Goal: Task Accomplishment & Management: Use online tool/utility

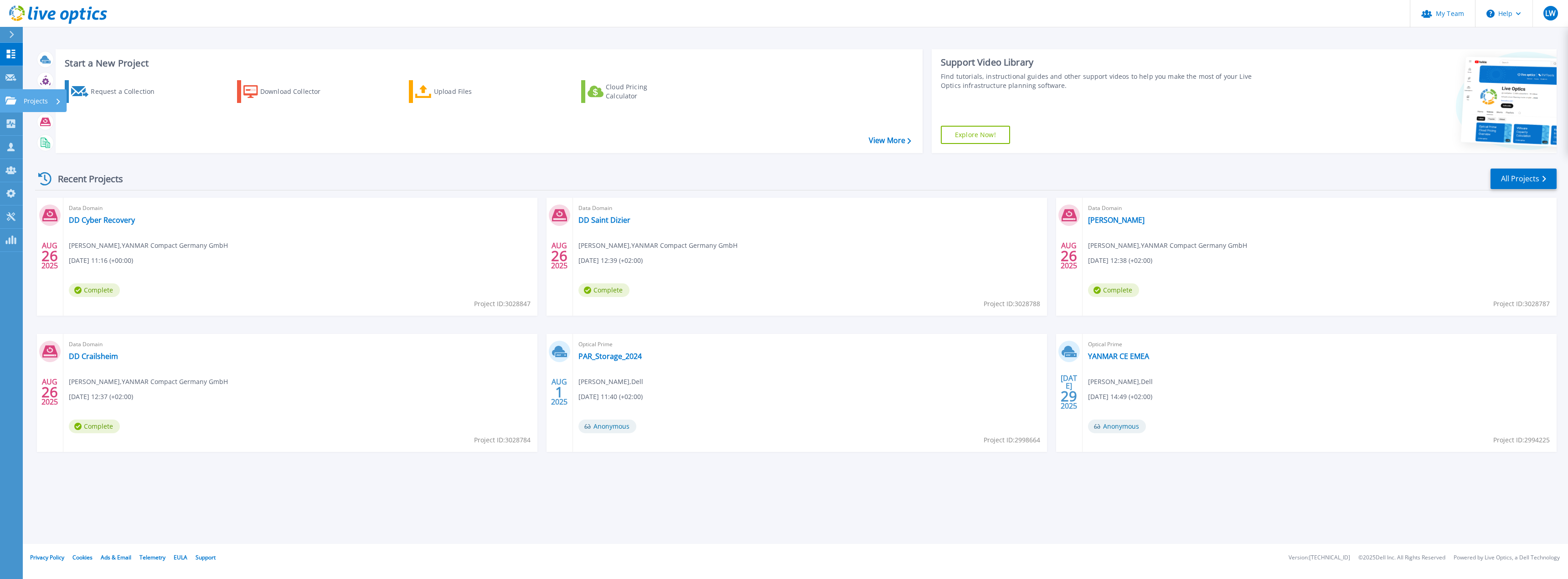
click at [8, 100] on icon at bounding box center [11, 100] width 11 height 8
click at [287, 151] on div "Start a New Project Request a Collection Download Collector Upload Files Cloud …" at bounding box center [489, 101] width 867 height 104
click at [8, 103] on icon at bounding box center [11, 100] width 11 height 8
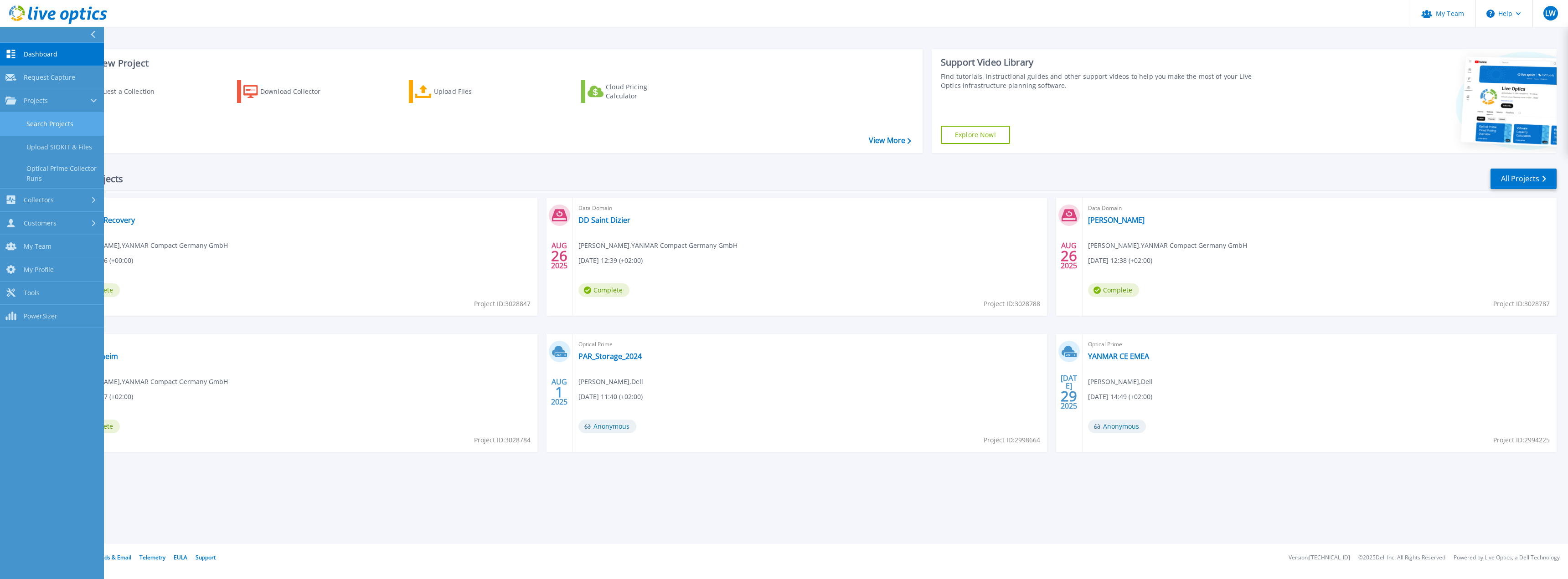
click at [79, 120] on link "Search Projects" at bounding box center [52, 124] width 104 height 23
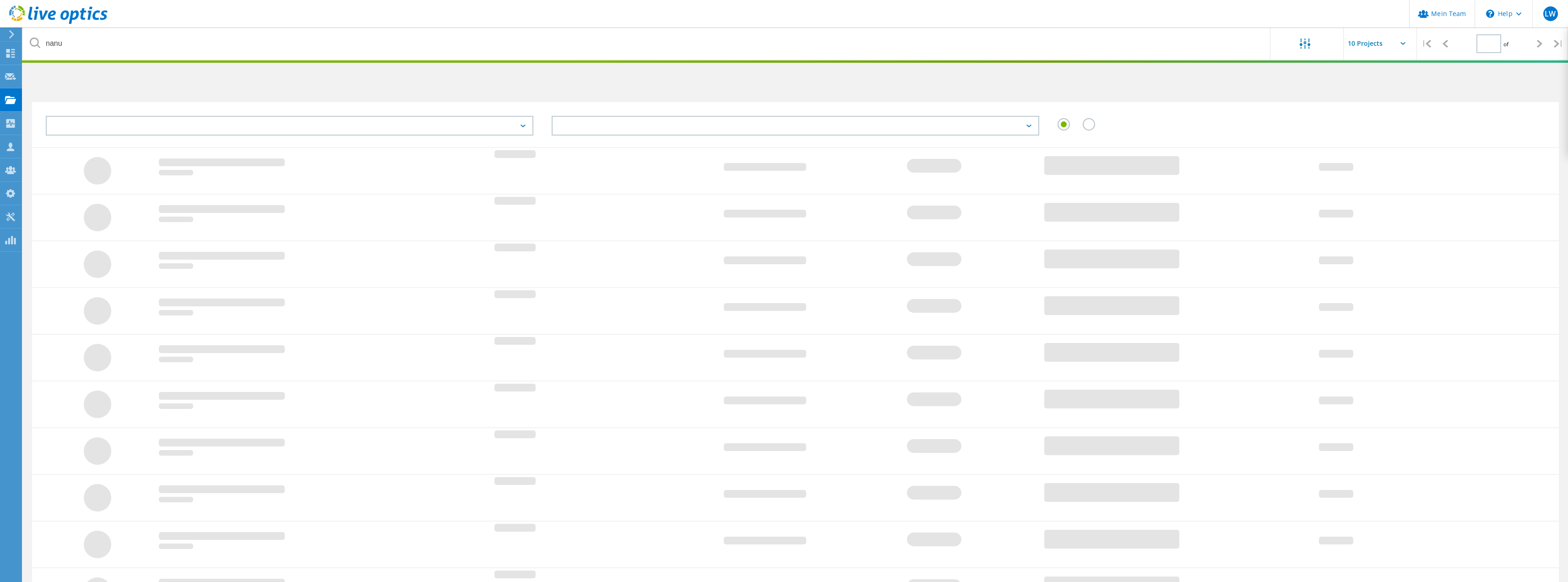
type input "1"
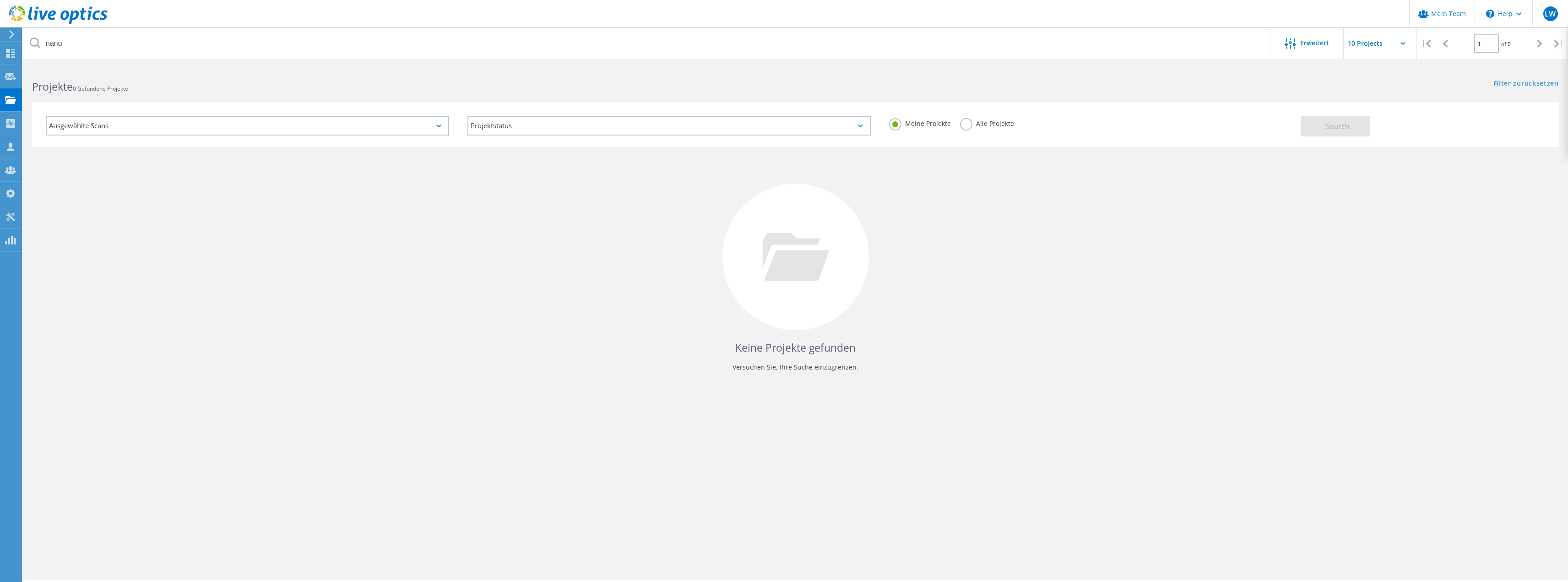
click at [966, 127] on label "Alle Projekte" at bounding box center [987, 122] width 54 height 9
click at [0, 0] on input "Alle Projekte" at bounding box center [0, 0] width 0 height 0
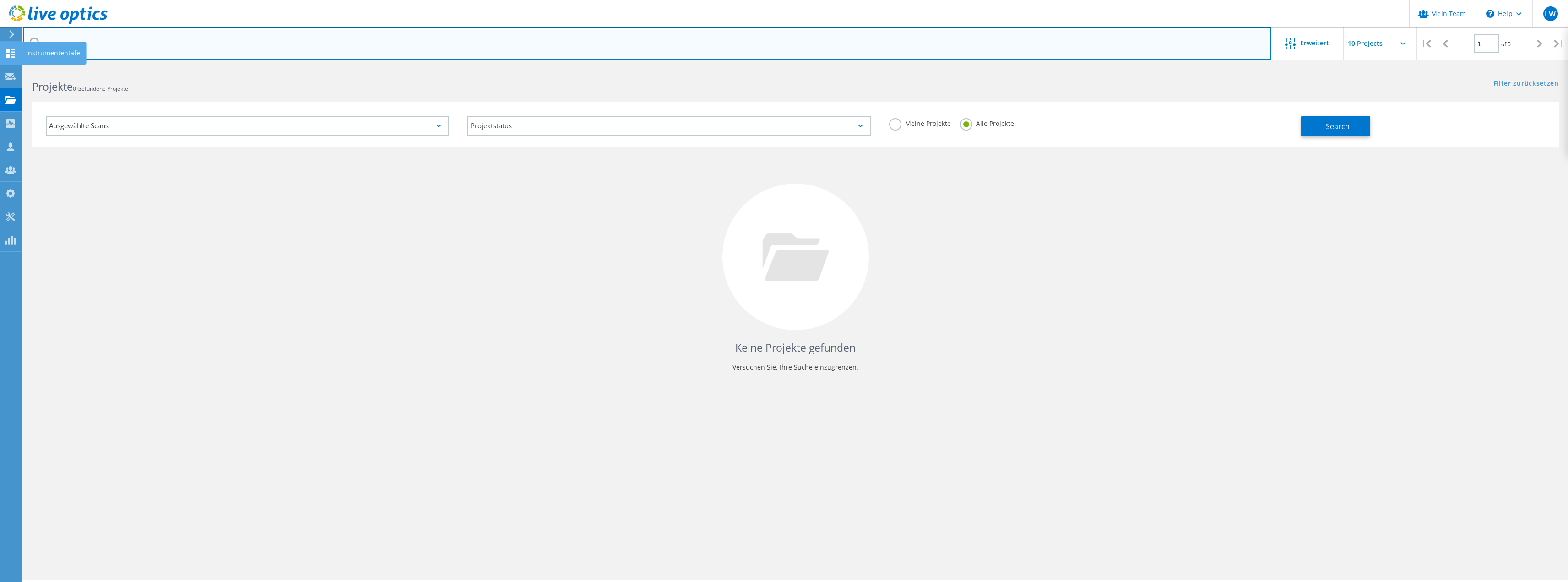
drag, startPoint x: 67, startPoint y: 42, endPoint x: 0, endPoint y: 47, distance: 67.2
click at [0, 67] on div "Mein Team \n Help Explore Helpful Articles Contact Support LW Partner-Teamadmin…" at bounding box center [784, 337] width 1568 height 540
type input "n"
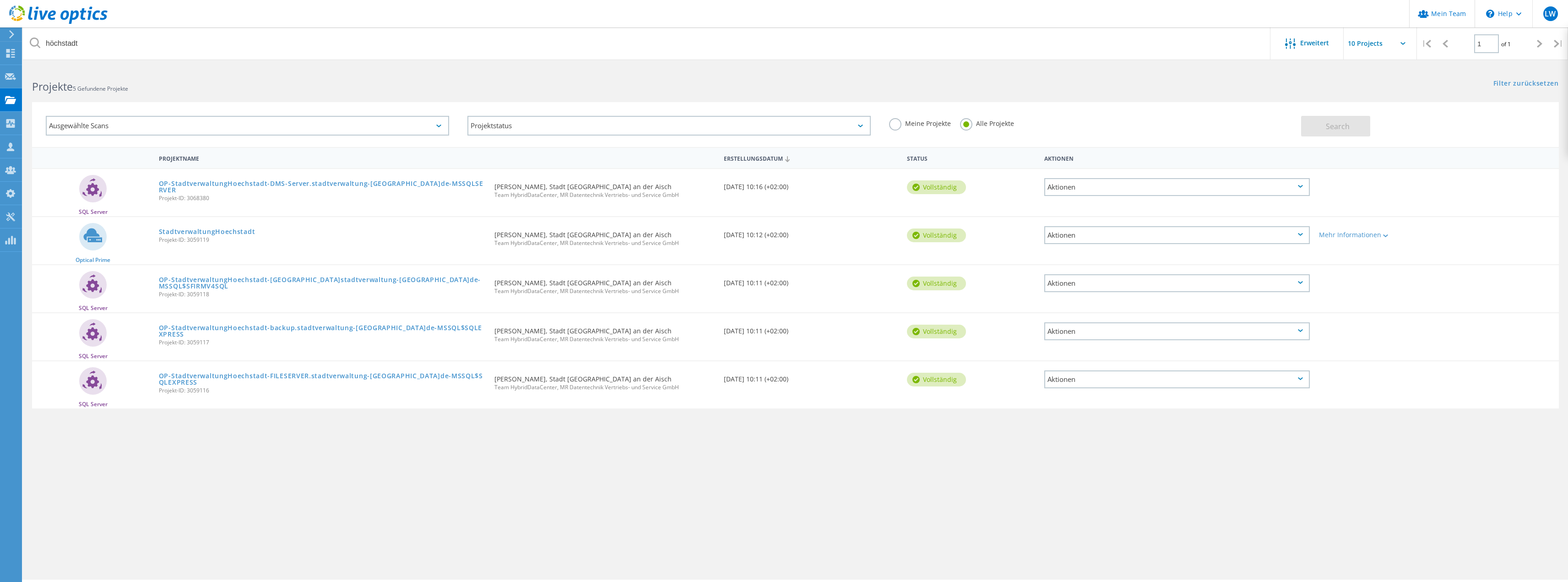
click at [828, 454] on div "höchstadt Erweitert | 1 of 1 | E-Mail-Adresse Projektname Firma Erstellungsdatu…" at bounding box center [795, 323] width 1545 height 513
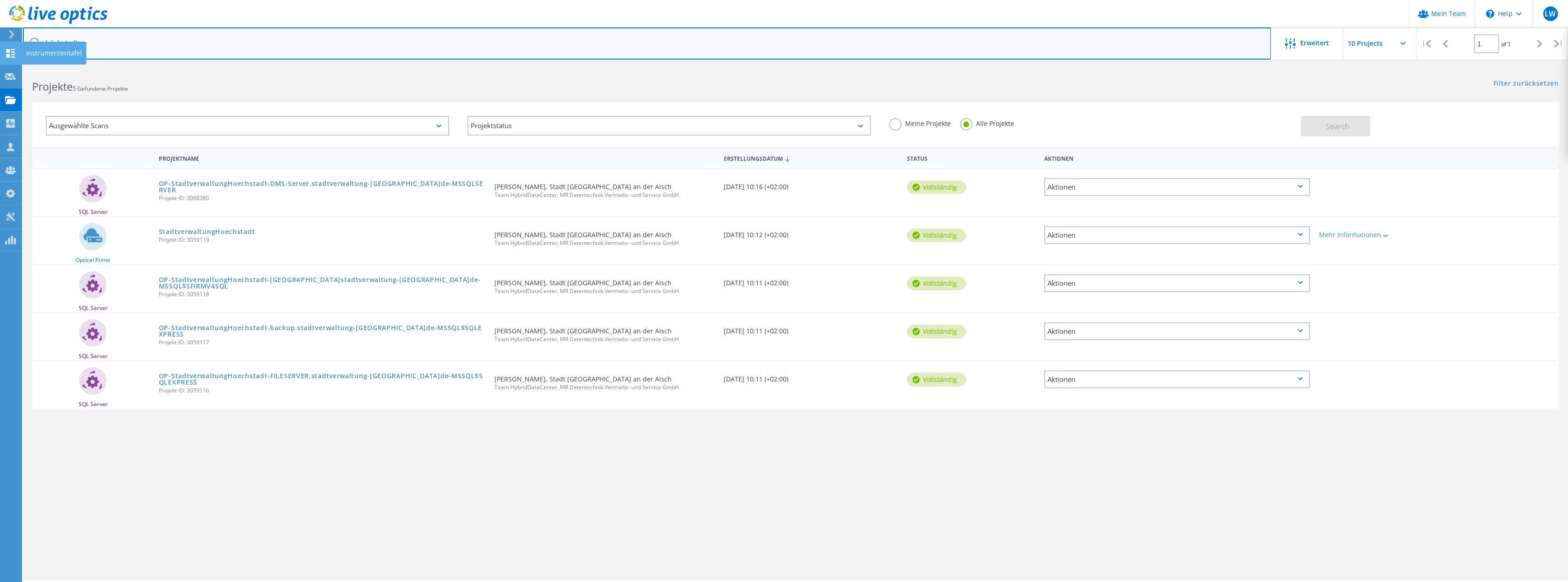
drag, startPoint x: 55, startPoint y: 44, endPoint x: 0, endPoint y: 43, distance: 55.0
click at [0, 67] on div "Mein Team \n Help Explore Helpful Articles Contact Support LW Partner-Teamadmin…" at bounding box center [784, 337] width 1568 height 540
type input "höchstad"
drag, startPoint x: 32, startPoint y: 43, endPoint x: 27, endPoint y: 43, distance: 5.0
click at [27, 43] on input "höchstad" at bounding box center [646, 43] width 1248 height 32
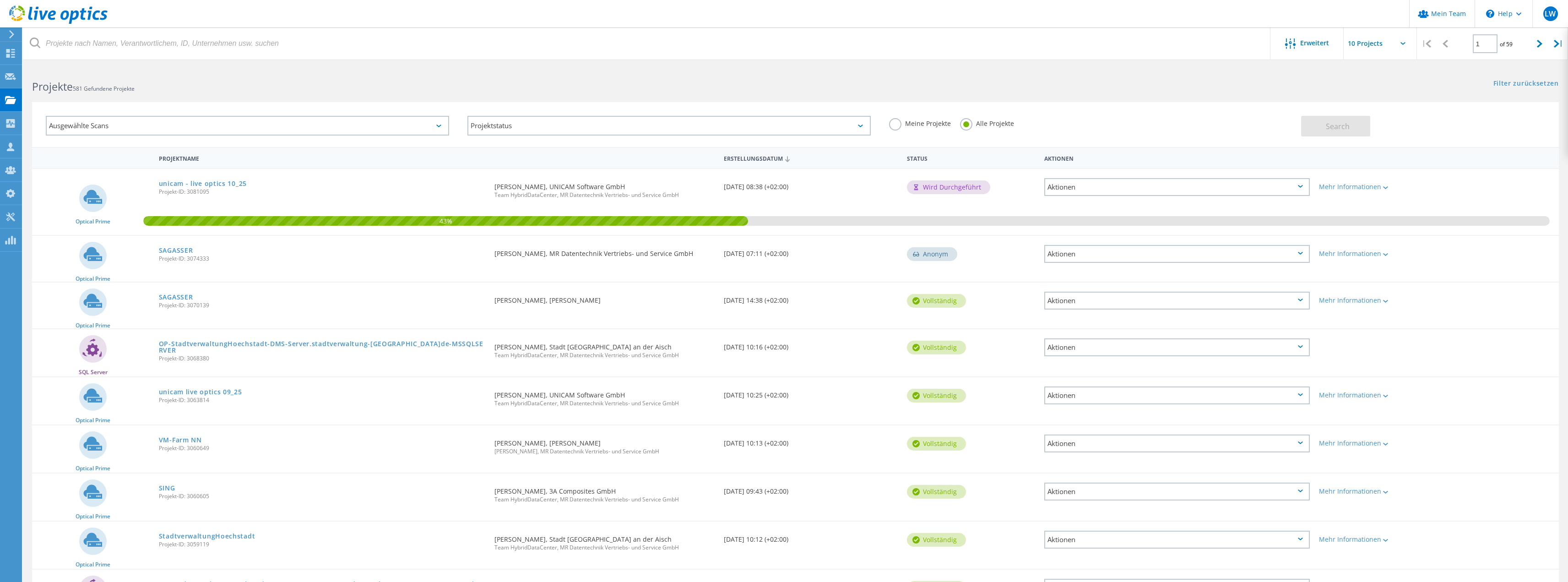
click at [768, 155] on div "Erstellungsdatum" at bounding box center [811, 158] width 183 height 17
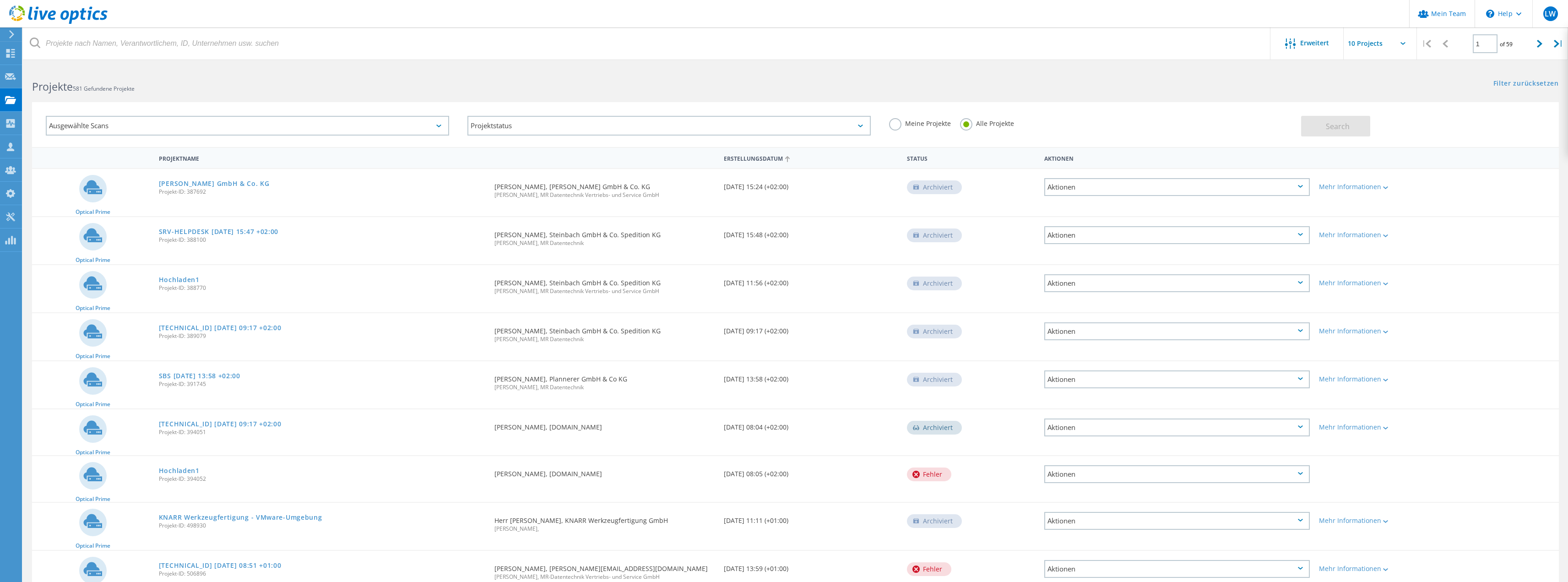
click at [762, 155] on div "Erstellungsdatum" at bounding box center [811, 158] width 183 height 17
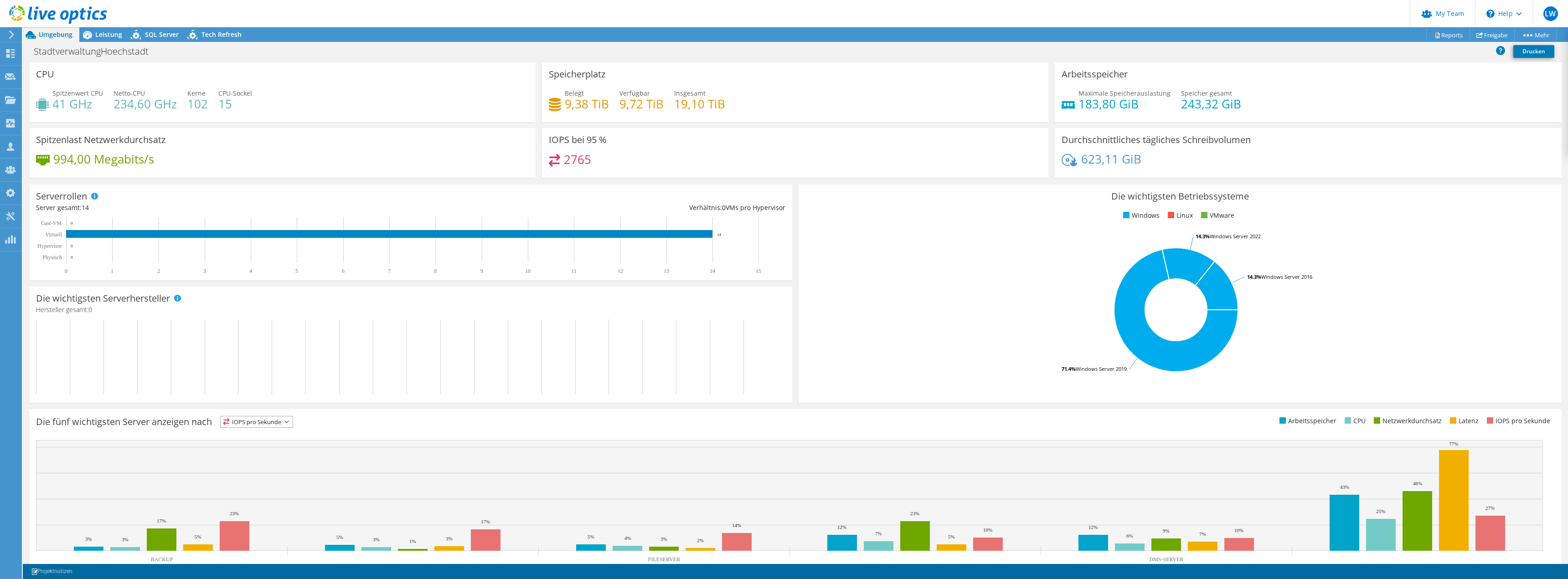
click at [110, 35] on span "Leistung" at bounding box center [109, 34] width 27 height 9
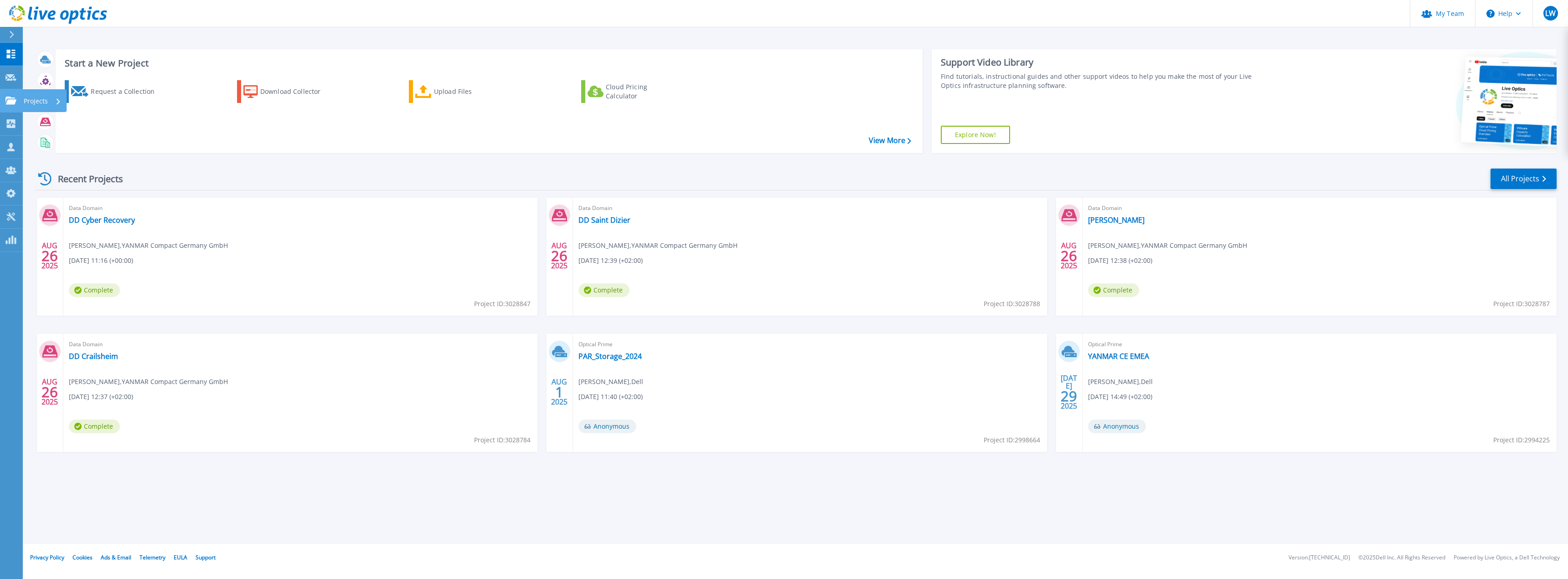
click at [6, 100] on icon at bounding box center [11, 100] width 11 height 8
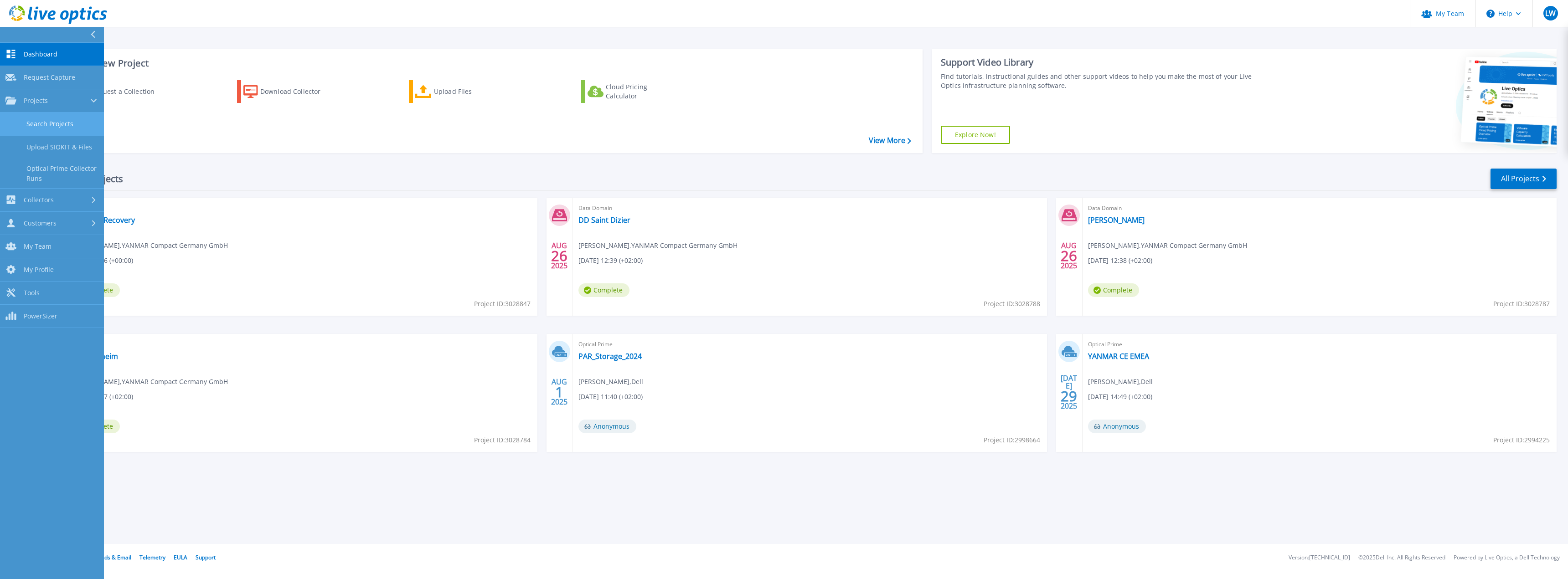
click at [65, 126] on link "Search Projects" at bounding box center [52, 124] width 104 height 23
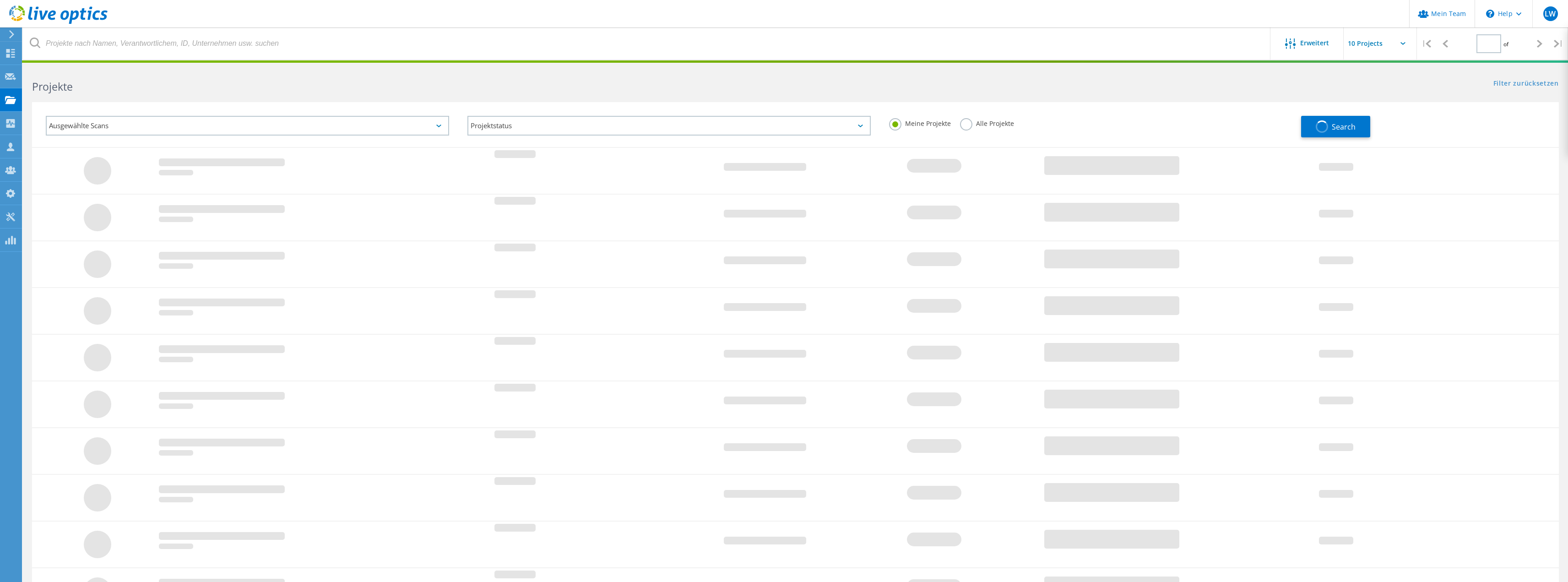
type input "1"
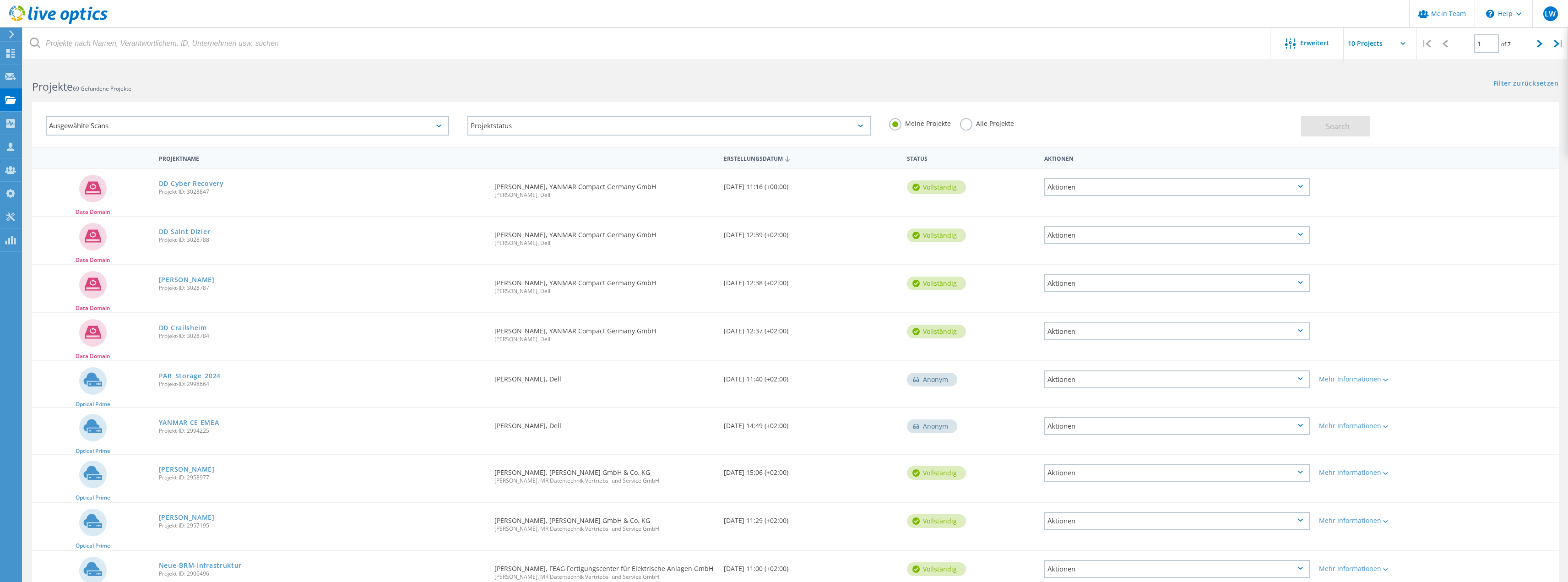
click at [965, 123] on label "Alle Projekte" at bounding box center [987, 122] width 54 height 9
click at [0, 0] on input "Alle Projekte" at bounding box center [0, 0] width 0 height 0
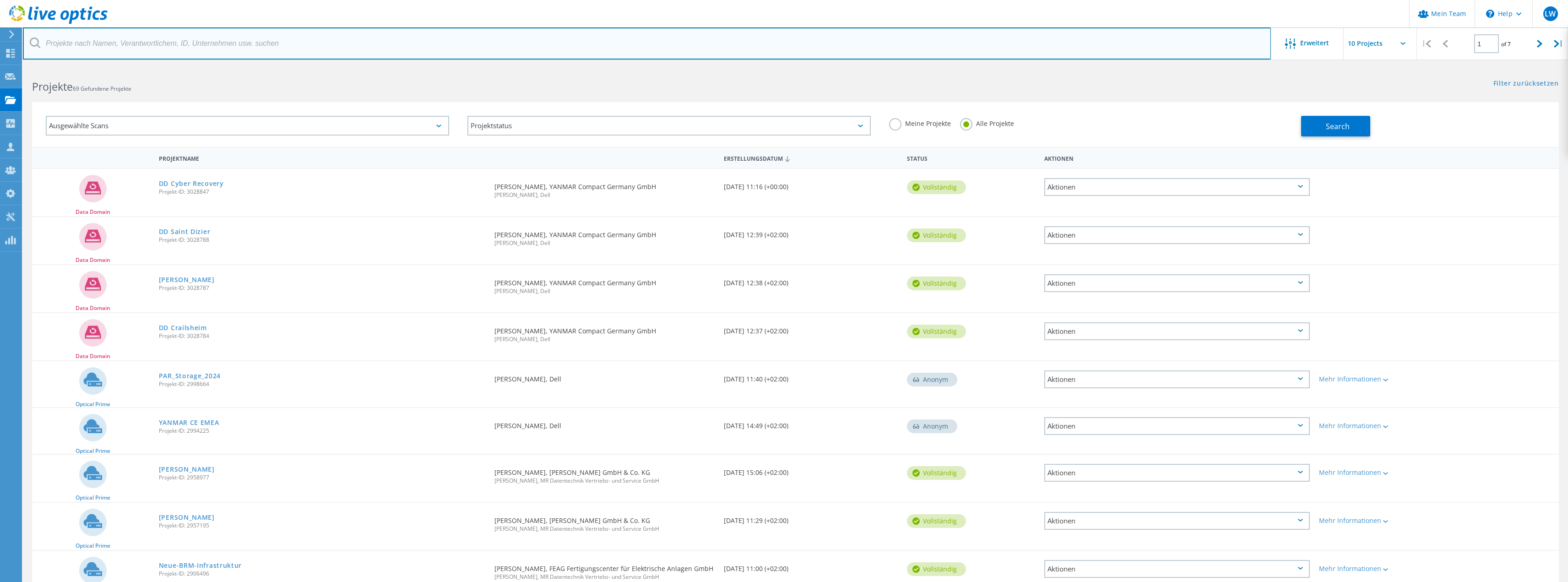
click at [236, 51] on input "text" at bounding box center [646, 43] width 1248 height 32
type input "höchstadt"
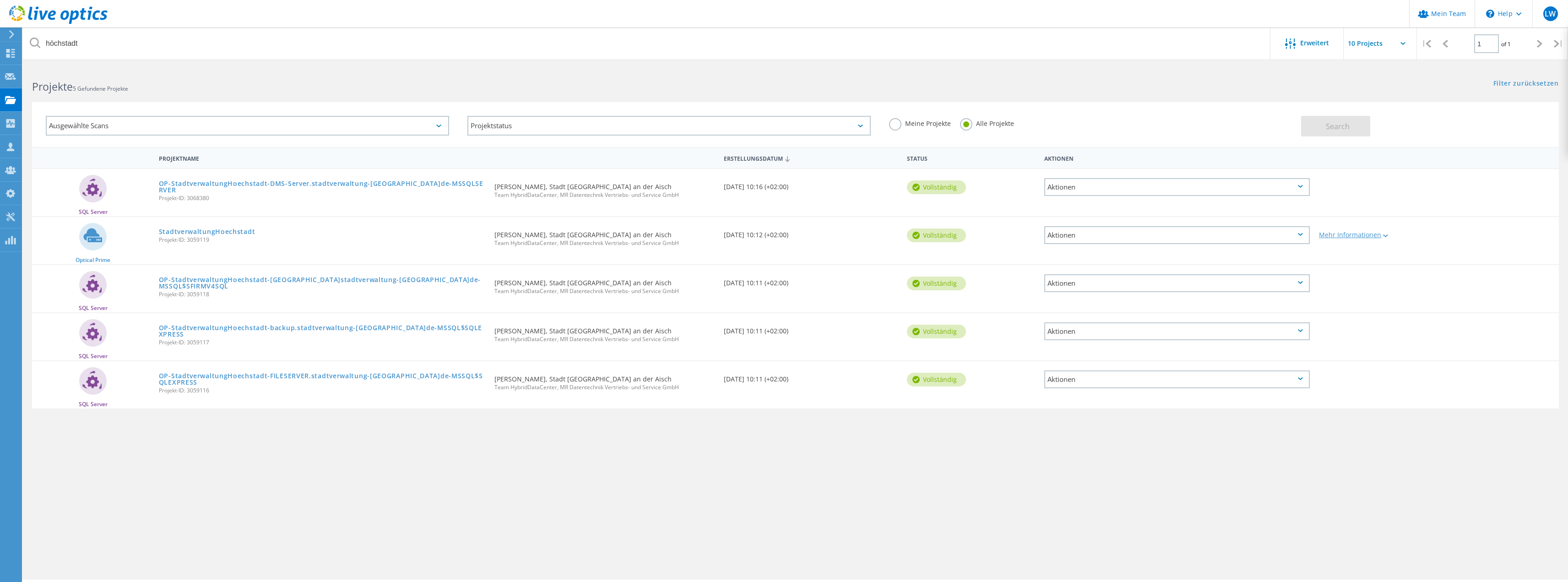
click at [1386, 235] on icon at bounding box center [1385, 235] width 5 height 2
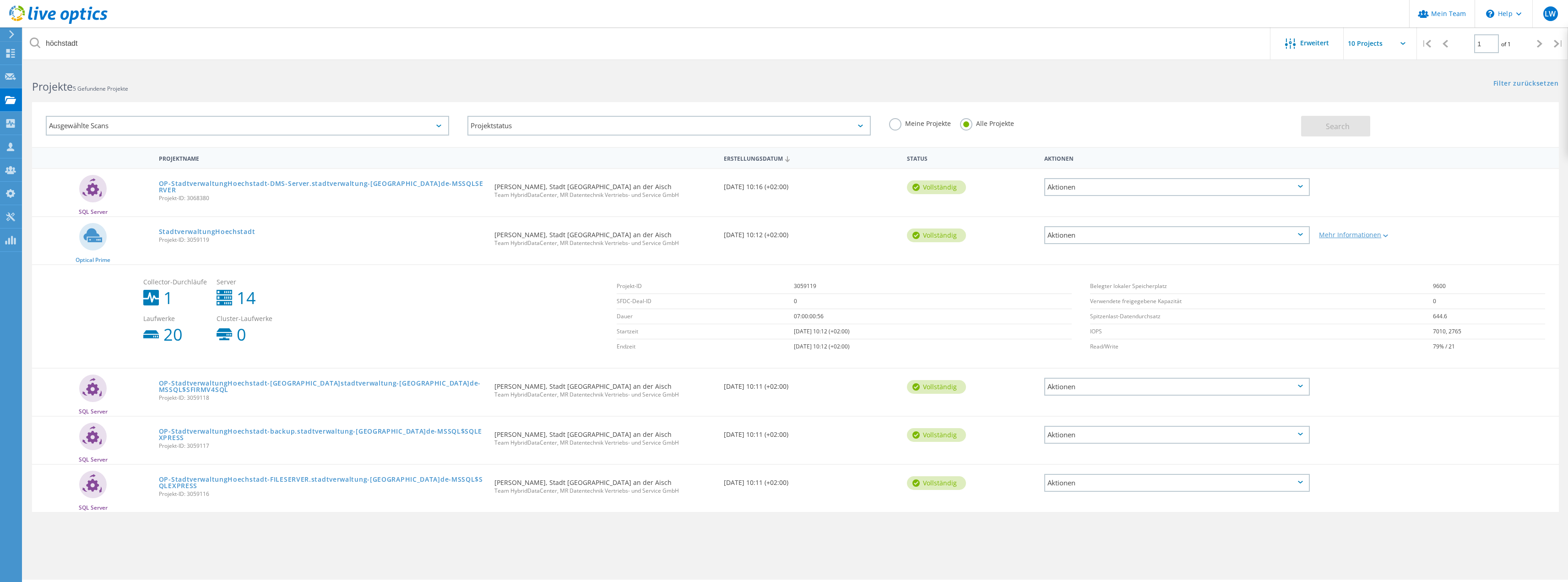
click at [1385, 237] on icon at bounding box center [1385, 235] width 5 height 2
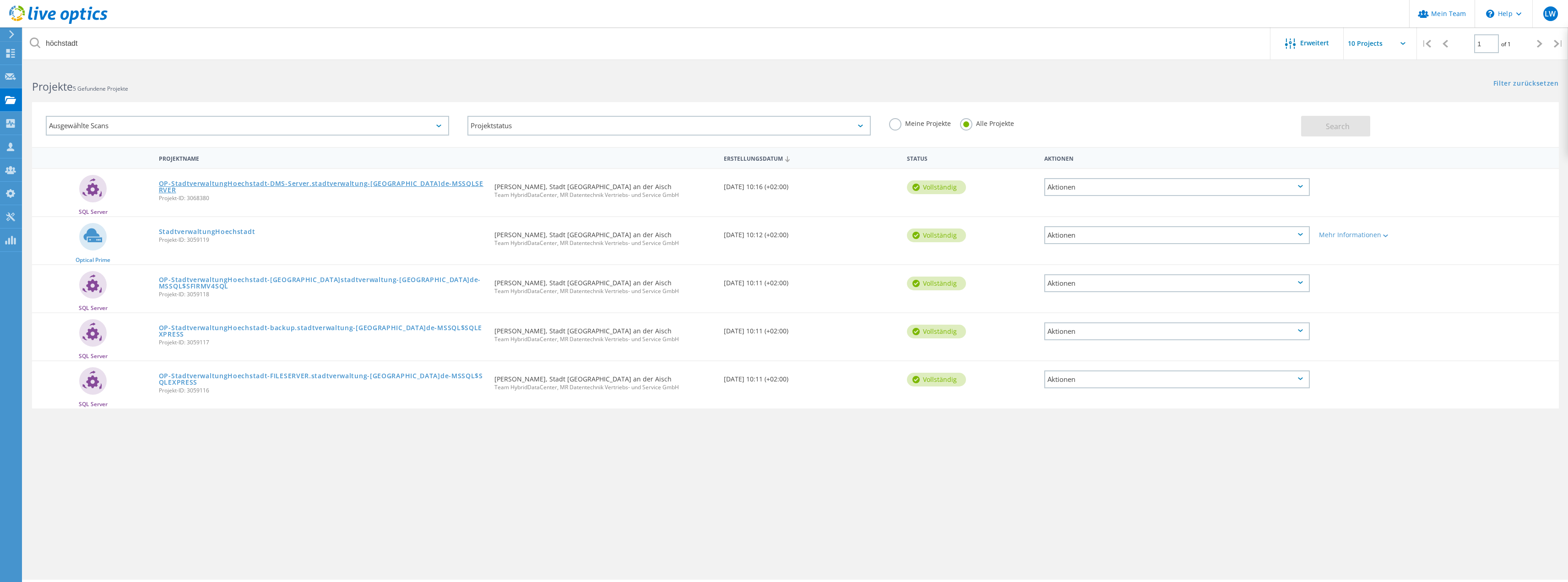
click at [210, 183] on link "OP-StadtverwaltungHoechstadt-DMS-Server.stadtverwaltung-hoechstadt.de-MSSQLSERV…" at bounding box center [322, 186] width 327 height 13
click at [210, 229] on link "StadtverwaltungHoechstadt" at bounding box center [207, 232] width 97 height 6
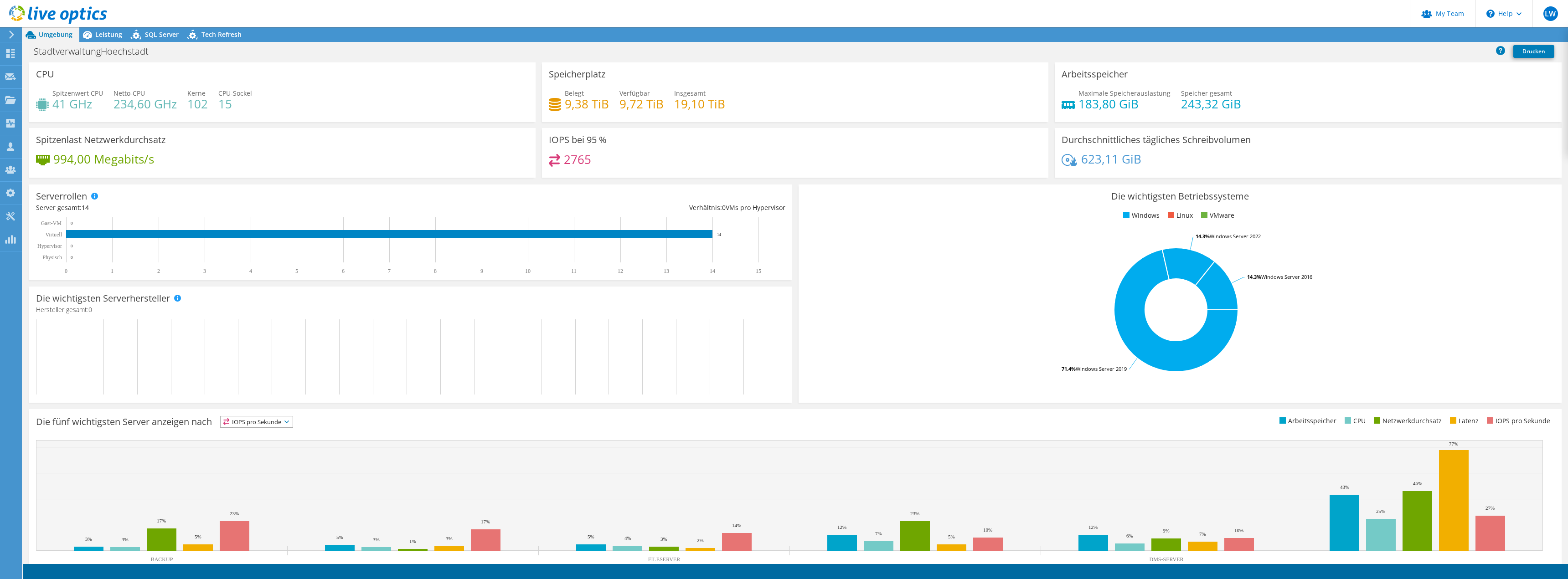
click at [1447, 66] on div "Arbeitsspeicher Maximale Speicherauslastung 183,80 [PERSON_NAME] gesamt 243,32 …" at bounding box center [1308, 92] width 506 height 60
click at [1491, 32] on link "Freigabe" at bounding box center [1492, 35] width 45 height 14
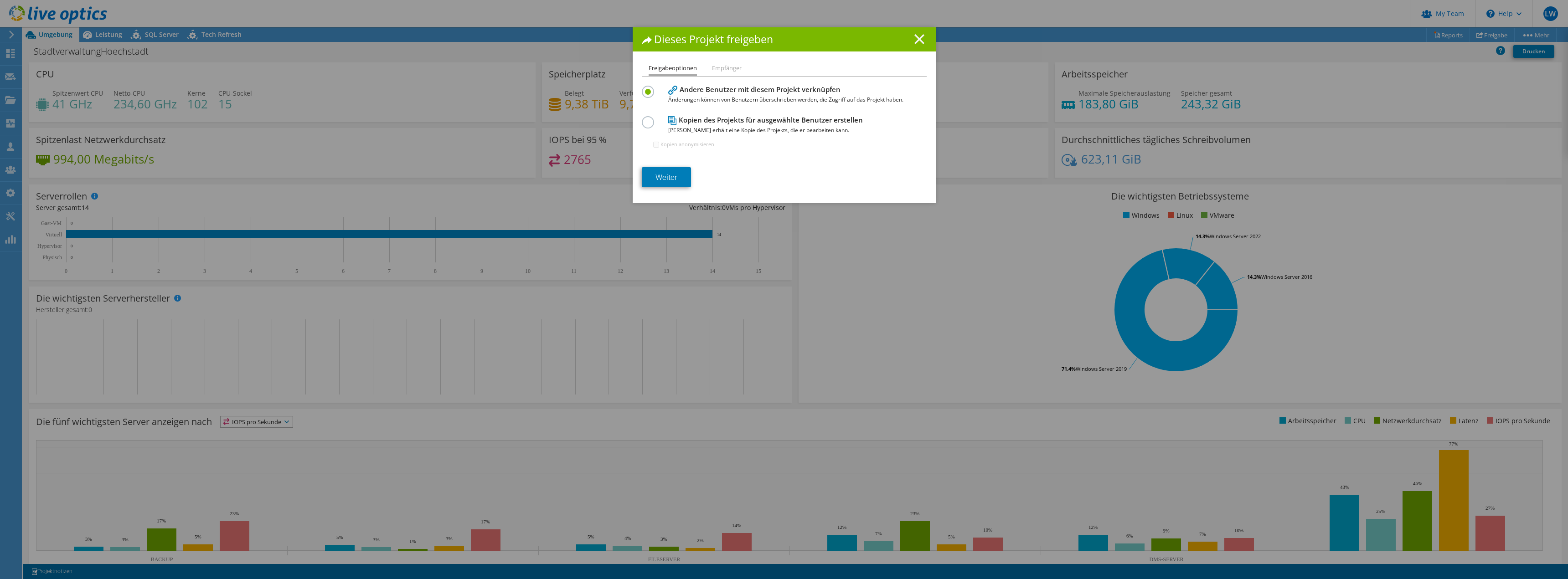
click at [914, 36] on icon at bounding box center [919, 39] width 10 height 10
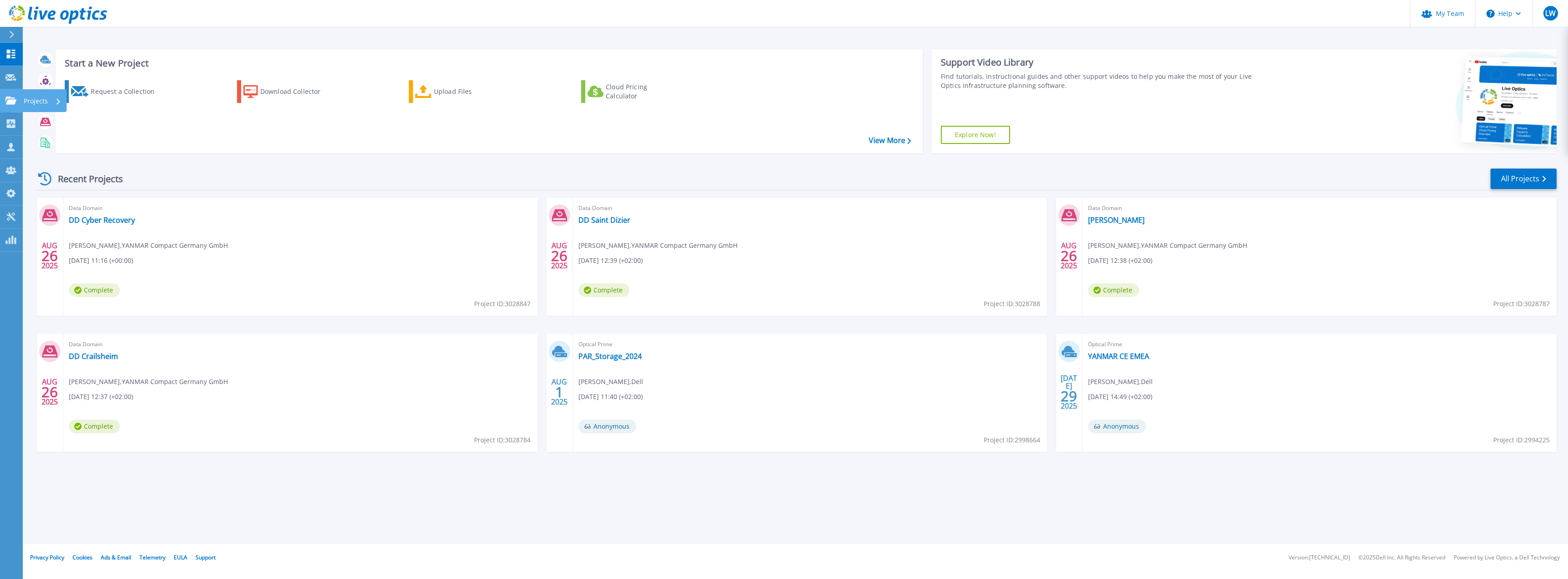
click at [6, 100] on icon at bounding box center [11, 100] width 11 height 8
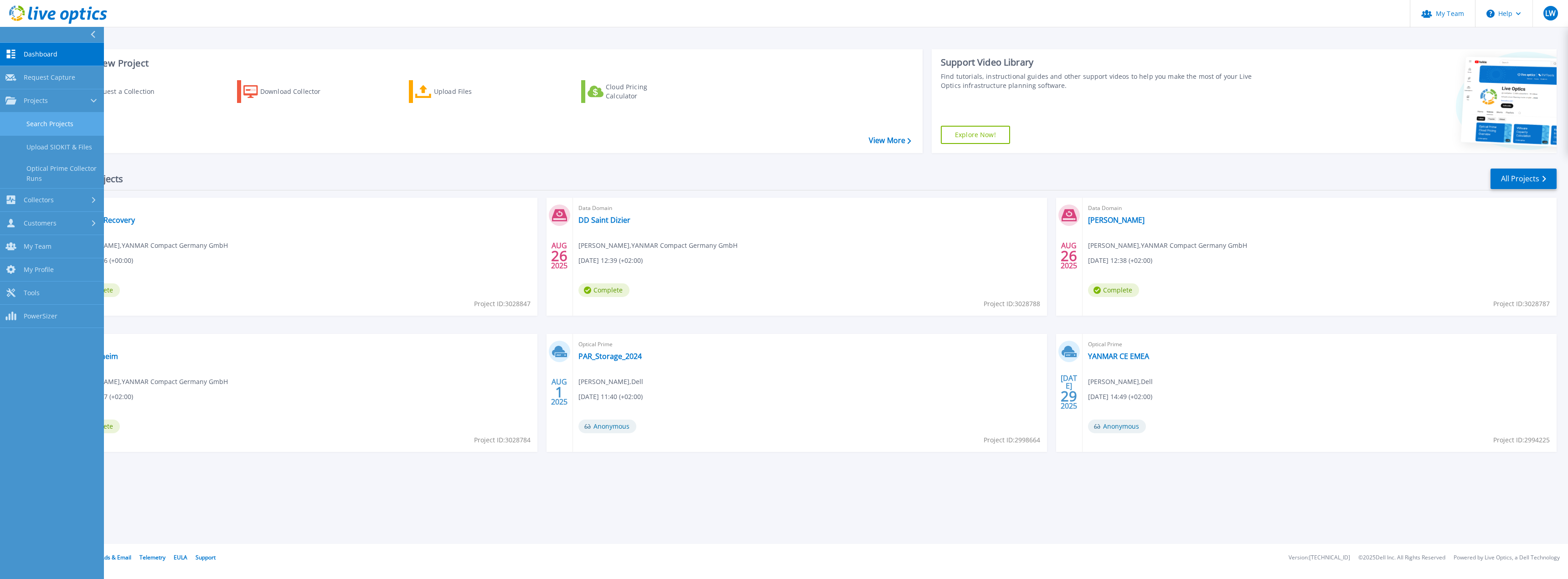
click at [61, 117] on link "Search Projects" at bounding box center [52, 124] width 104 height 23
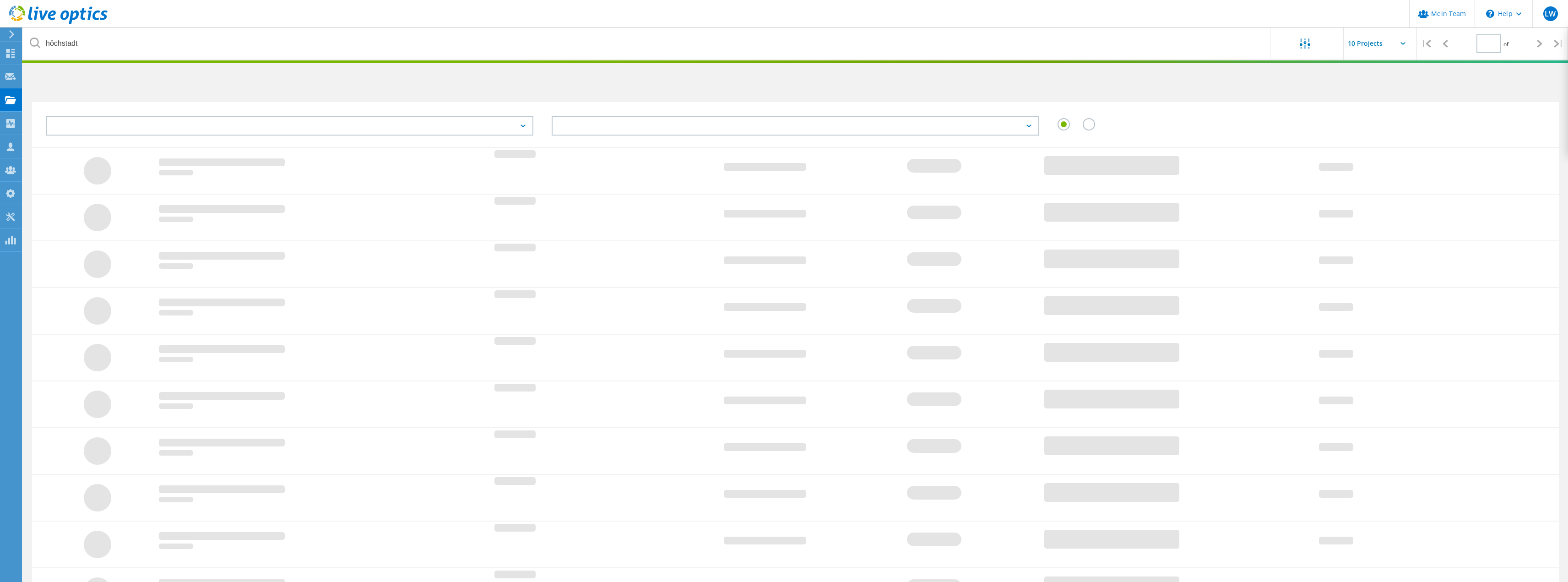
type input "1"
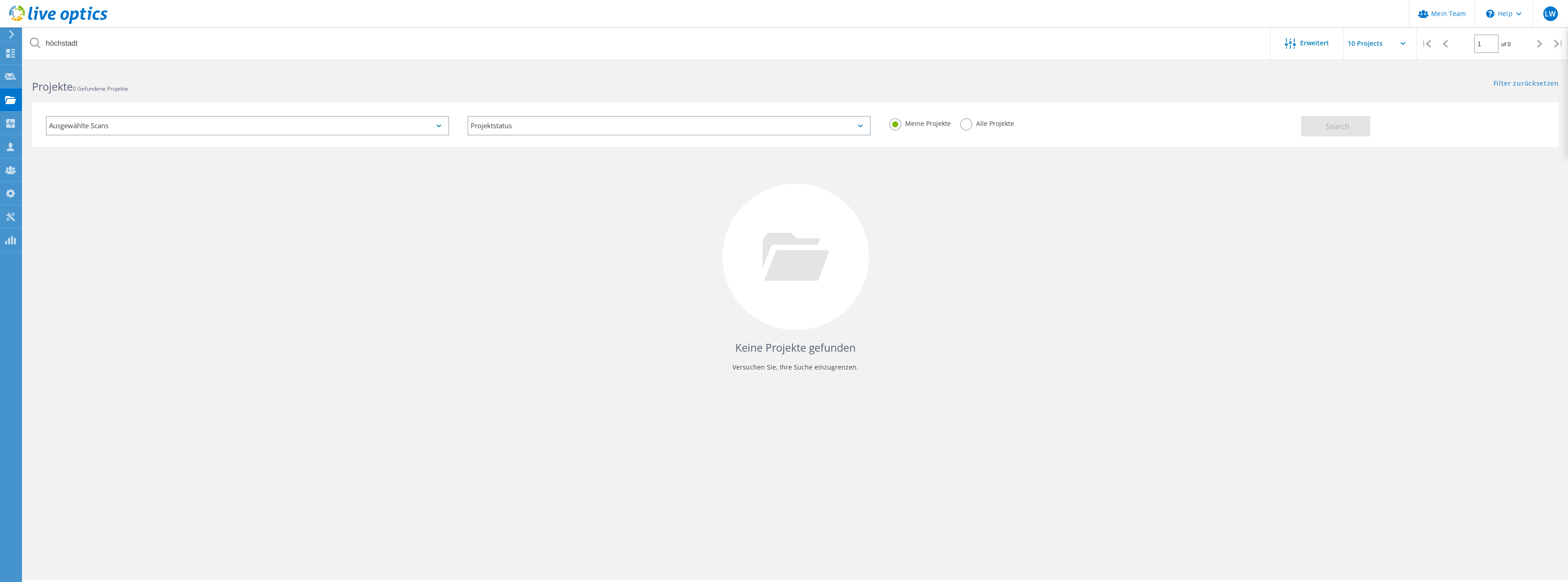
click at [960, 125] on label "Alle Projekte" at bounding box center [987, 122] width 54 height 9
click at [0, 0] on input "Alle Projekte" at bounding box center [0, 0] width 0 height 0
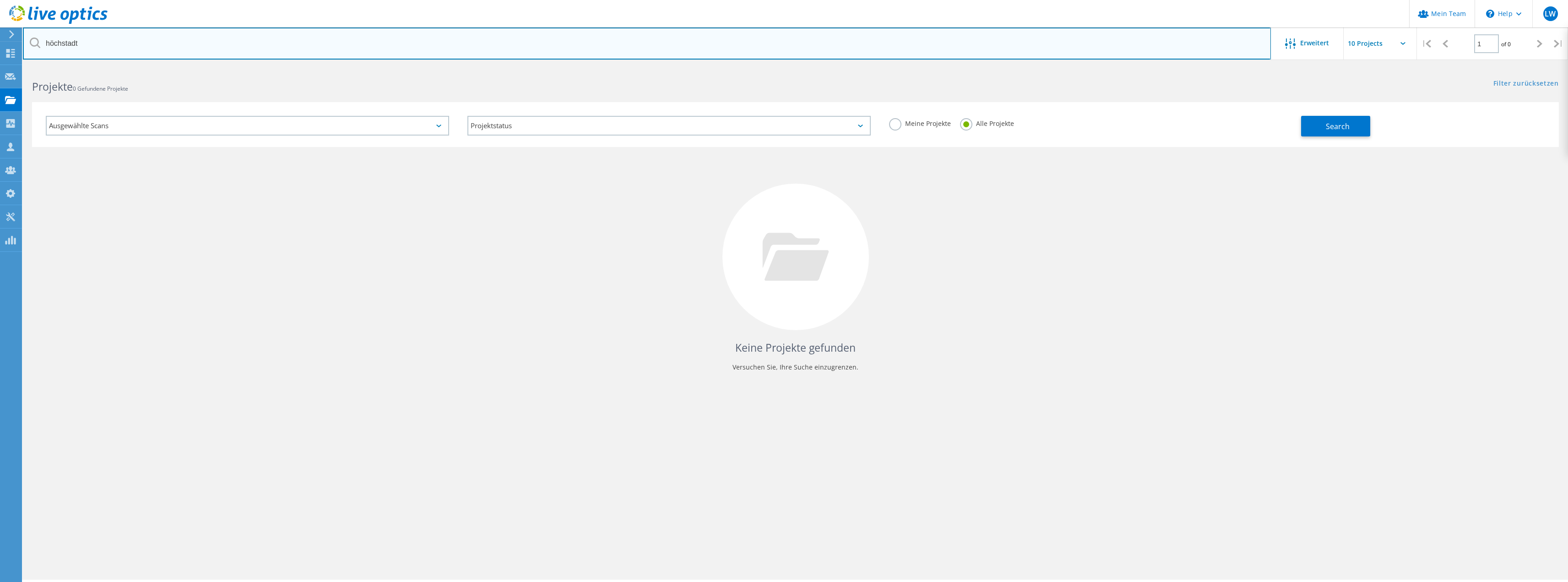
drag, startPoint x: 119, startPoint y: 37, endPoint x: 0, endPoint y: 38, distance: 119.0
click at [0, 67] on div "Mein Team \n Help Explore Helpful Articles Contact Support LW Partner-Teamadmin…" at bounding box center [784, 337] width 1568 height 540
type input "h"
type input "nanu"
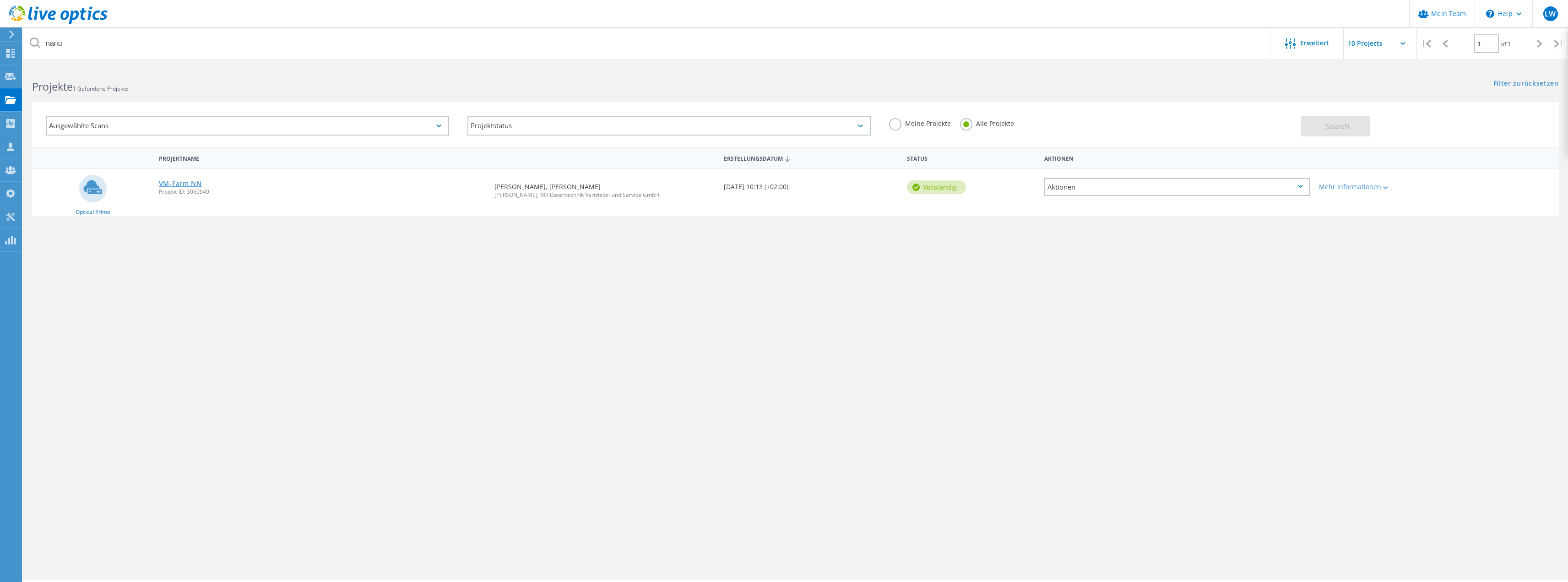
click at [177, 180] on link "VM-Farm NN" at bounding box center [180, 183] width 43 height 6
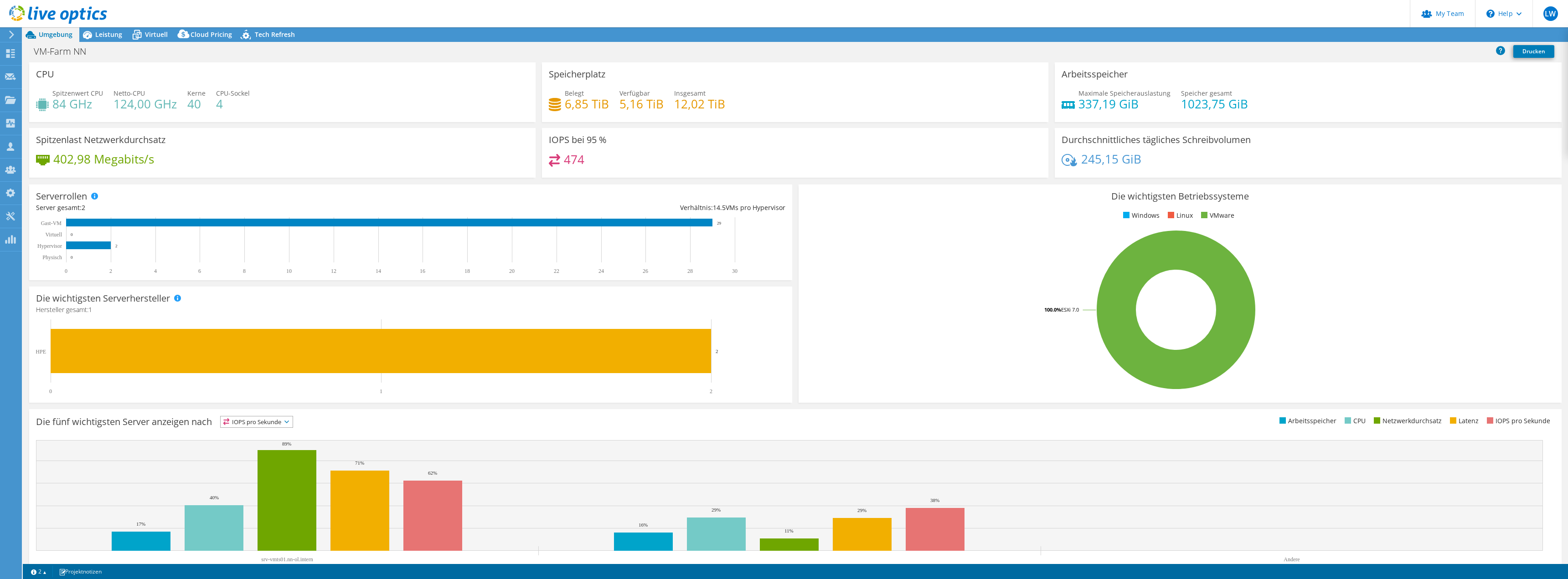
select select "USD"
click at [106, 33] on span "Leistung" at bounding box center [109, 34] width 27 height 9
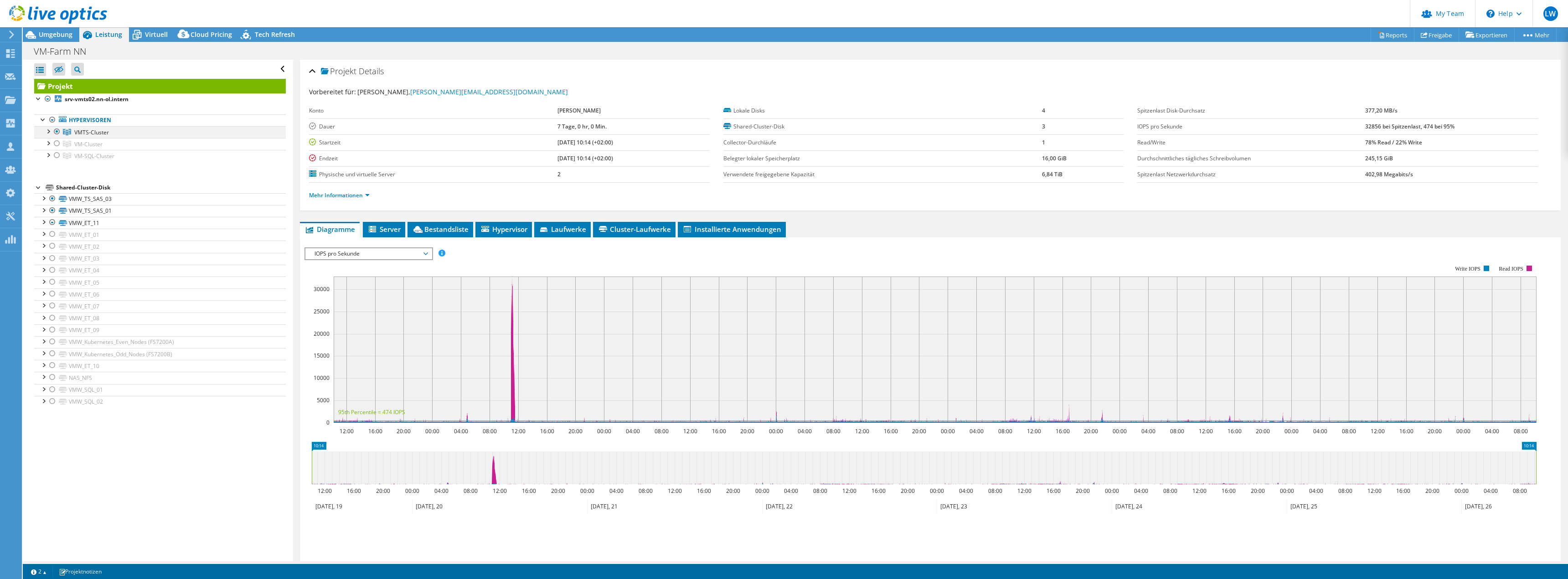
click at [47, 131] on div at bounding box center [47, 130] width 9 height 9
click at [46, 166] on div at bounding box center [47, 167] width 9 height 9
click at [754, 56] on div "VM-Farm NN Drucken" at bounding box center [795, 51] width 1545 height 17
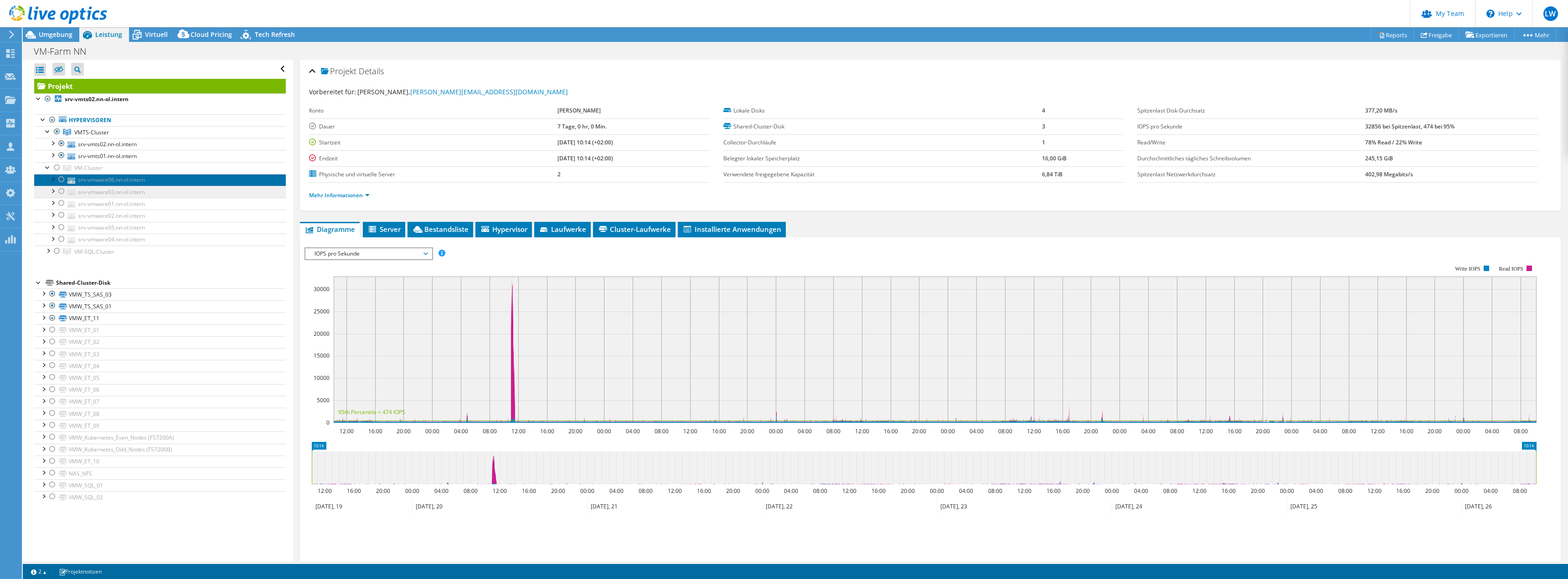
drag, startPoint x: 91, startPoint y: 181, endPoint x: 135, endPoint y: 186, distance: 44.3
click at [91, 181] on link "srv-vmware06.nn-ol.intern" at bounding box center [159, 179] width 251 height 12
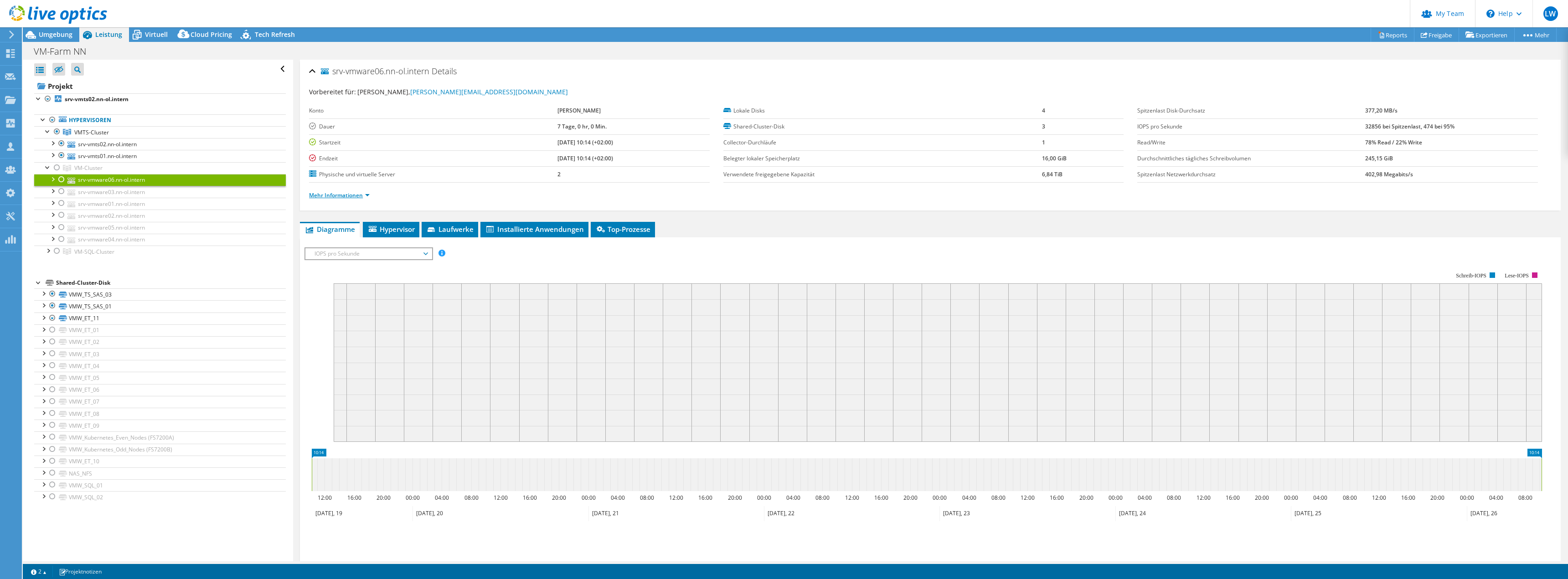
click at [338, 192] on link "Mehr Informationen" at bounding box center [340, 195] width 61 height 8
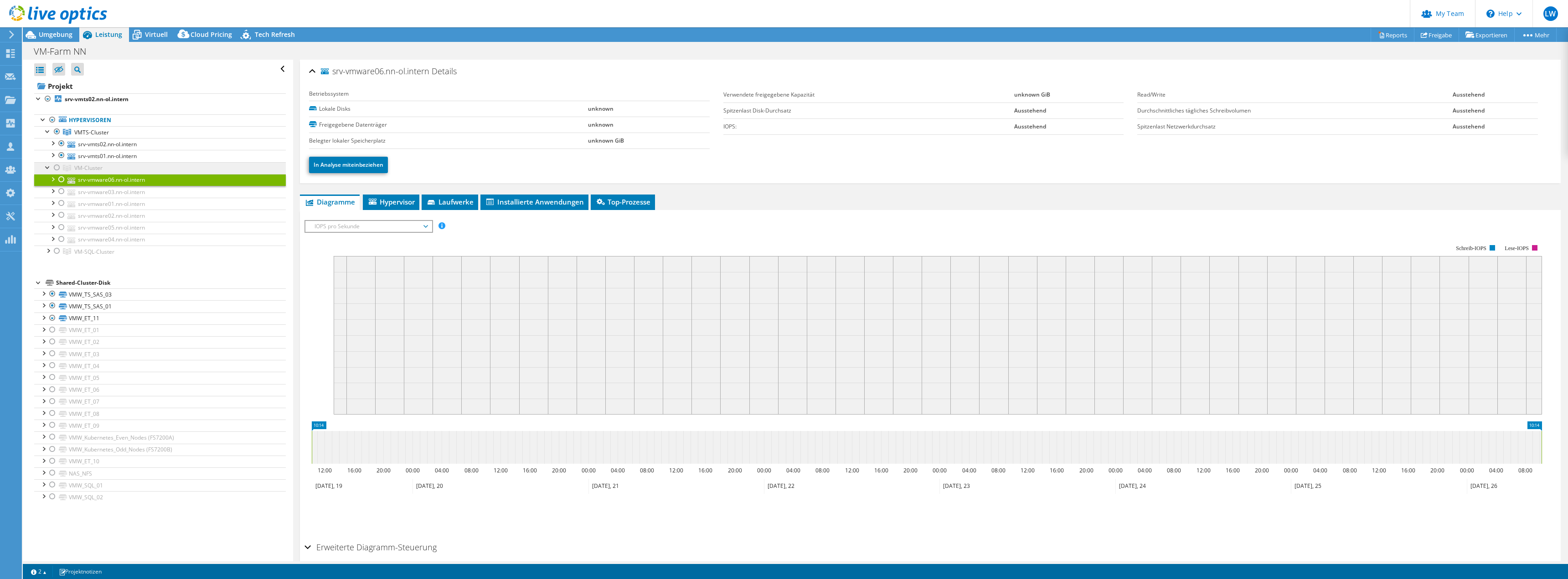
click at [91, 168] on span "VM-Cluster" at bounding box center [88, 168] width 28 height 8
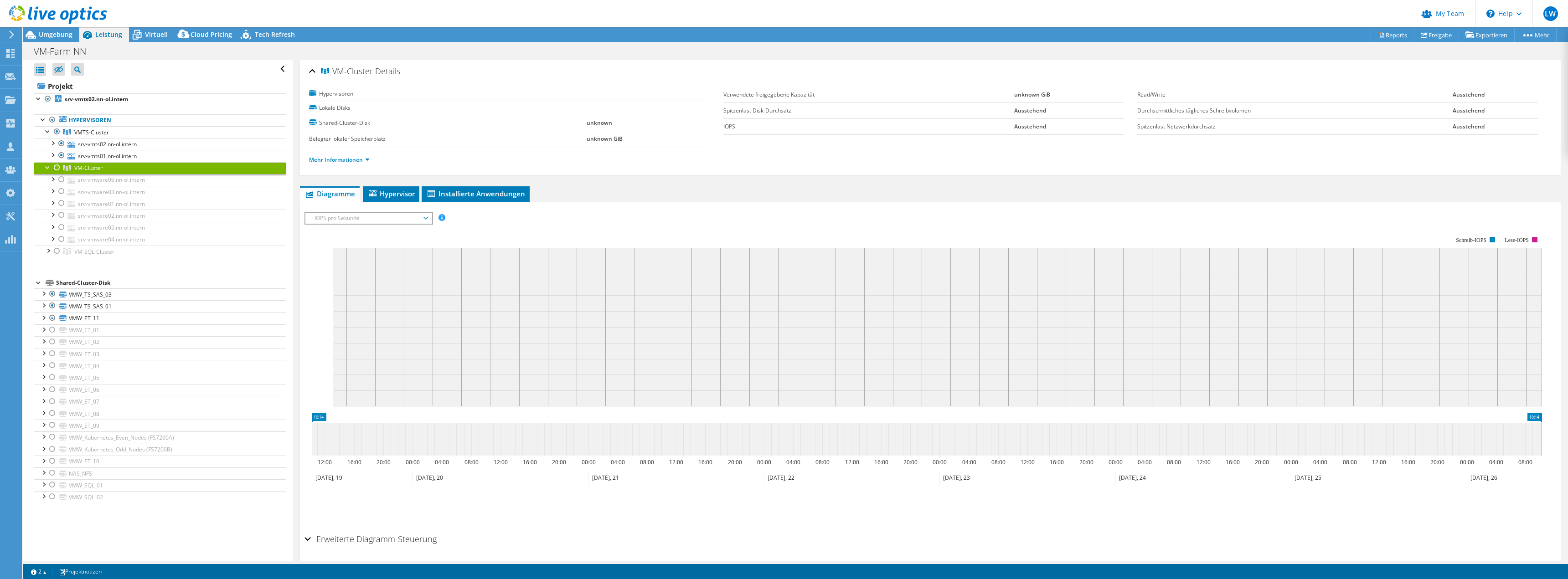
click at [348, 165] on div "Mehr Informationen" at bounding box center [930, 160] width 1242 height 26
click at [349, 158] on link "Mehr Informationen" at bounding box center [340, 159] width 61 height 8
click at [53, 164] on div at bounding box center [57, 168] width 9 height 11
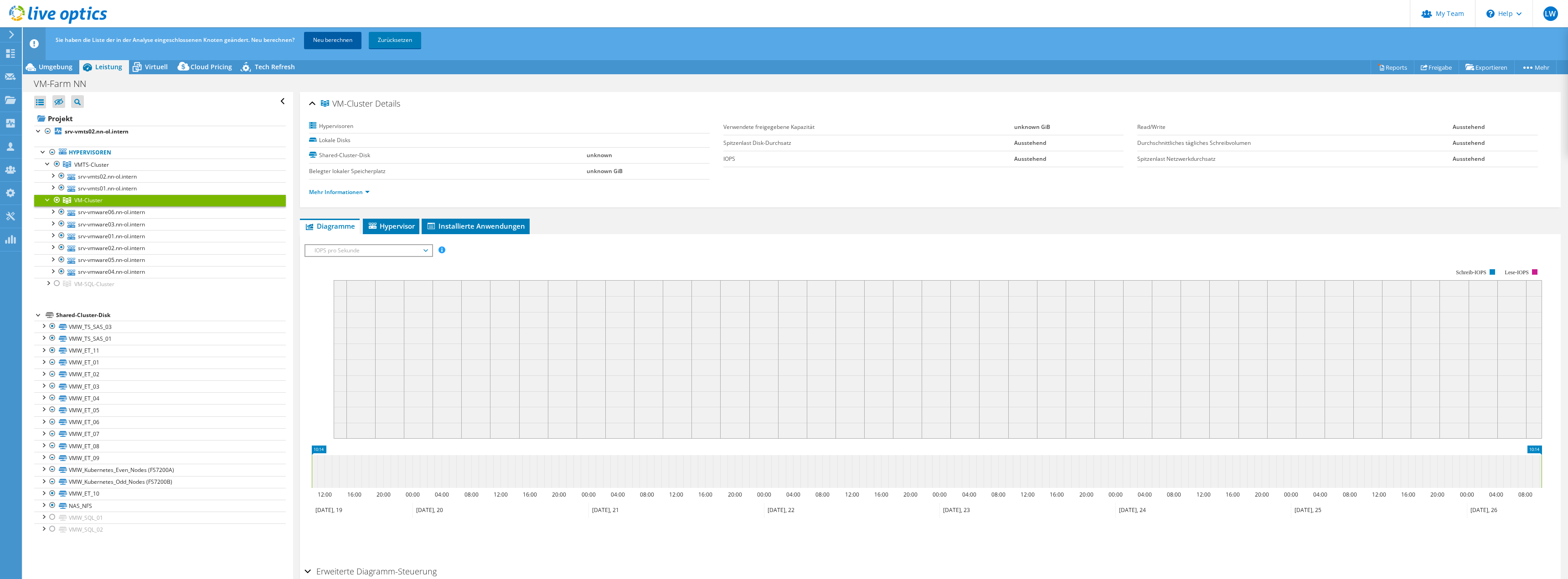
click at [315, 44] on link "Neu berechnen" at bounding box center [332, 40] width 57 height 16
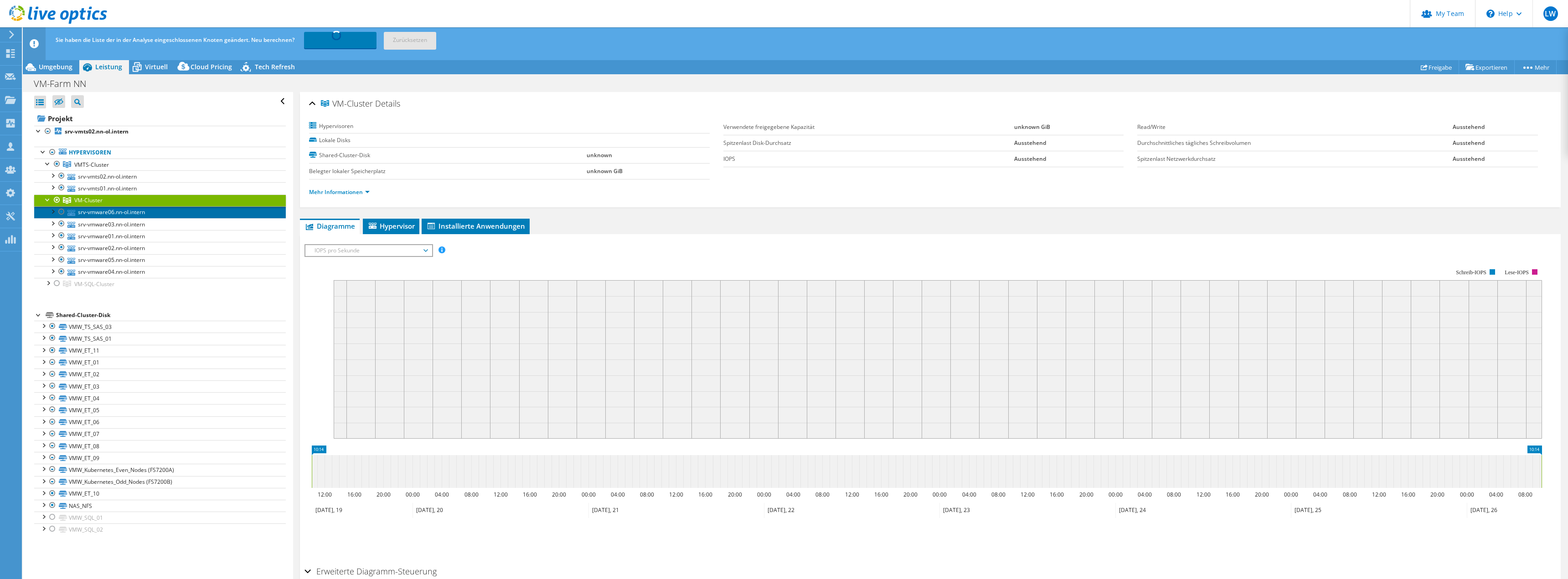
click at [150, 207] on link "srv-vmware06.nn-ol.intern" at bounding box center [159, 212] width 251 height 12
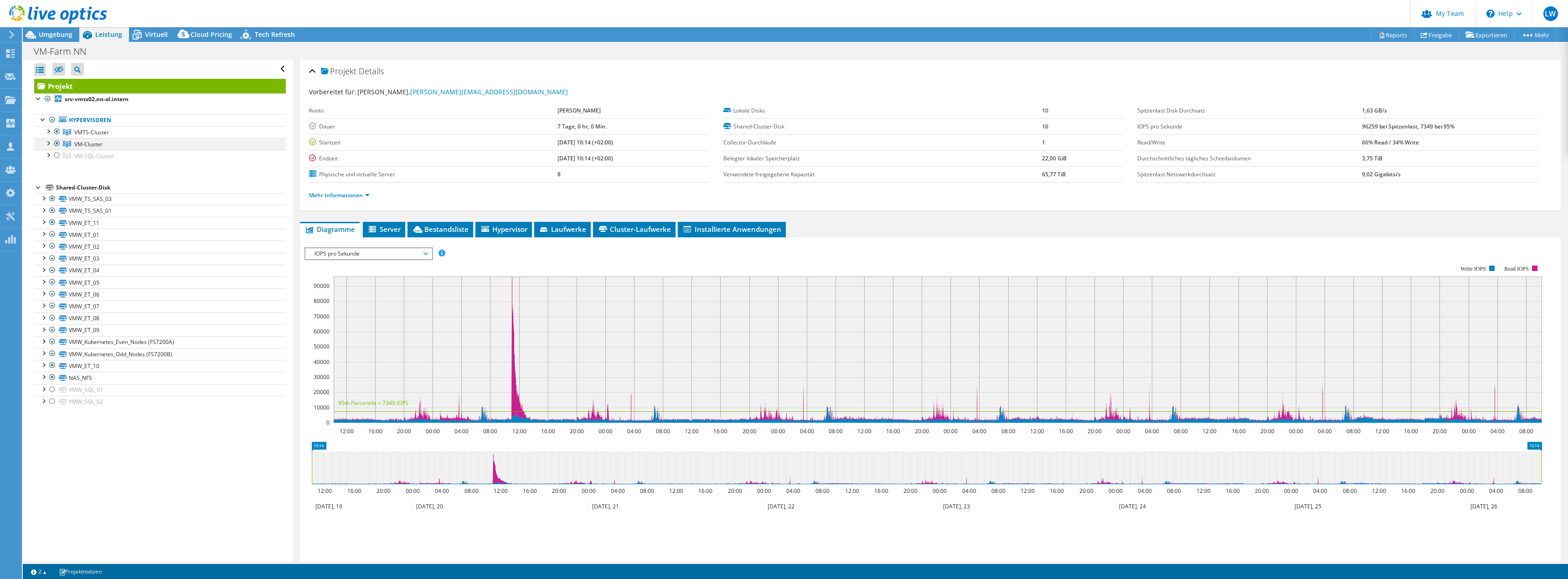
click at [48, 142] on div at bounding box center [47, 142] width 9 height 9
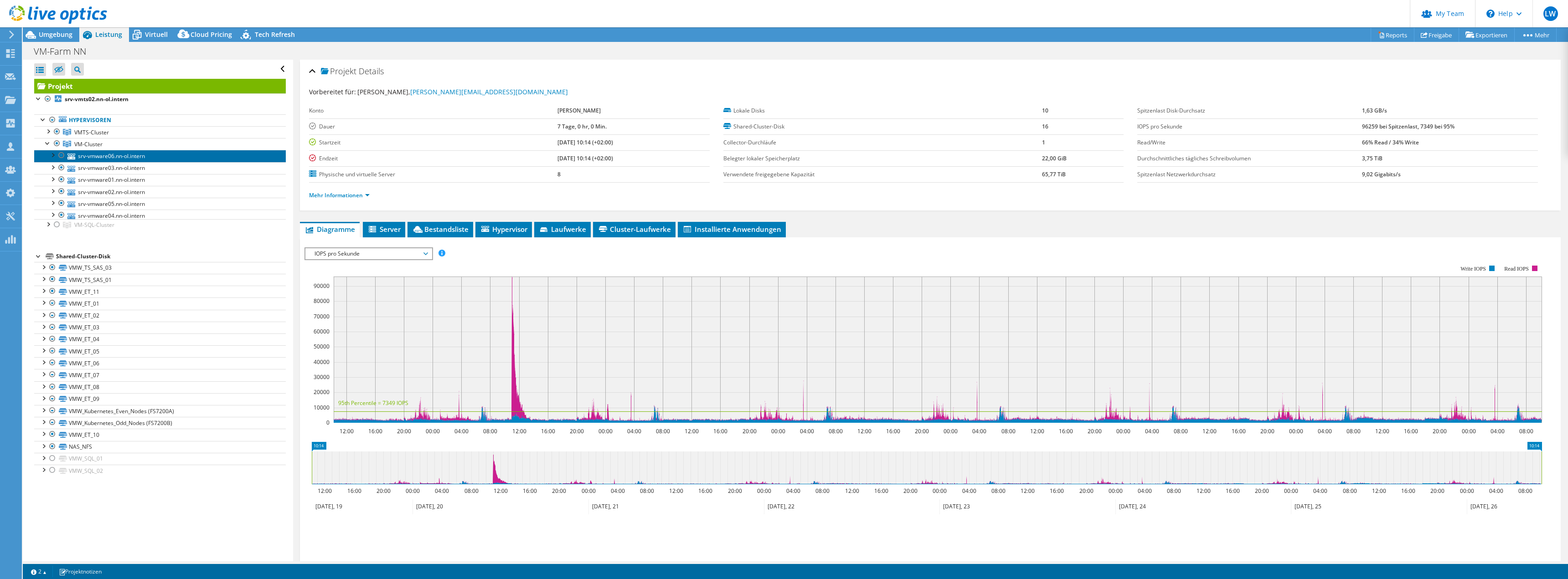
click at [115, 161] on link "srv-vmware06.nn-ol.intern" at bounding box center [159, 155] width 251 height 12
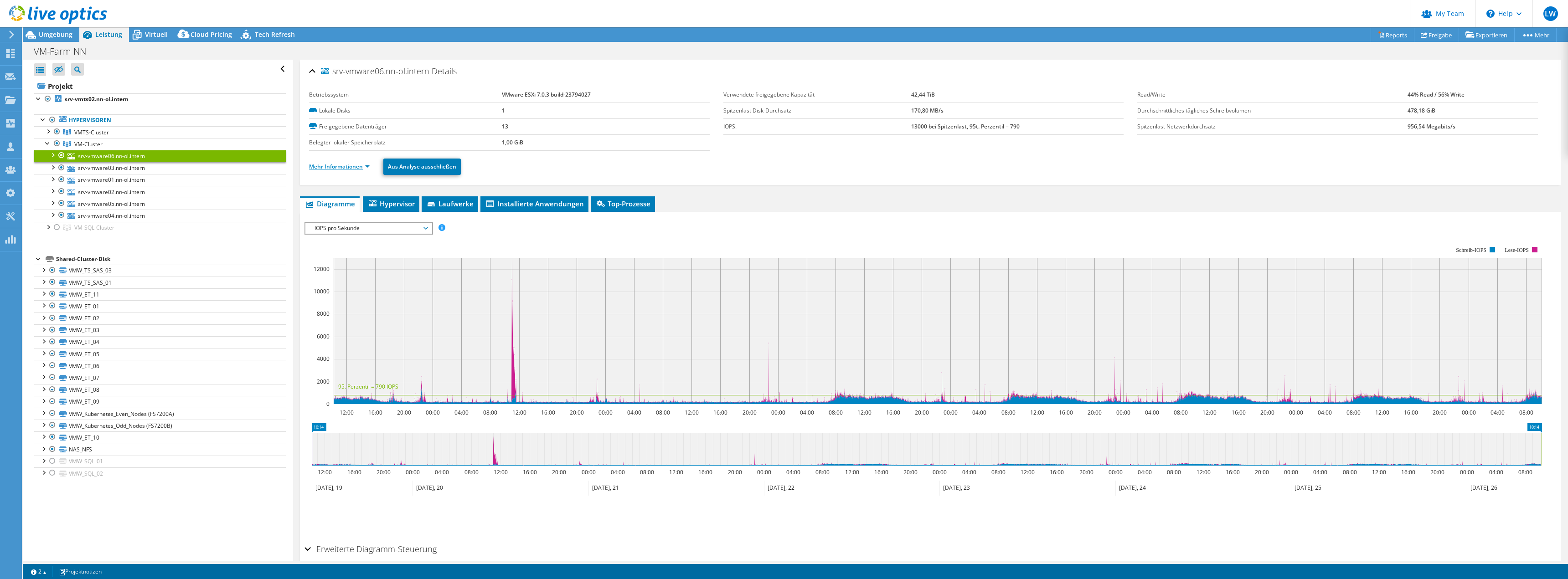
click at [360, 167] on link "Mehr Informationen" at bounding box center [340, 166] width 61 height 8
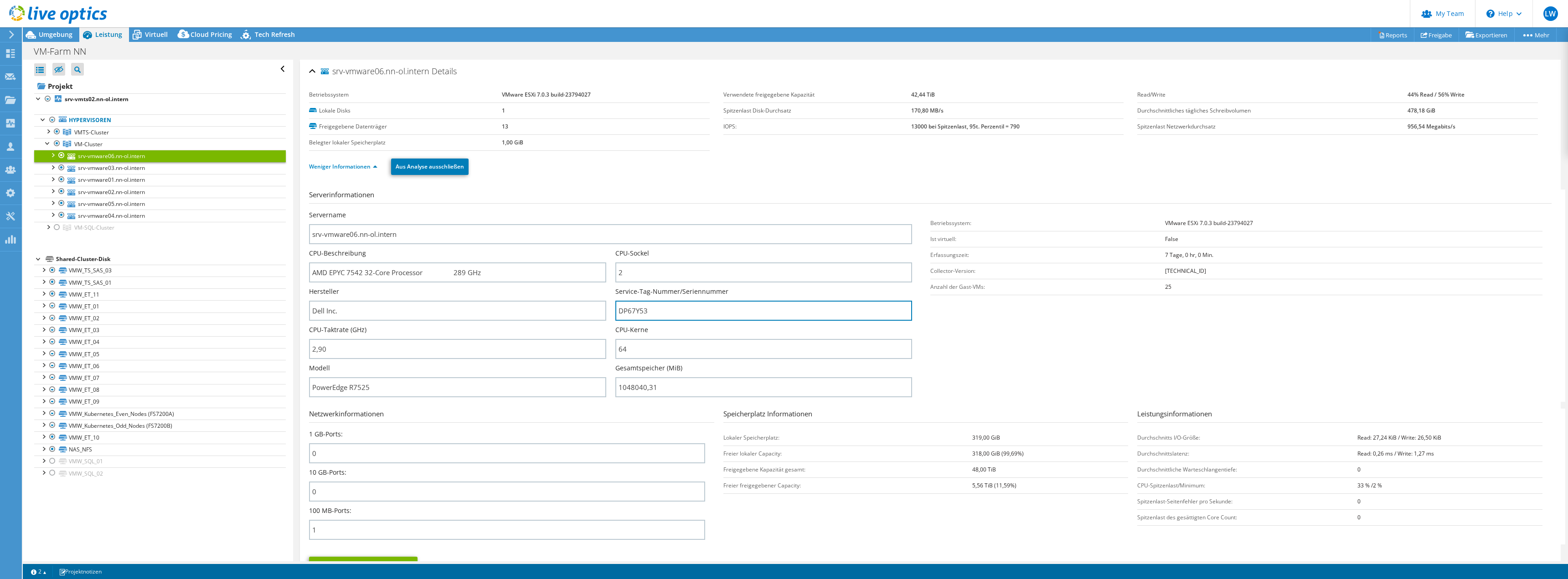
drag, startPoint x: 551, startPoint y: 300, endPoint x: 548, endPoint y: 283, distance: 17.3
click at [547, 210] on div "Servername srv-vmware06.nn-ol.intern CPU-Beschreibung AMD EPYC 7542 32-Core Pro…" at bounding box center [615, 210] width 612 height 0
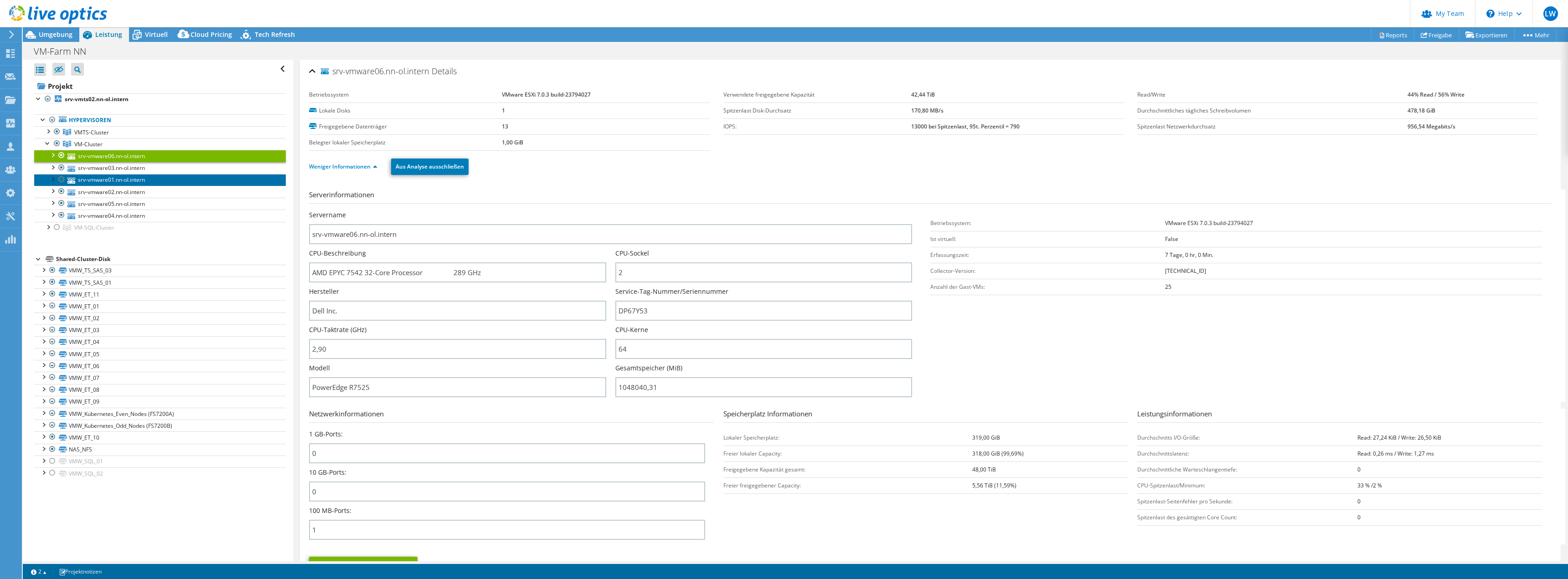
drag, startPoint x: 129, startPoint y: 177, endPoint x: 147, endPoint y: 178, distance: 18.0
click at [129, 177] on link "srv-vmware01.nn-ol.intern" at bounding box center [159, 179] width 251 height 12
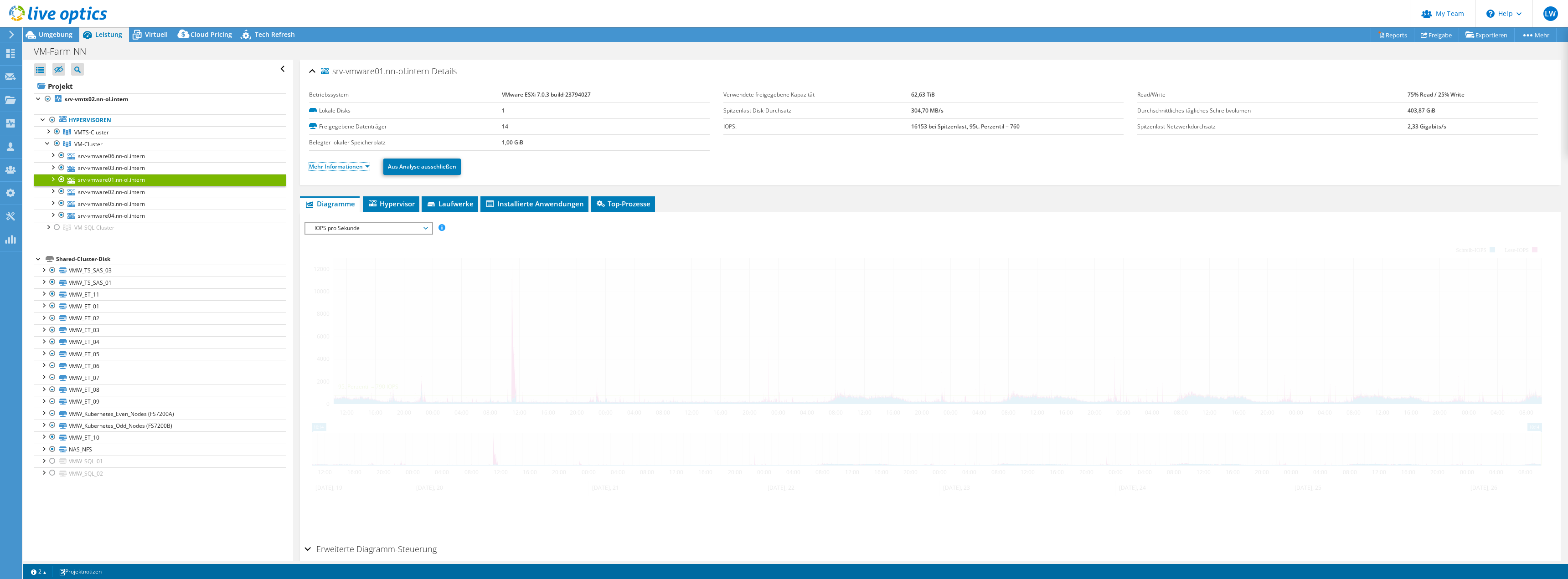
click at [351, 168] on link "Mehr Informationen" at bounding box center [340, 166] width 61 height 8
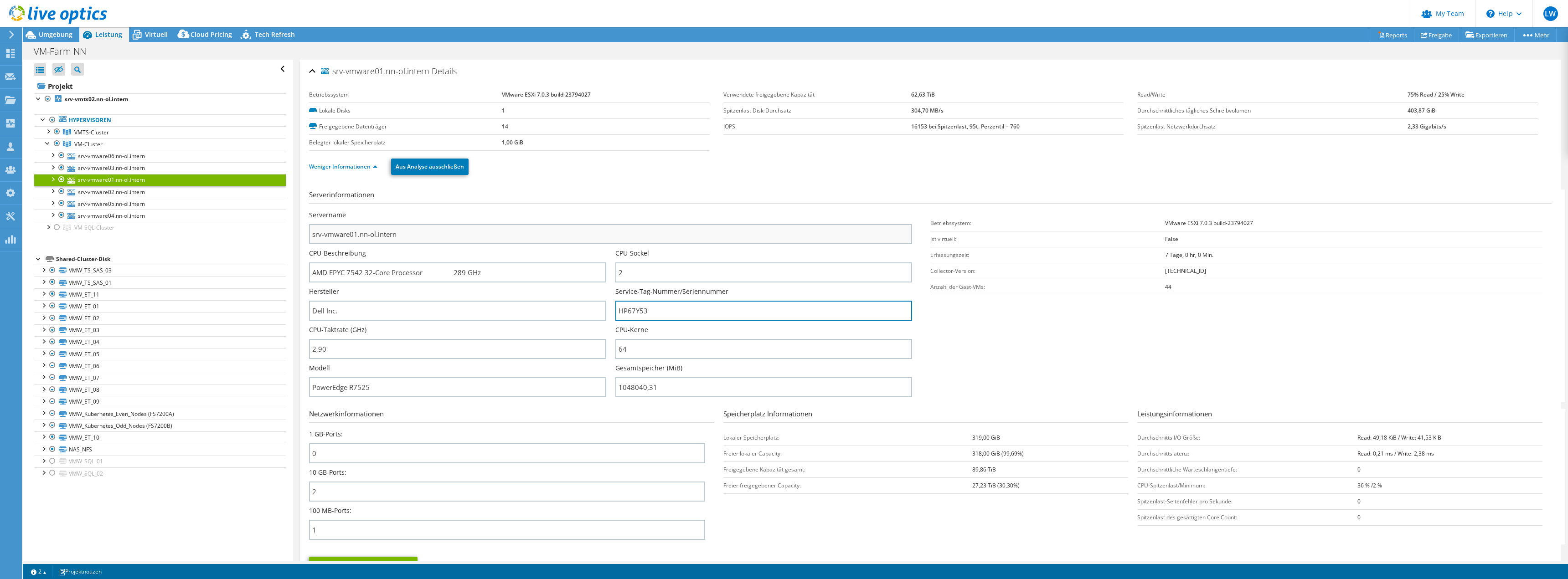
click at [507, 210] on div "Servername srv-vmware01.nn-ol.intern CPU-Beschreibung AMD EPYC 7542 32-Core Pro…" at bounding box center [615, 210] width 612 height 0
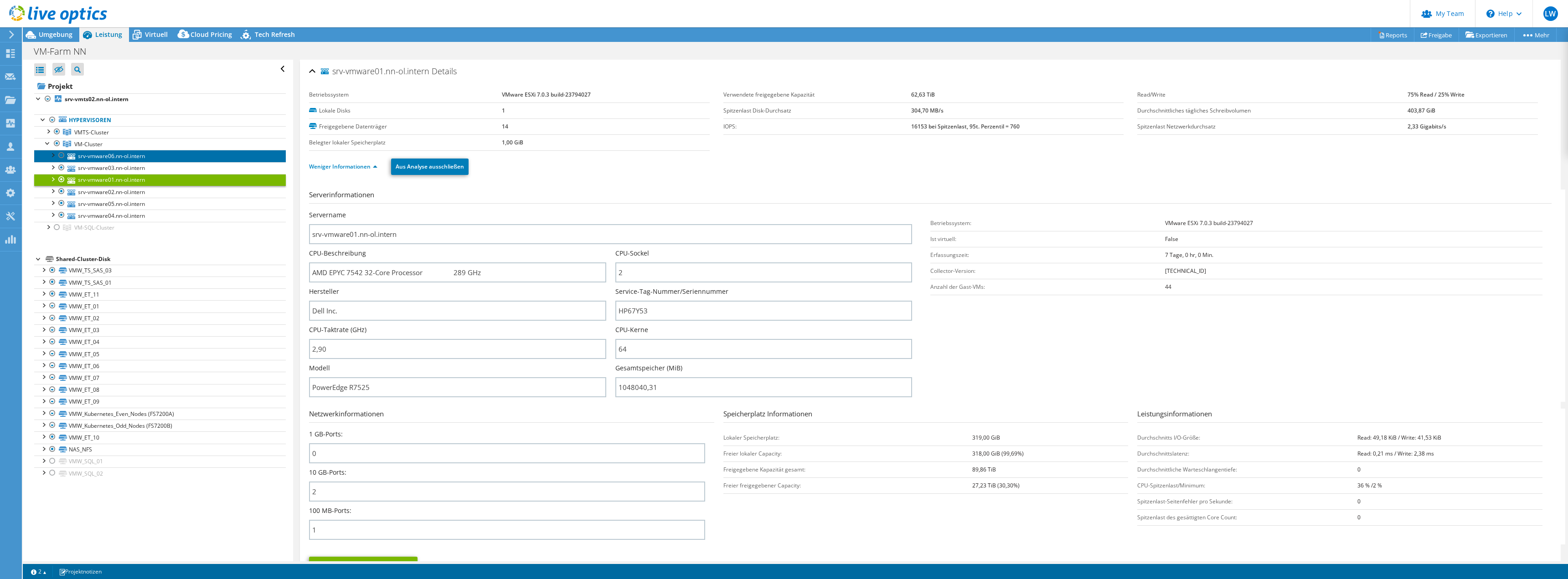
click at [117, 153] on link "srv-vmware06.nn-ol.intern" at bounding box center [159, 155] width 251 height 12
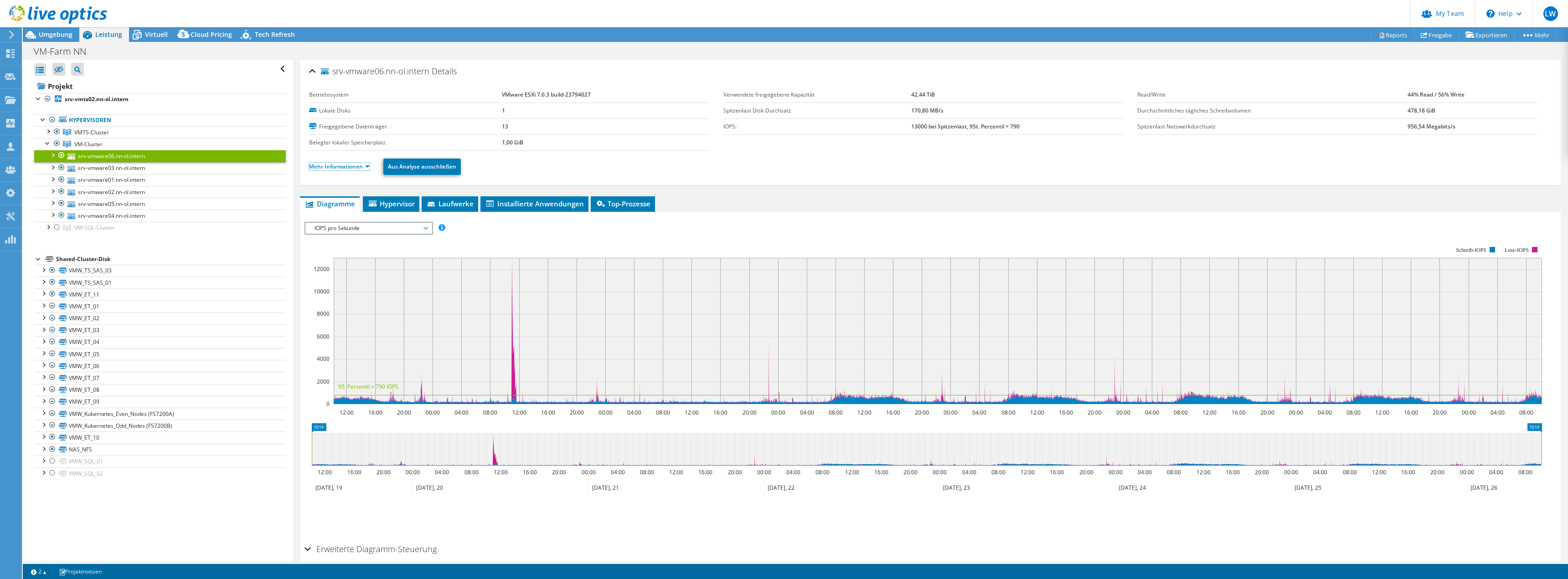
drag, startPoint x: 360, startPoint y: 167, endPoint x: 375, endPoint y: 184, distance: 22.7
click at [360, 167] on link "Mehr Informationen" at bounding box center [340, 166] width 61 height 8
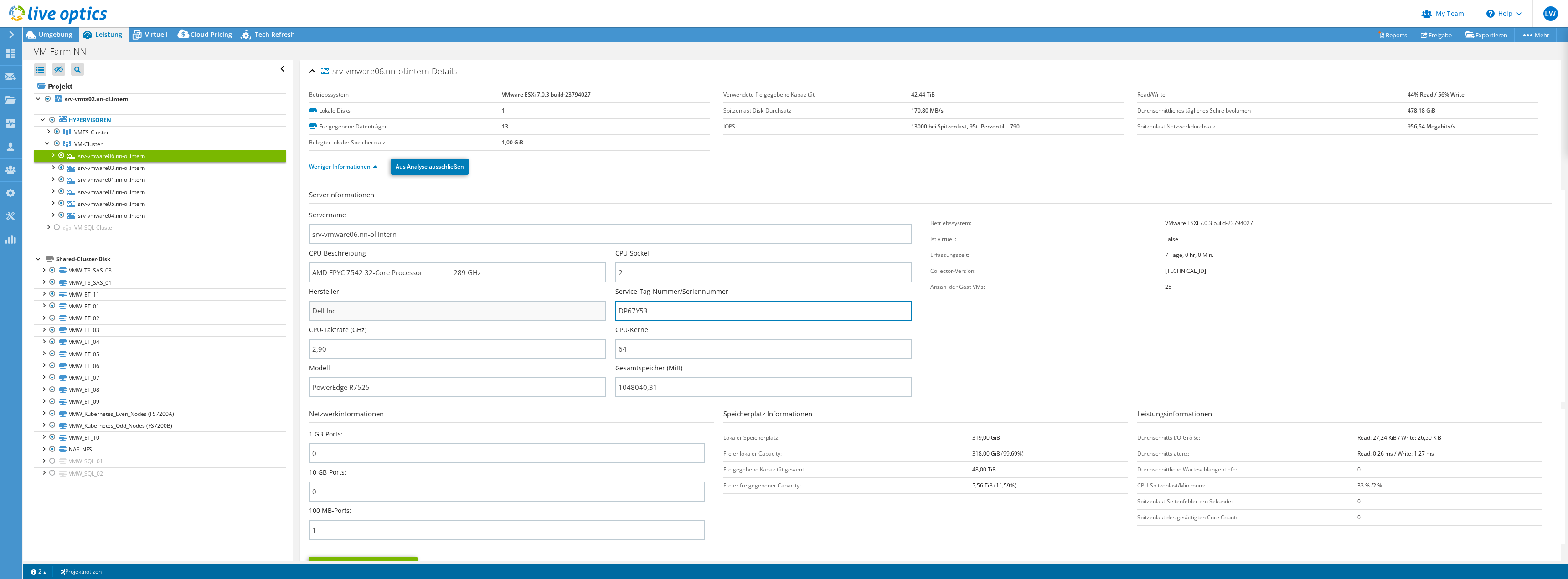
drag, startPoint x: 662, startPoint y: 311, endPoint x: 531, endPoint y: 308, distance: 131.0
click at [531, 210] on div "Servername srv-vmware06.nn-ol.intern CPU-Beschreibung AMD EPYC 7542 32-Core Pro…" at bounding box center [615, 210] width 612 height 0
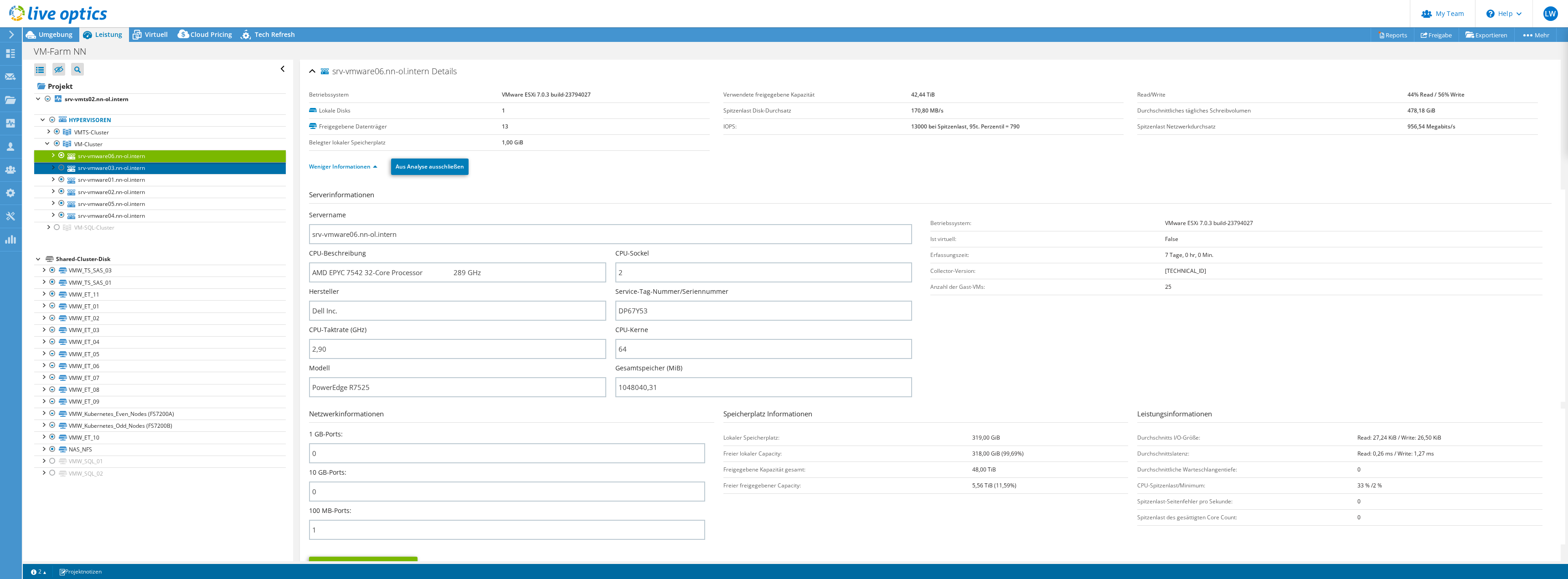
click at [152, 170] on link "srv-vmware03.nn-ol.intern" at bounding box center [159, 168] width 251 height 12
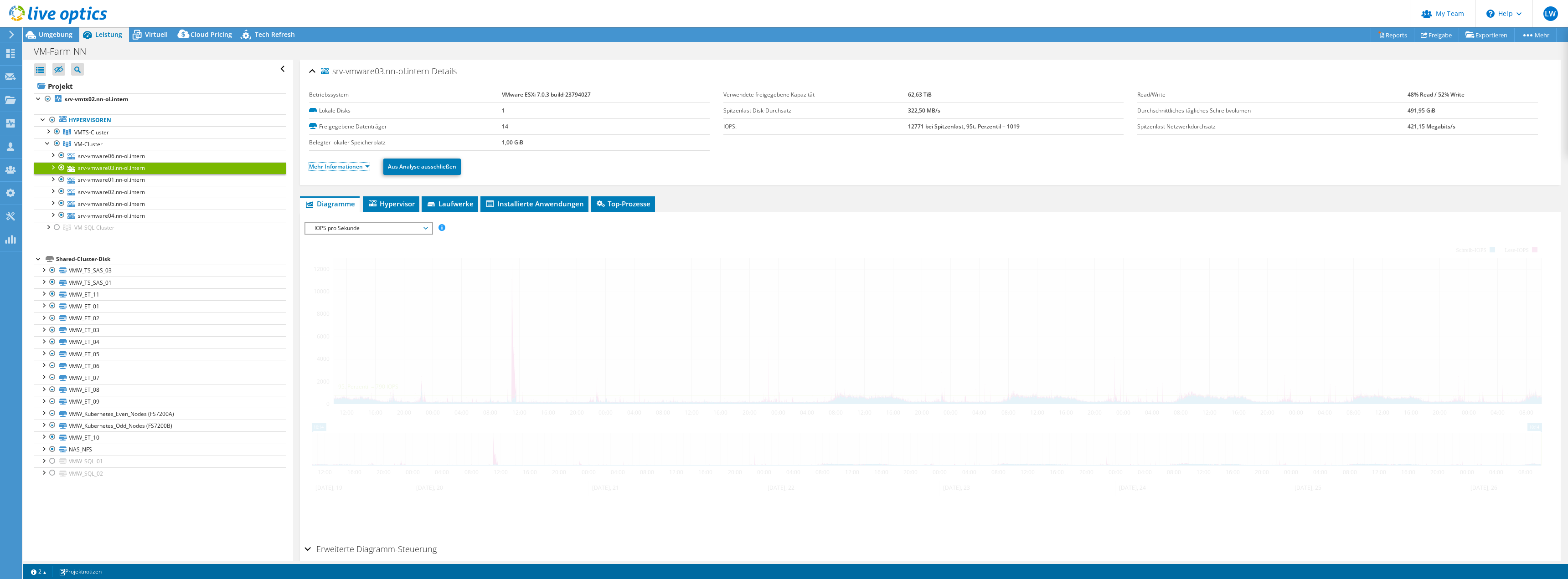
click at [353, 166] on link "Mehr Informationen" at bounding box center [340, 166] width 61 height 8
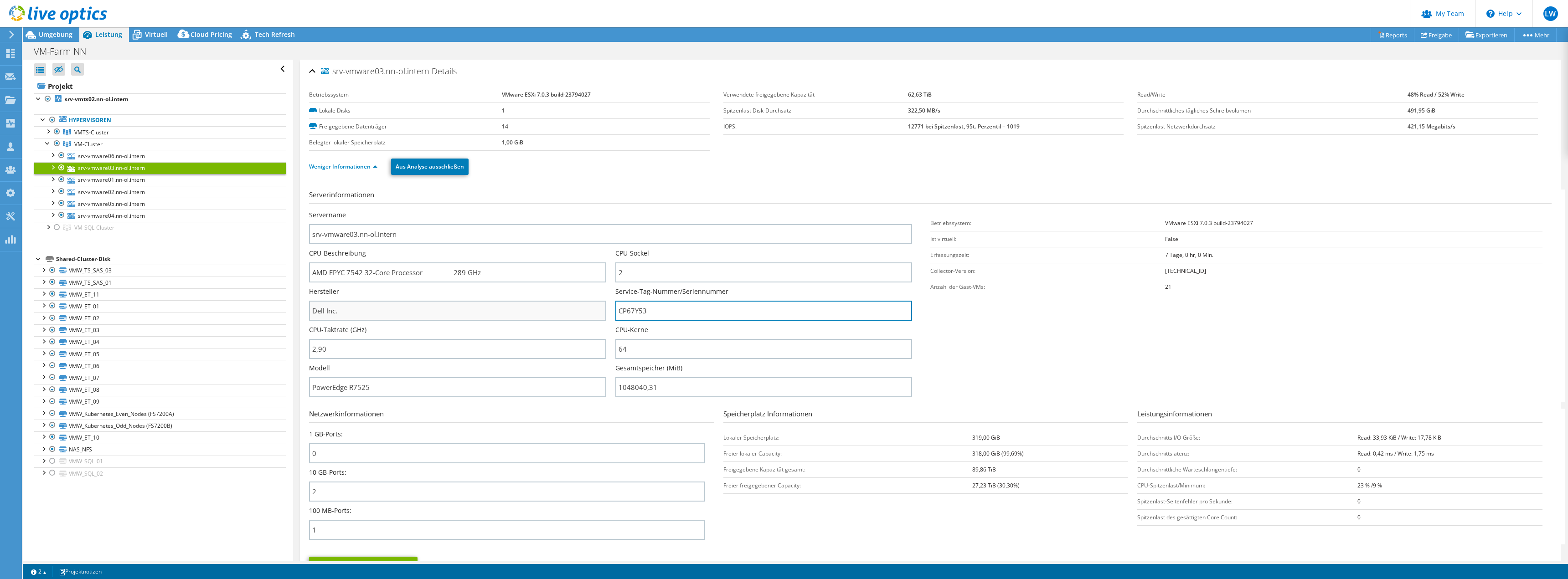
drag, startPoint x: 658, startPoint y: 309, endPoint x: 545, endPoint y: 318, distance: 113.4
click at [547, 210] on div "Servername srv-vmware03.nn-ol.intern CPU-Beschreibung AMD EPYC 7542 32-Core Pro…" at bounding box center [615, 210] width 612 height 0
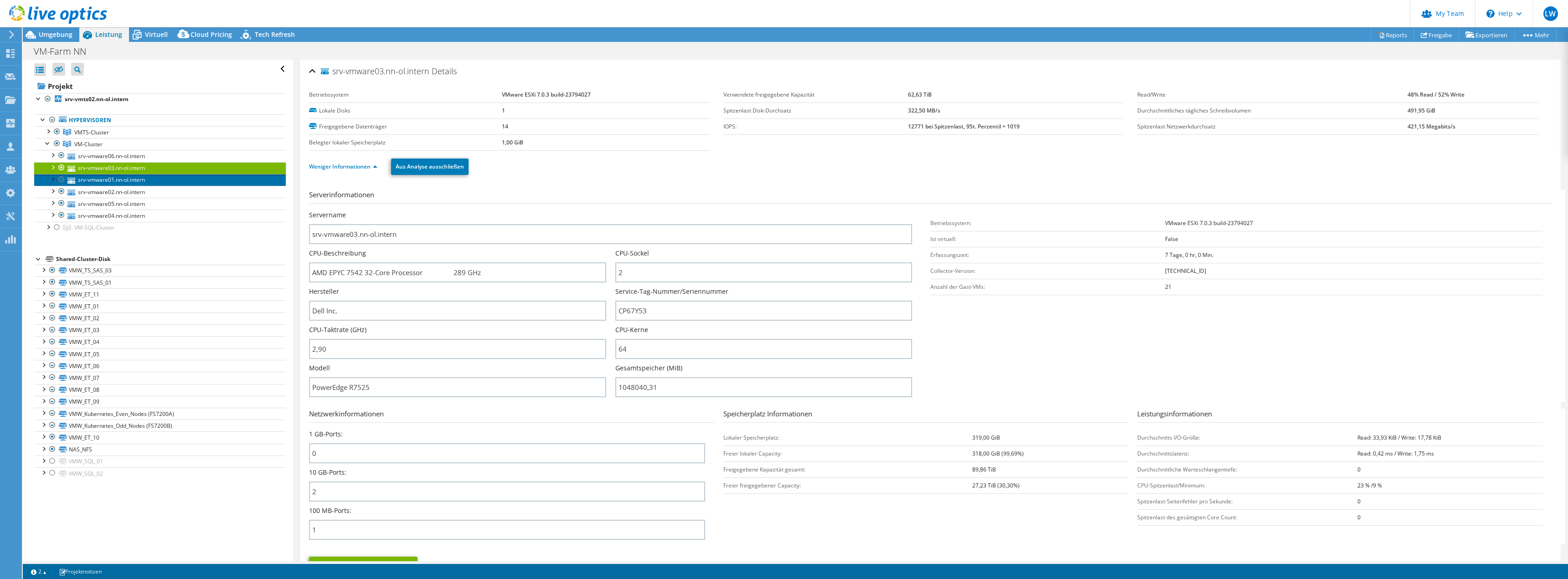
click at [163, 182] on link "srv-vmware01.nn-ol.intern" at bounding box center [159, 179] width 251 height 12
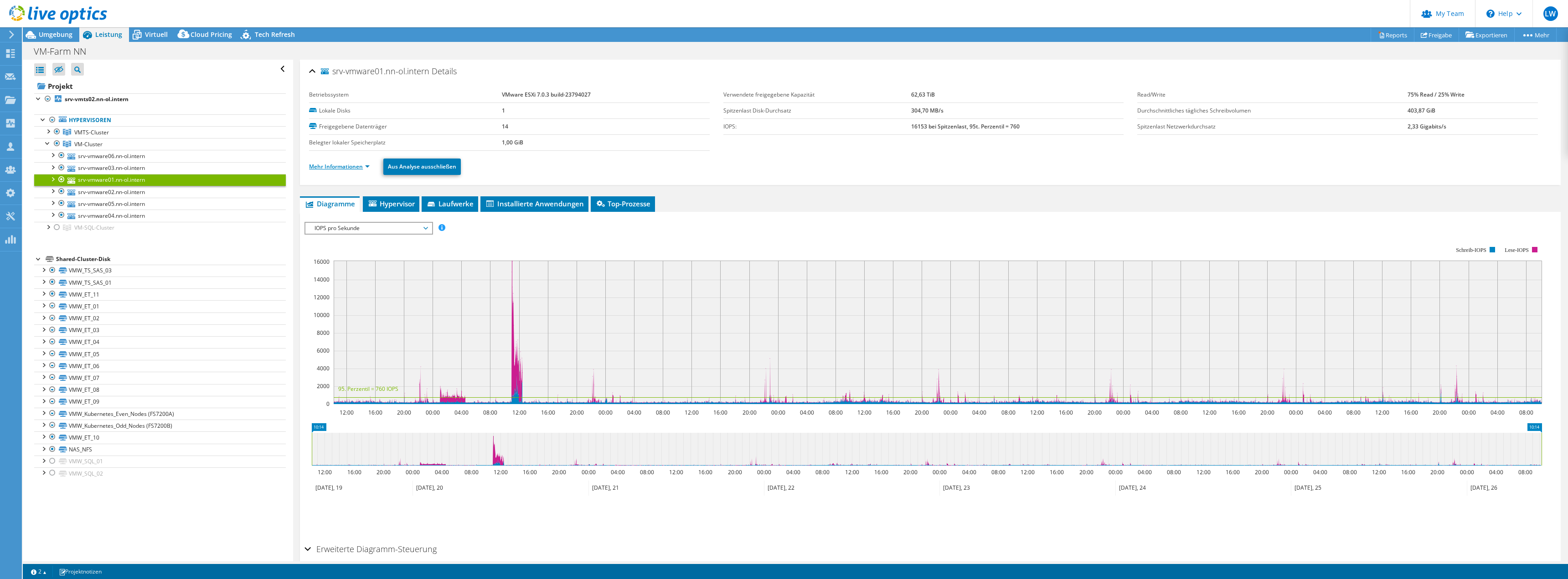
click at [359, 164] on link "Mehr Informationen" at bounding box center [340, 166] width 61 height 8
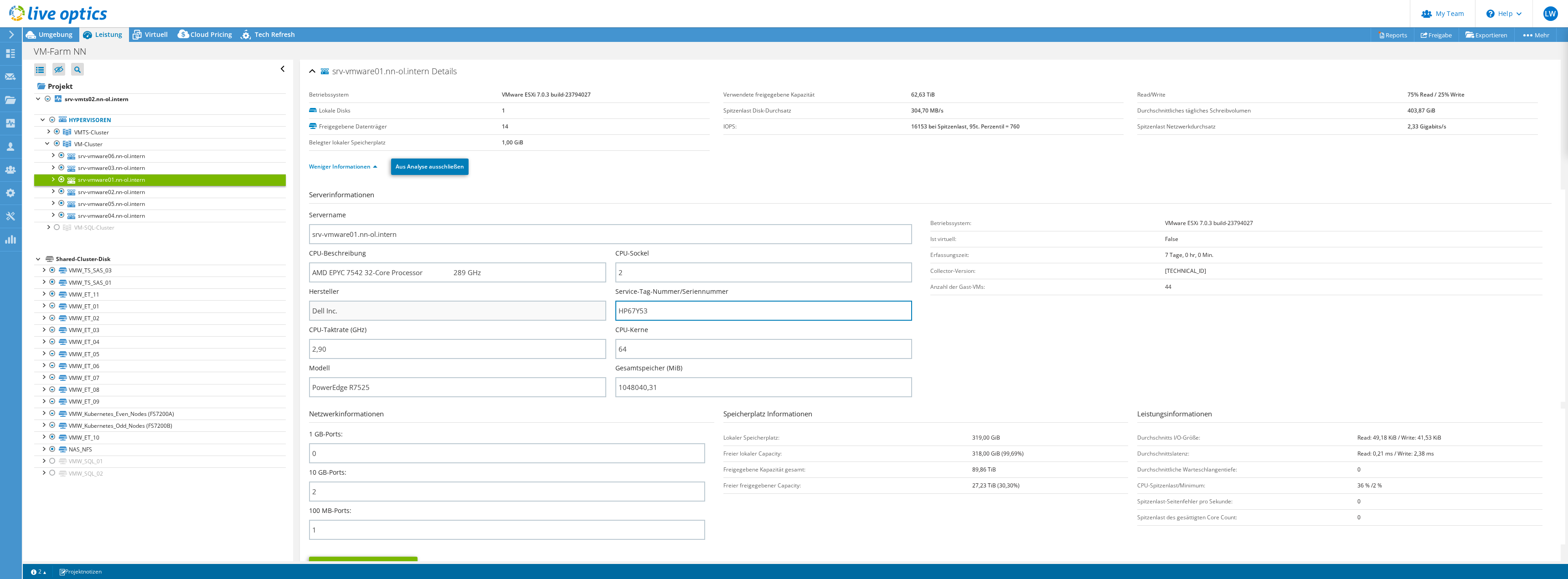
drag, startPoint x: 676, startPoint y: 309, endPoint x: 555, endPoint y: 309, distance: 121.0
click at [555, 210] on div "Servername srv-vmware01.nn-ol.intern CPU-Beschreibung AMD EPYC 7542 32-Core Pro…" at bounding box center [615, 210] width 612 height 0
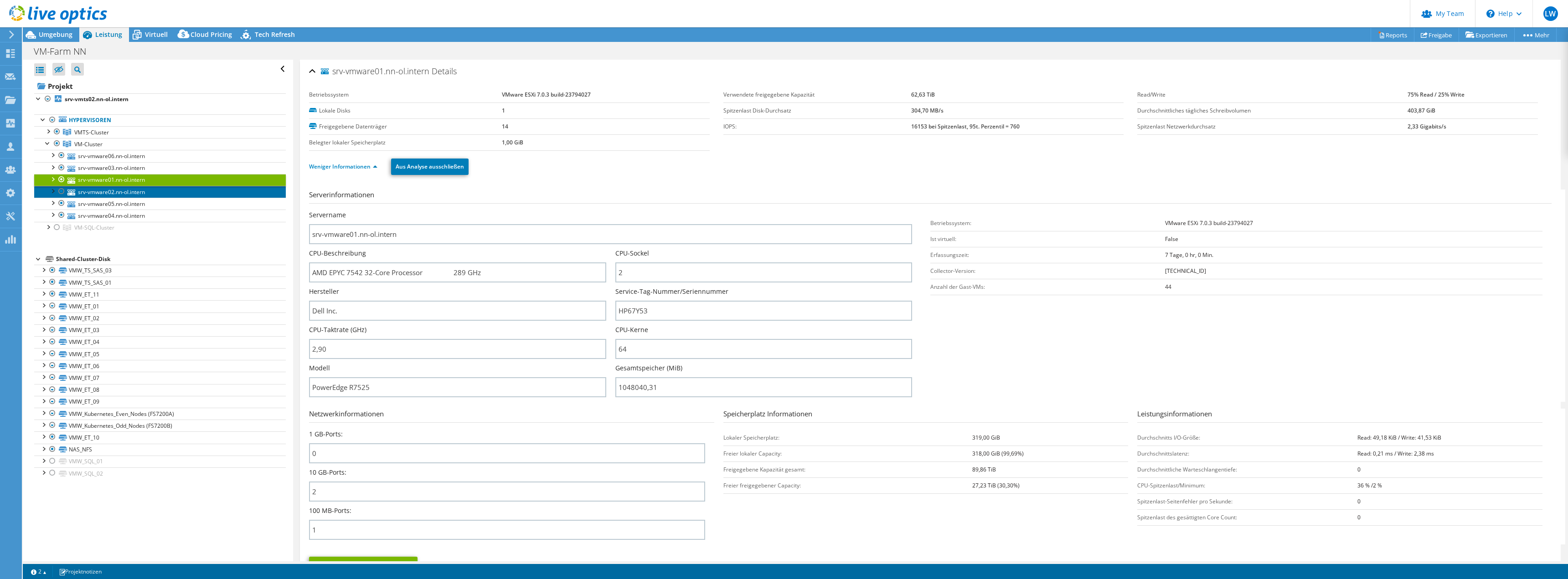
drag, startPoint x: 141, startPoint y: 196, endPoint x: 409, endPoint y: 208, distance: 268.3
click at [141, 196] on link "srv-vmware02.nn-ol.intern" at bounding box center [159, 192] width 251 height 12
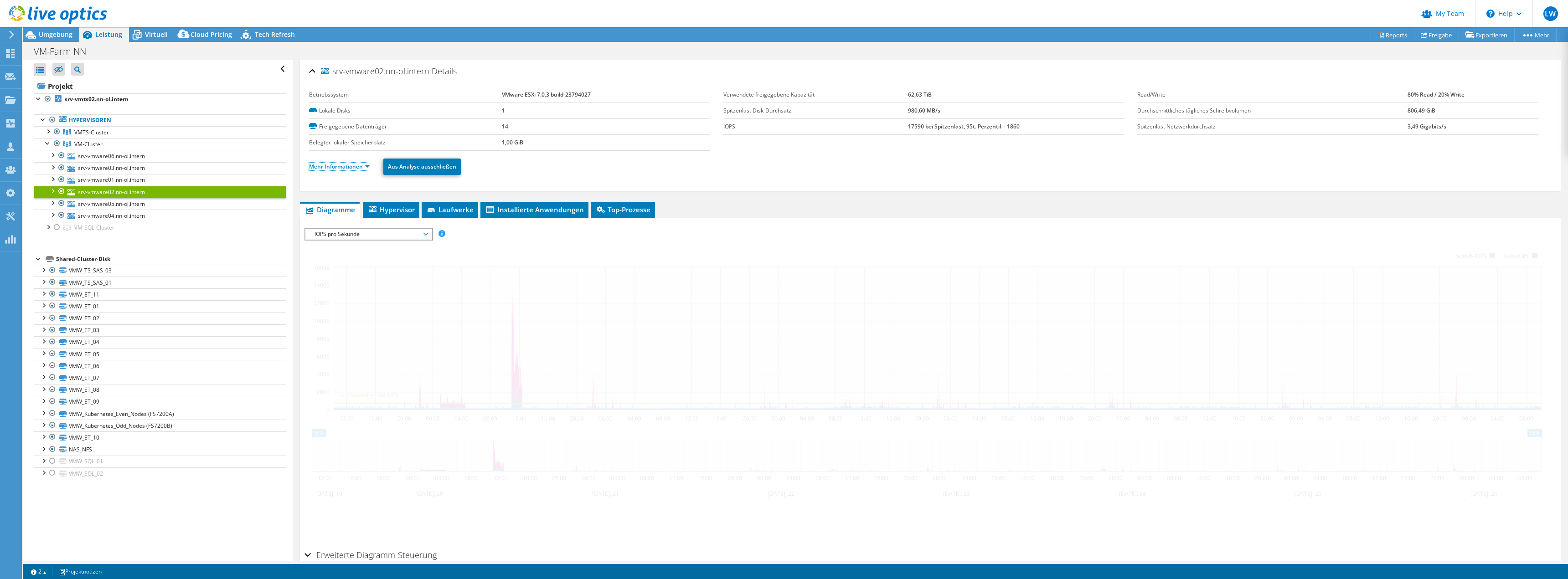
click at [348, 168] on link "Mehr Informationen" at bounding box center [340, 166] width 61 height 8
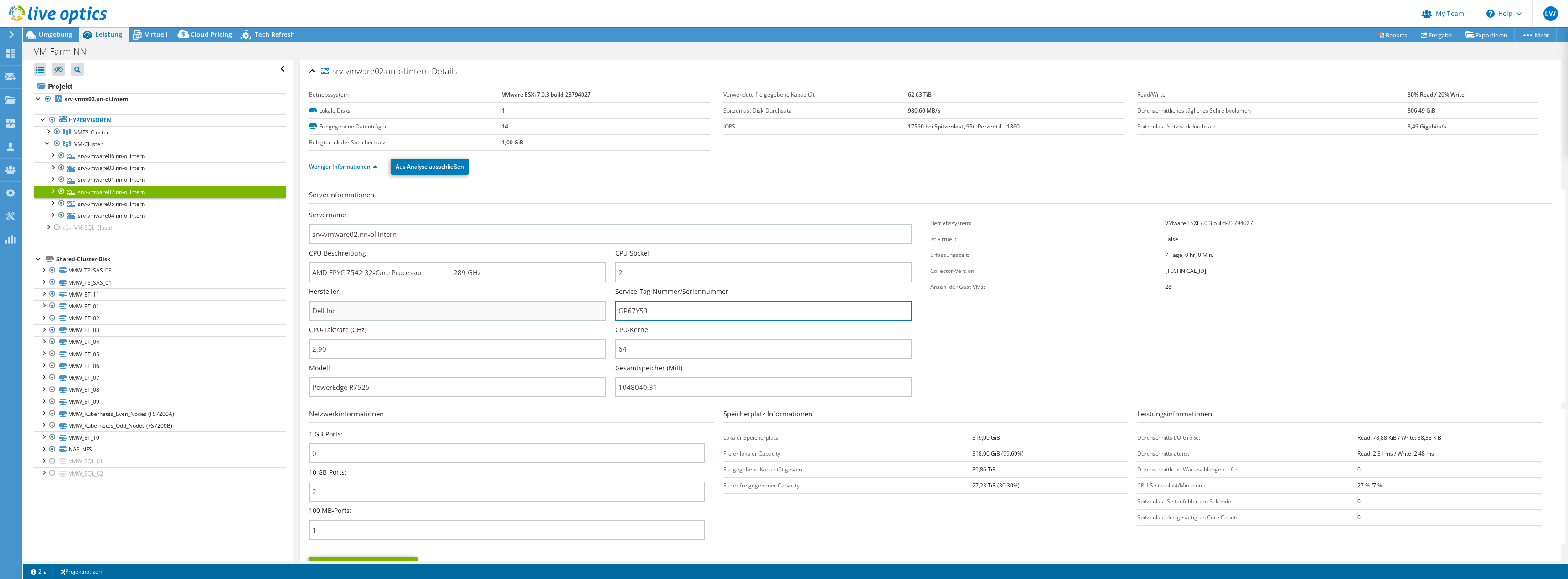
drag, startPoint x: 635, startPoint y: 310, endPoint x: 520, endPoint y: 307, distance: 115.0
click at [520, 210] on div "Servername srv-vmware02.nn-ol.intern CPU-Beschreibung AMD EPYC 7542 32-Core Pro…" at bounding box center [615, 210] width 612 height 0
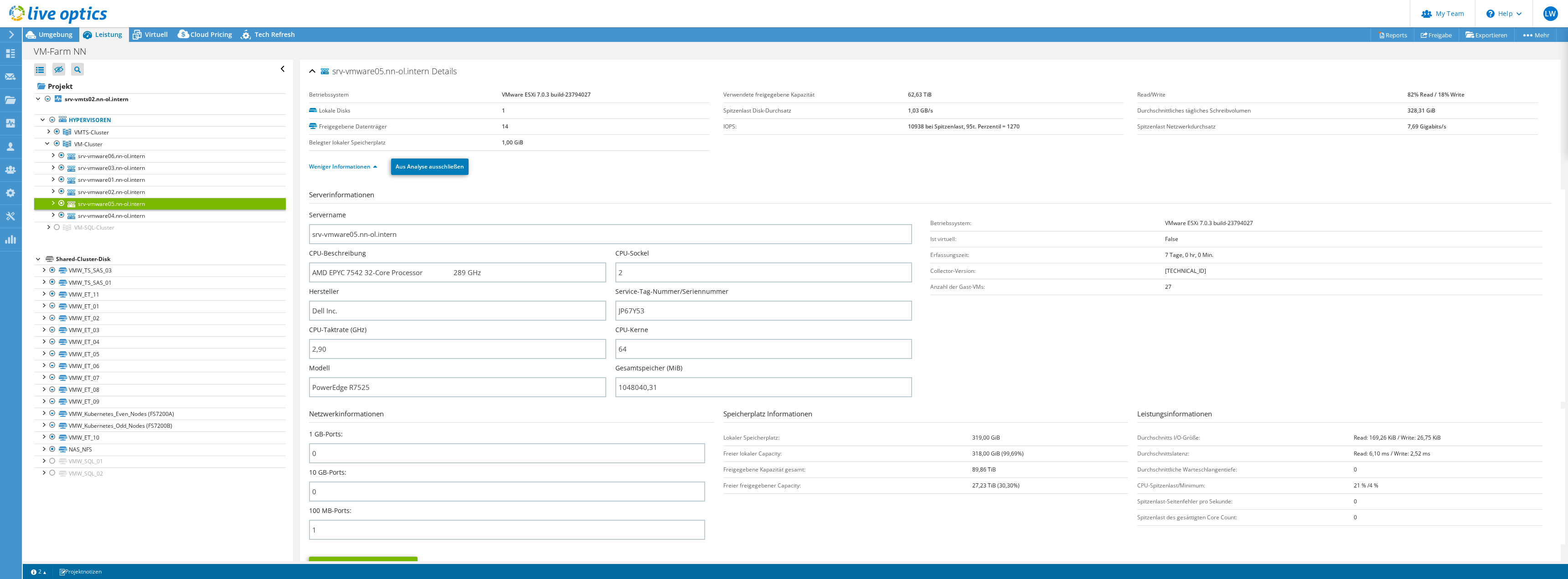
select select "USD"
click at [175, 217] on link "srv-vmware04.nn-ol.intern" at bounding box center [159, 215] width 251 height 12
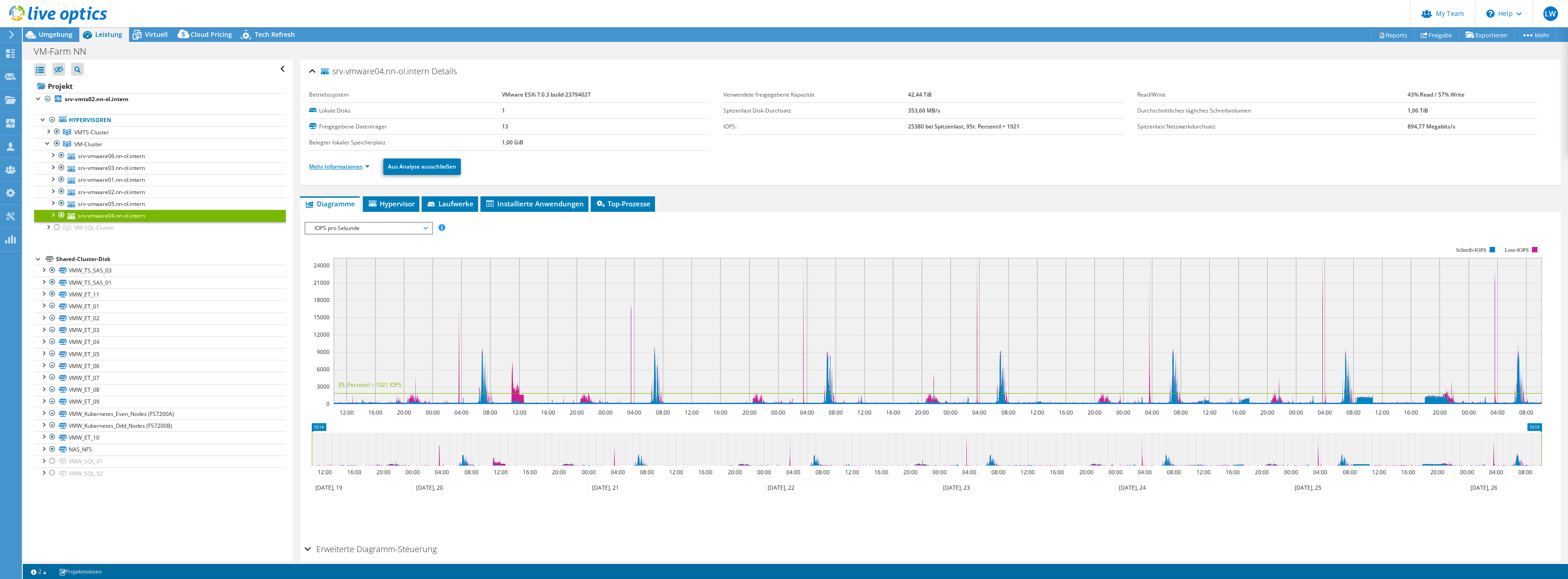
click at [357, 167] on link "Mehr Informationen" at bounding box center [340, 166] width 61 height 8
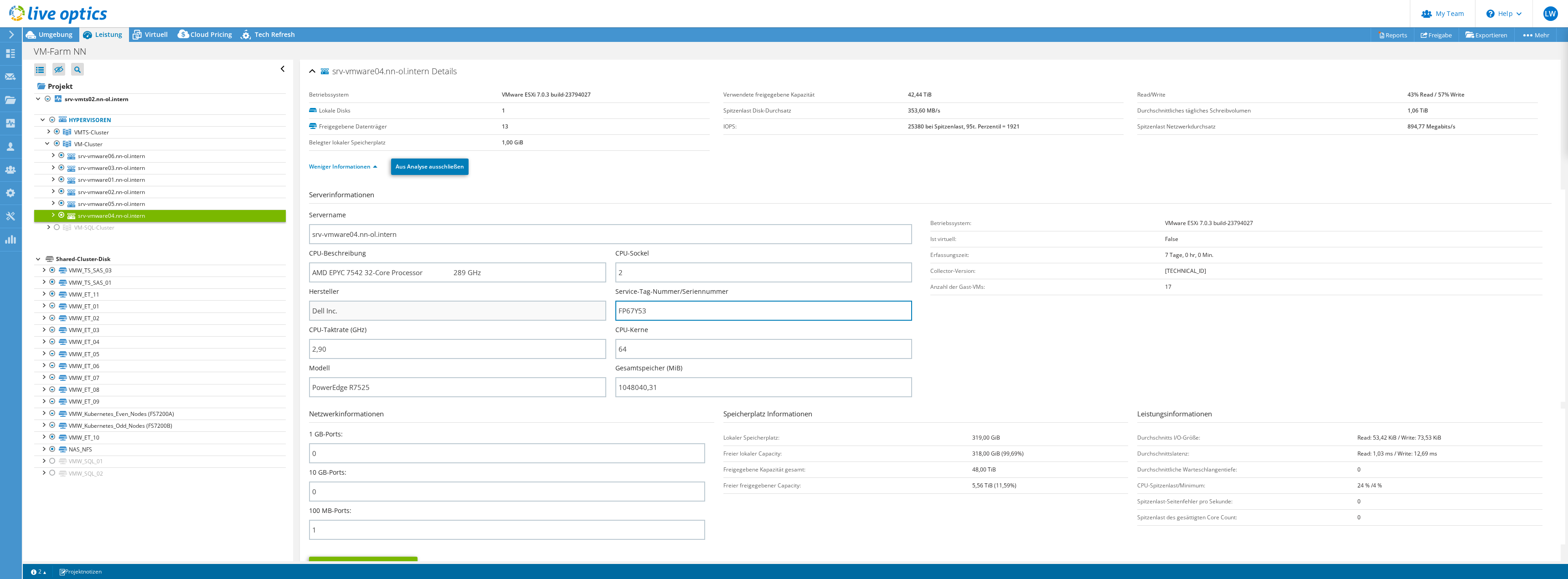
click at [589, 210] on div "Servername srv-vmware04.nn-ol.intern CPU-Beschreibung AMD EPYC 7542 32-Core Pro…" at bounding box center [615, 210] width 612 height 0
click at [61, 32] on span "Umgebung" at bounding box center [55, 34] width 33 height 9
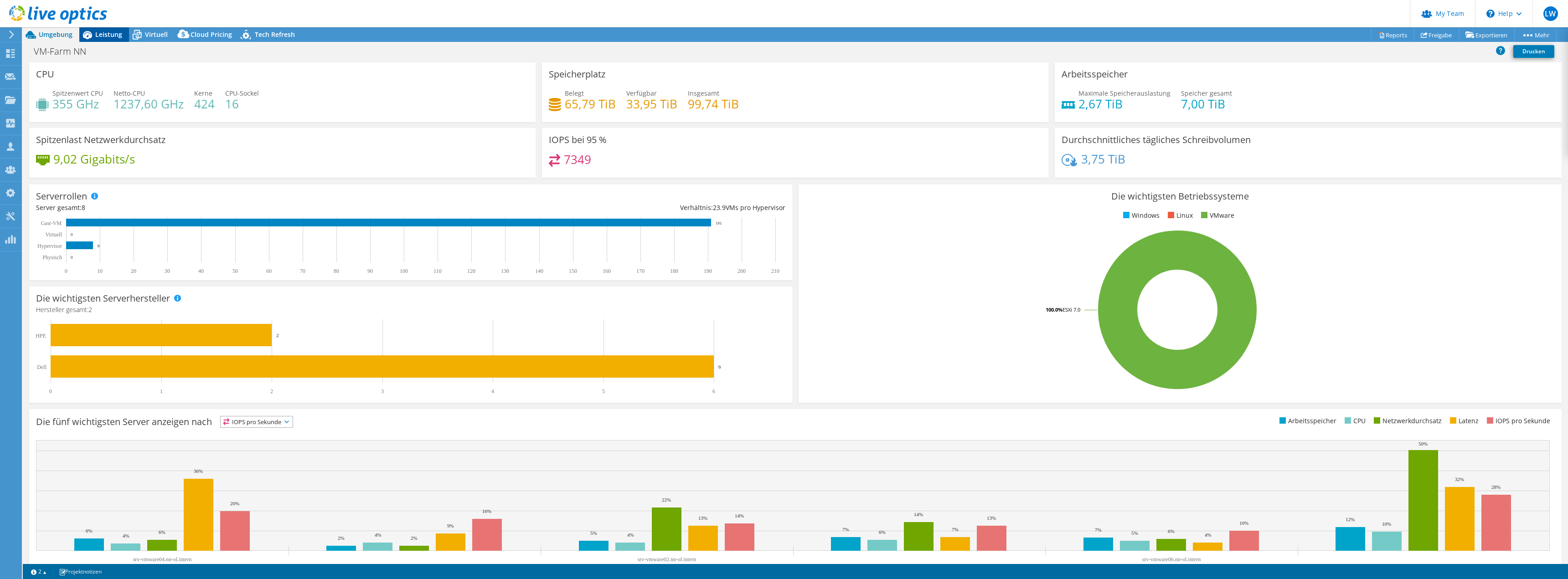
click at [111, 36] on span "Leistung" at bounding box center [109, 34] width 27 height 9
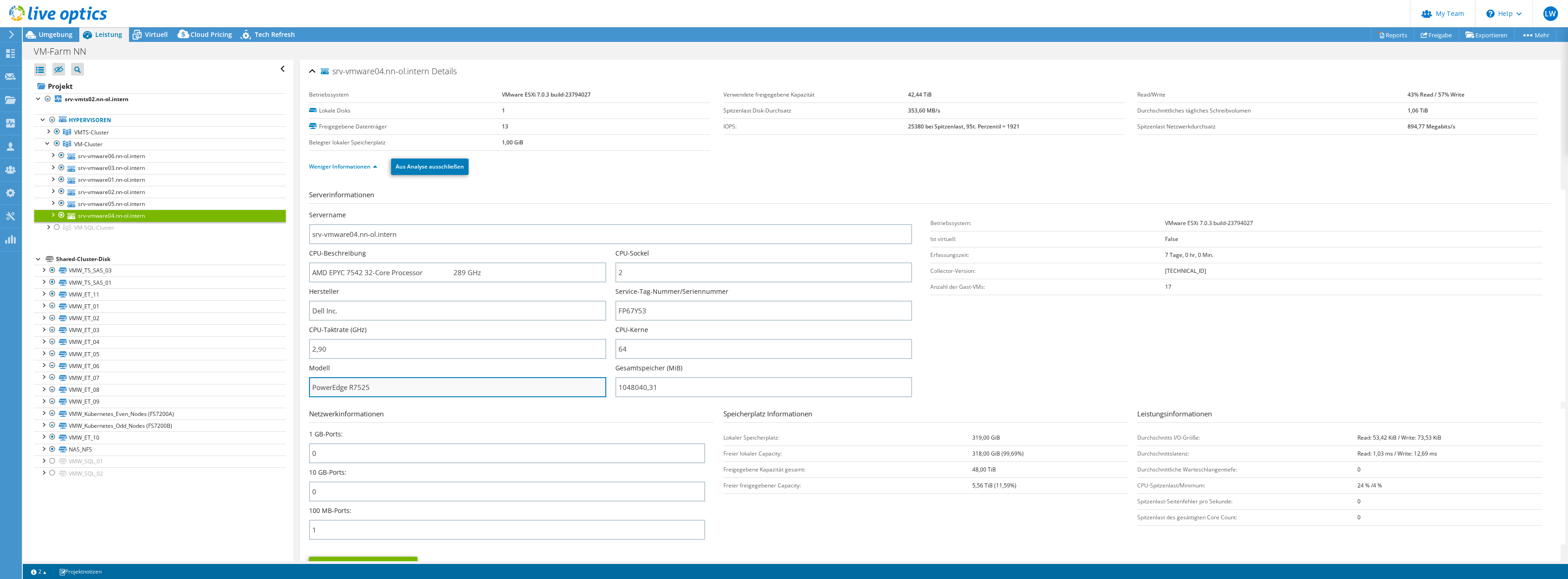
click at [424, 387] on input "PowerEdge R7525" at bounding box center [457, 387] width 296 height 20
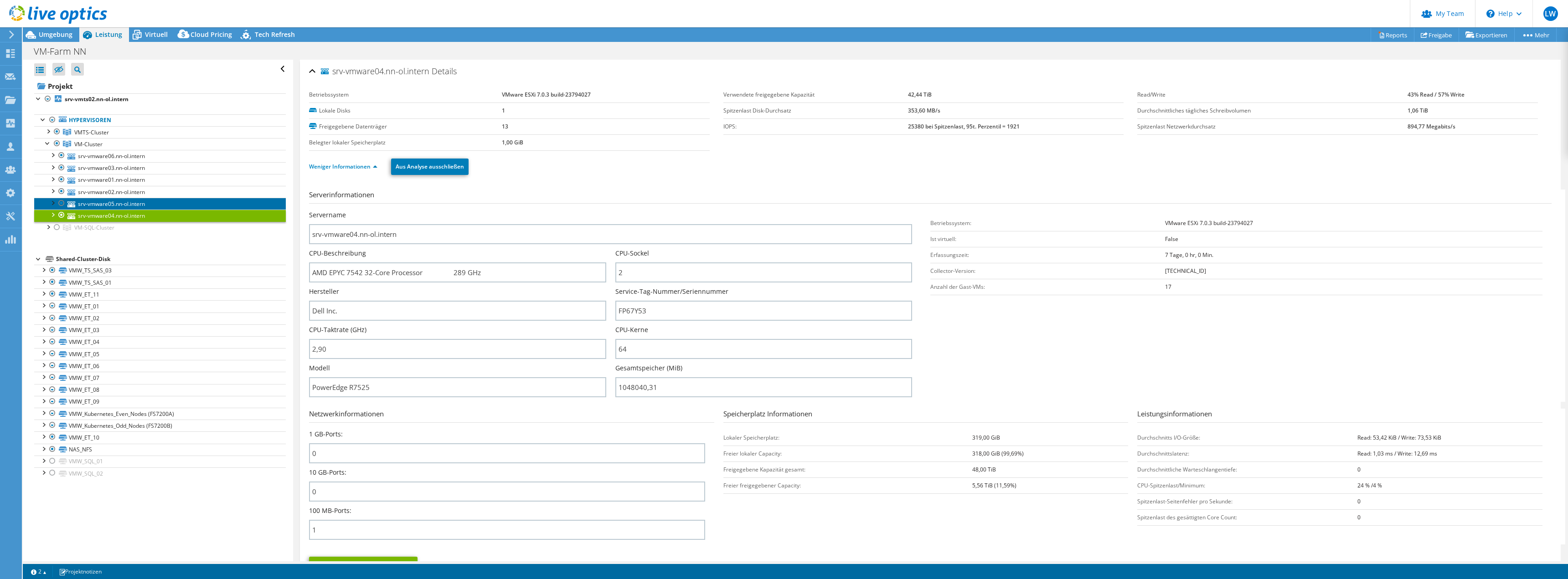
click at [123, 201] on link "srv-vmware05.nn-ol.intern" at bounding box center [159, 203] width 251 height 12
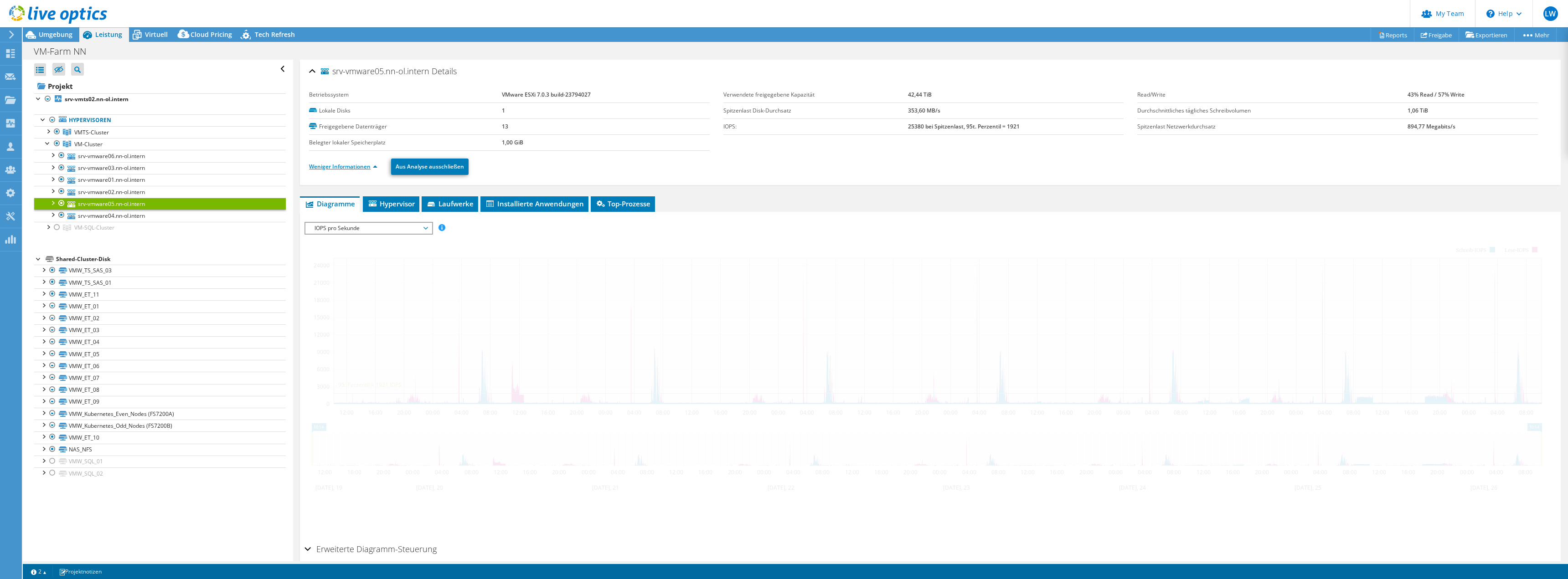
click at [324, 161] on ul "Weniger Informationen Aus Analyse ausschließen" at bounding box center [930, 165] width 1242 height 19
click at [340, 165] on link "Weniger Informationen" at bounding box center [343, 166] width 68 height 8
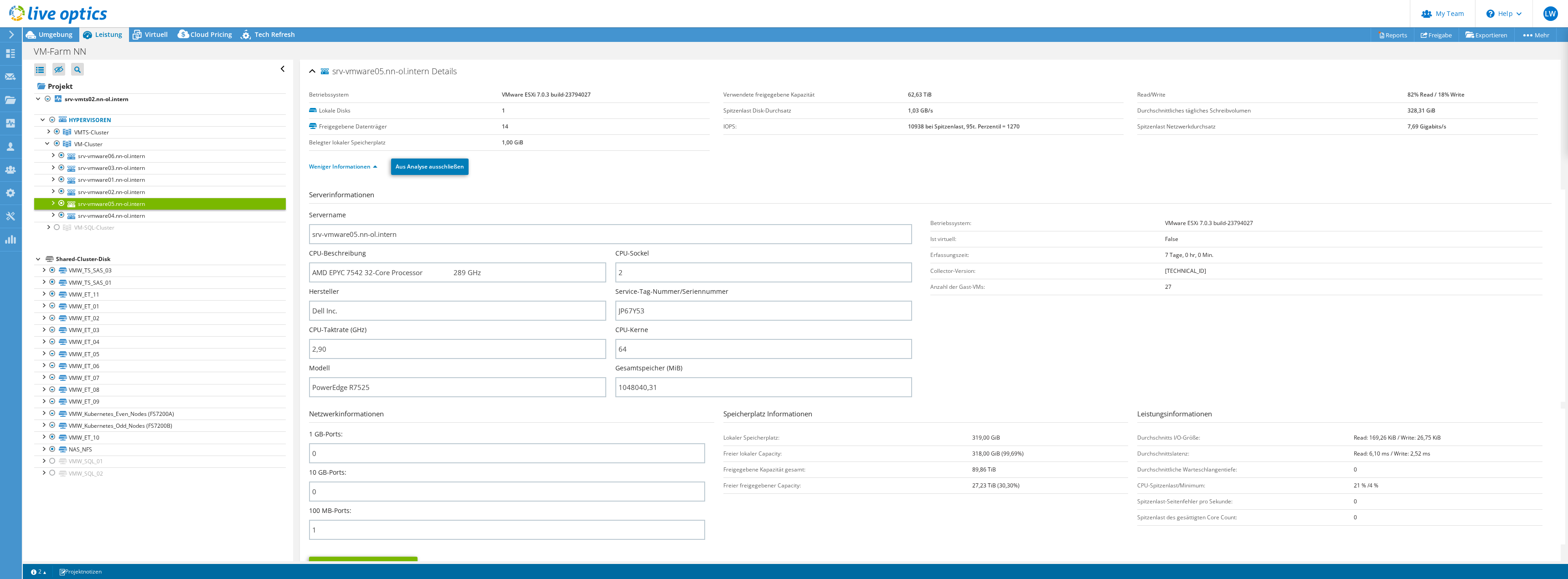
click at [27, 13] on icon at bounding box center [58, 15] width 98 height 19
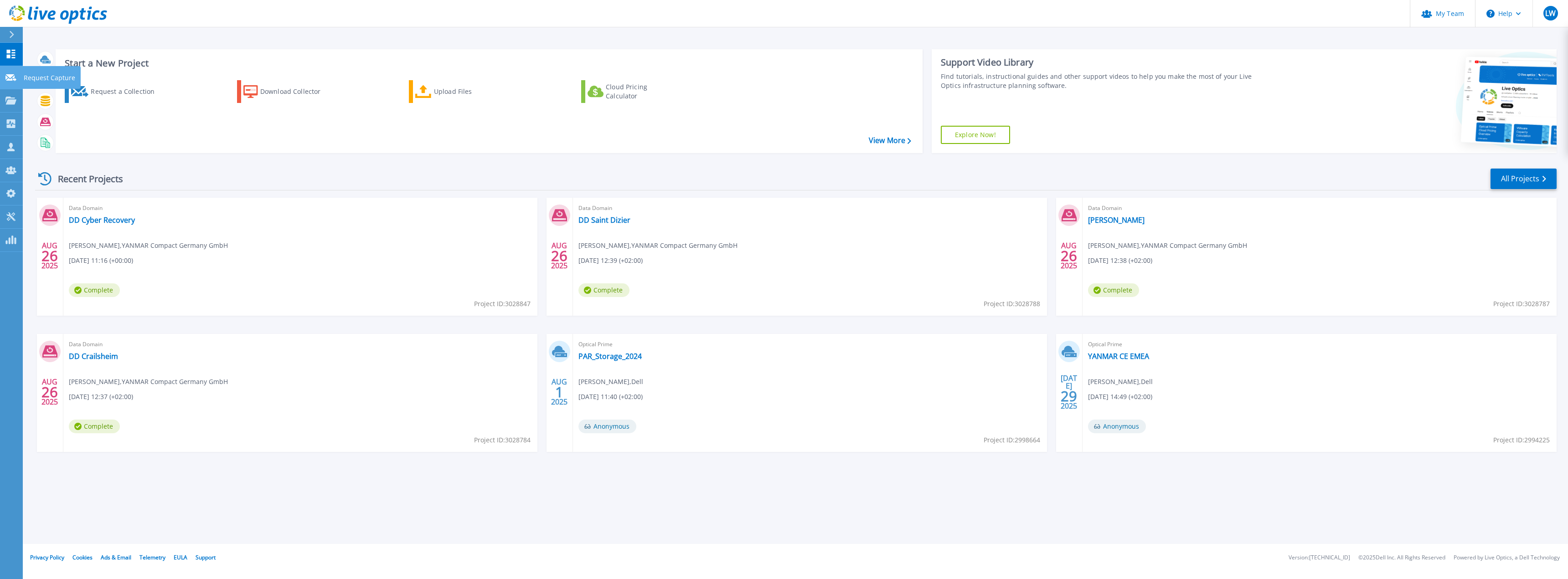
click at [7, 75] on icon at bounding box center [11, 77] width 11 height 7
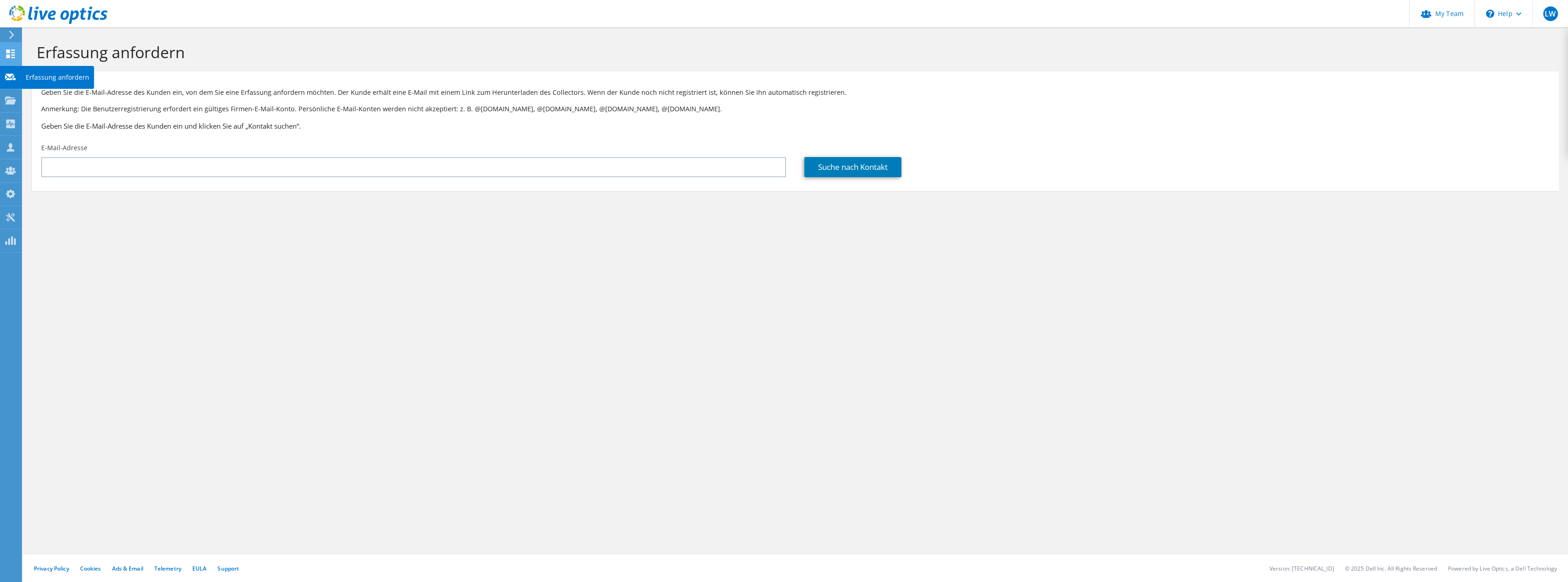
click at [9, 56] on use at bounding box center [10, 54] width 9 height 9
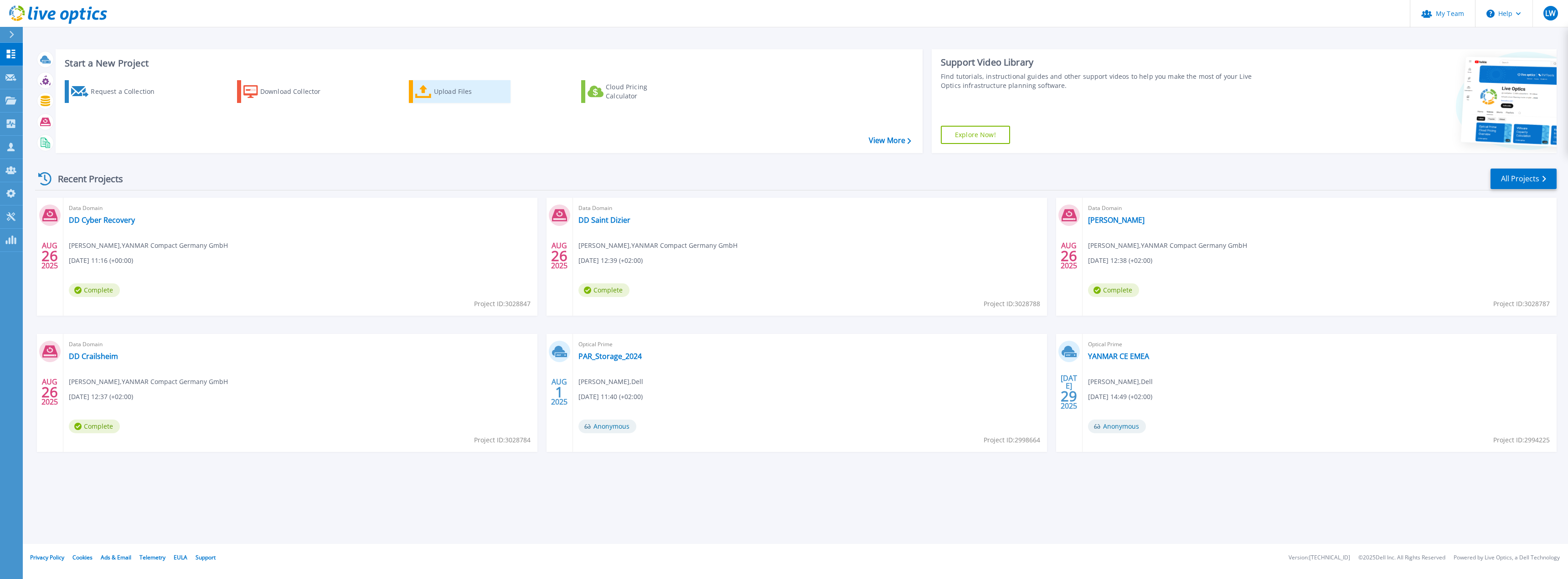
click at [463, 100] on div "Upload Files" at bounding box center [471, 92] width 73 height 18
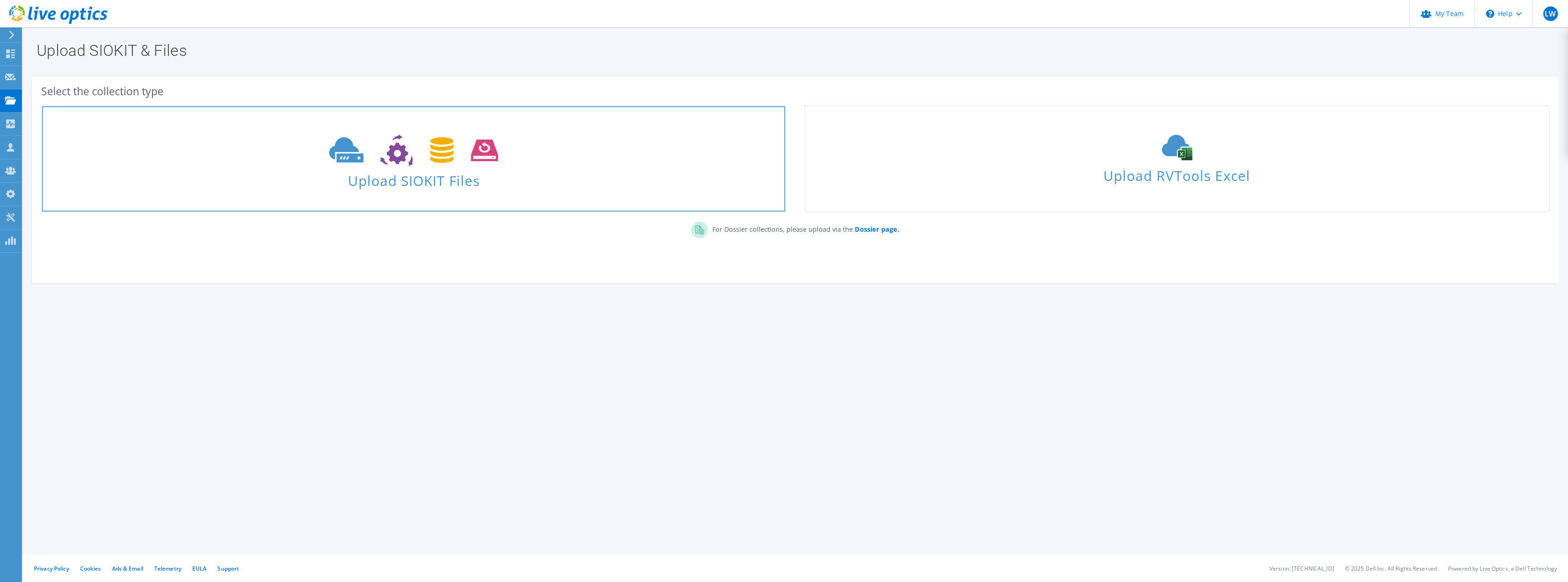
click at [527, 168] on span "Upload SIOKIT Files" at bounding box center [413, 178] width 743 height 20
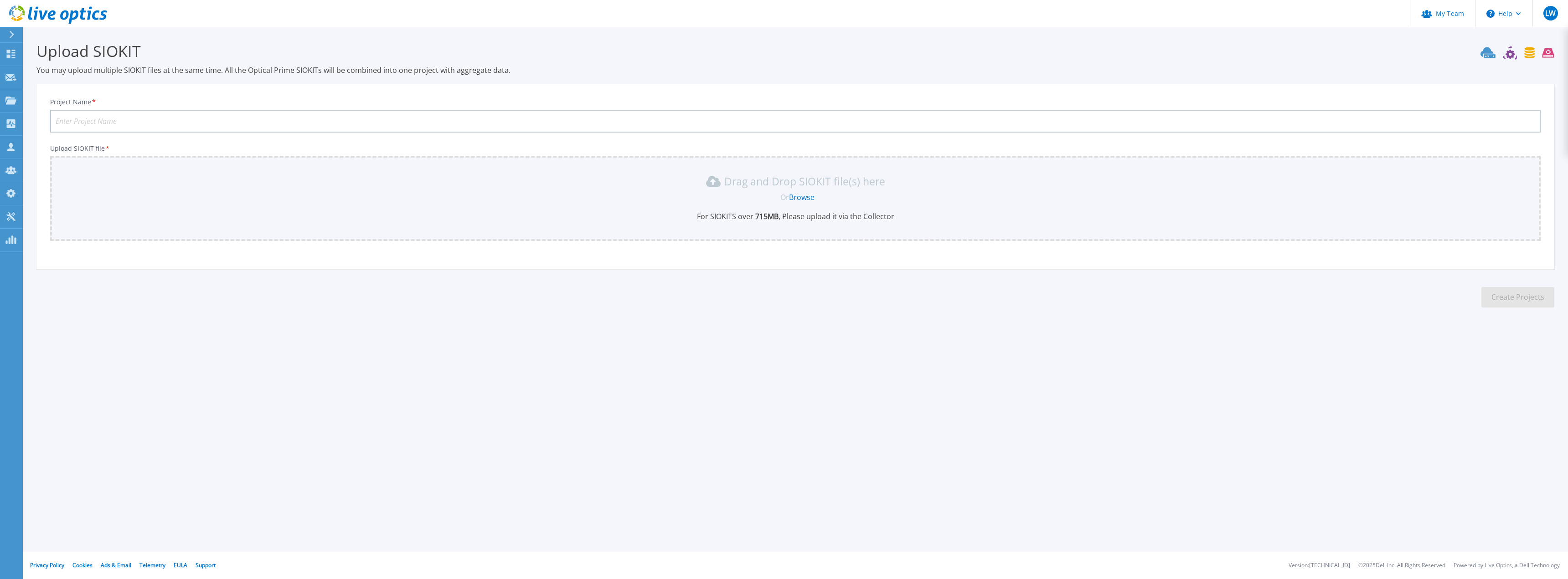
click at [803, 195] on link "Browse" at bounding box center [802, 197] width 26 height 10
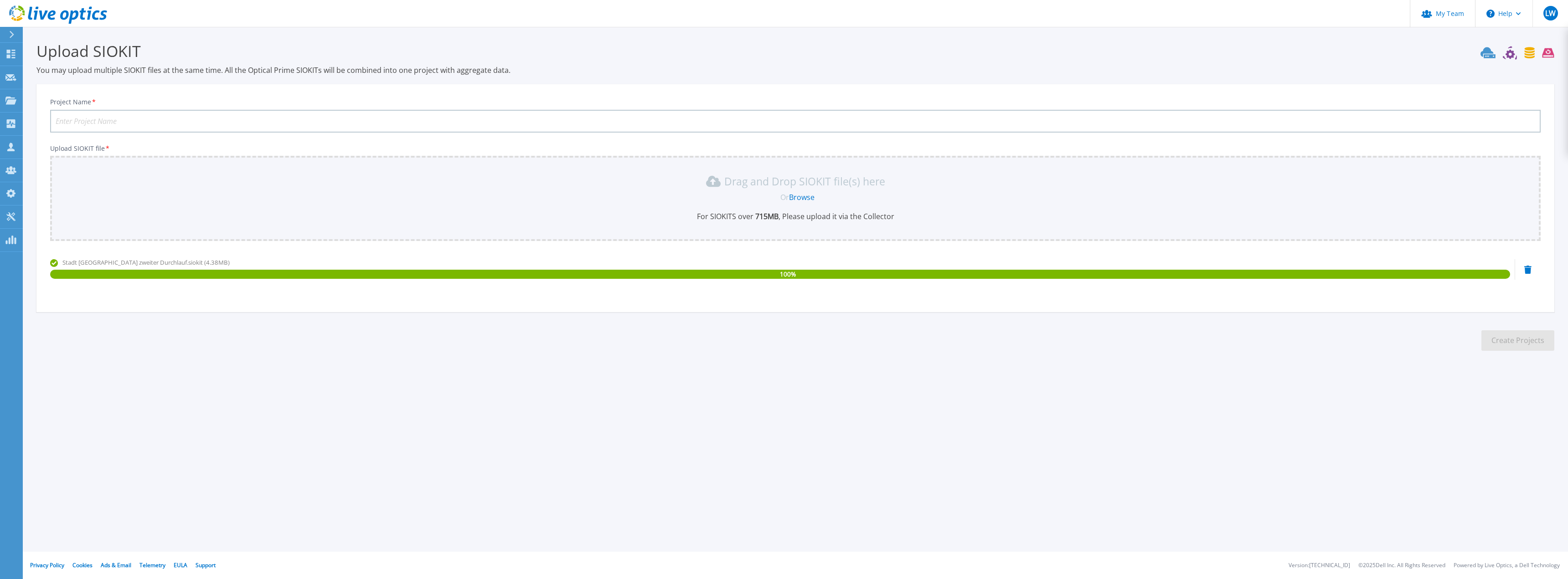
click at [727, 375] on div "Upload SIOKIT You may upload multiple SIOKIT files at the same time. All the Op…" at bounding box center [784, 203] width 1568 height 406
click at [1422, 316] on section "Upload SIOKIT You may upload multiple SIOKIT files at the same time. All the Op…" at bounding box center [795, 199] width 1545 height 344
click at [1197, 371] on section "Upload SIOKIT You may upload multiple SIOKIT files at the same time. All the Op…" at bounding box center [795, 199] width 1545 height 344
click at [538, 331] on section "Upload SIOKIT You may upload multiple SIOKIT files at the same time. All the Op…" at bounding box center [795, 199] width 1545 height 344
click at [1293, 350] on section "Upload SIOKIT You may upload multiple SIOKIT files at the same time. All the Op…" at bounding box center [795, 199] width 1545 height 344
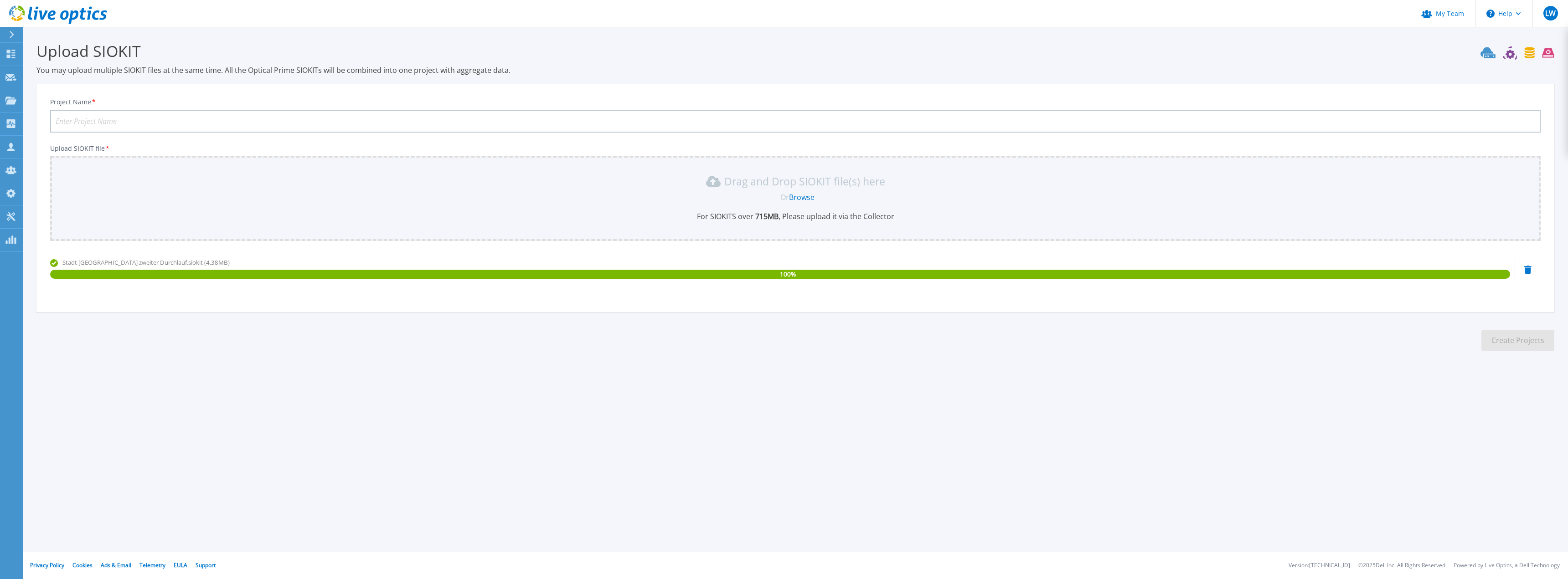
click at [263, 122] on input "Project Name *" at bounding box center [795, 120] width 1491 height 23
type input "H"
click at [61, 122] on input "Hchstadt" at bounding box center [795, 120] width 1491 height 23
type input "[GEOGRAPHIC_DATA]"
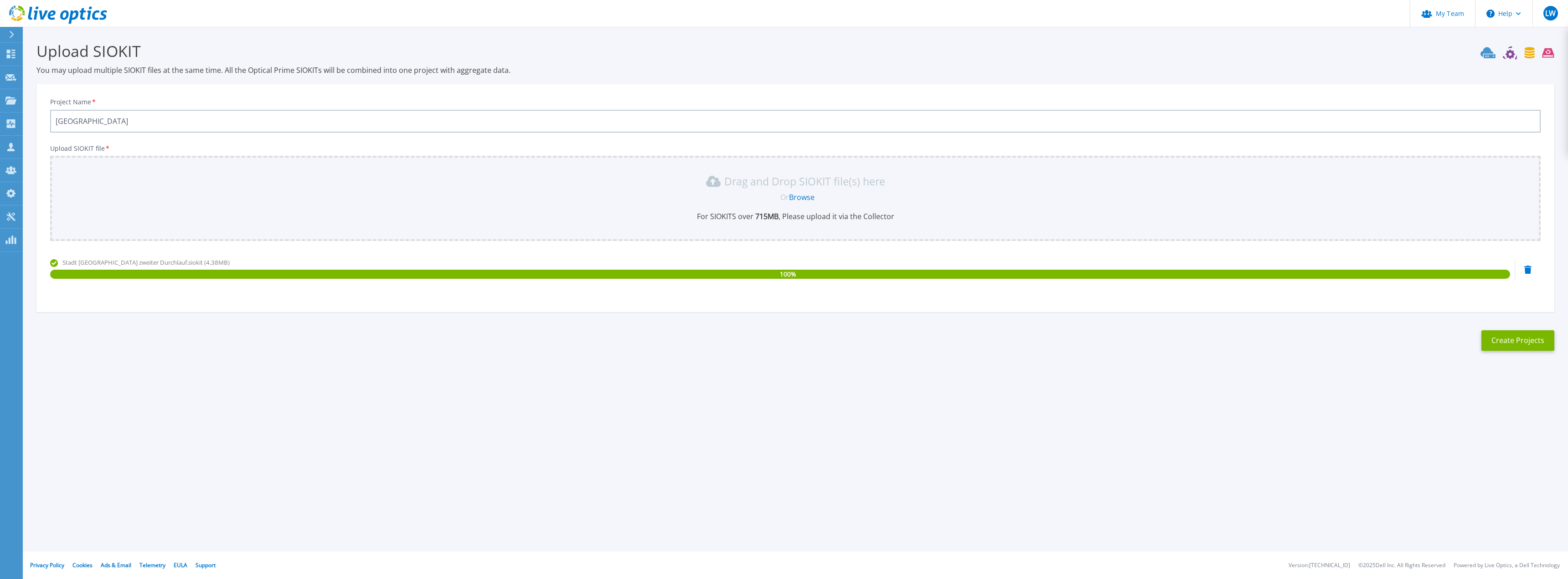
click at [1524, 321] on section "Upload SIOKIT You may upload multiple SIOKIT files at the same time. All the Op…" at bounding box center [795, 199] width 1545 height 344
click at [1515, 335] on button "Create Projects" at bounding box center [1518, 341] width 73 height 21
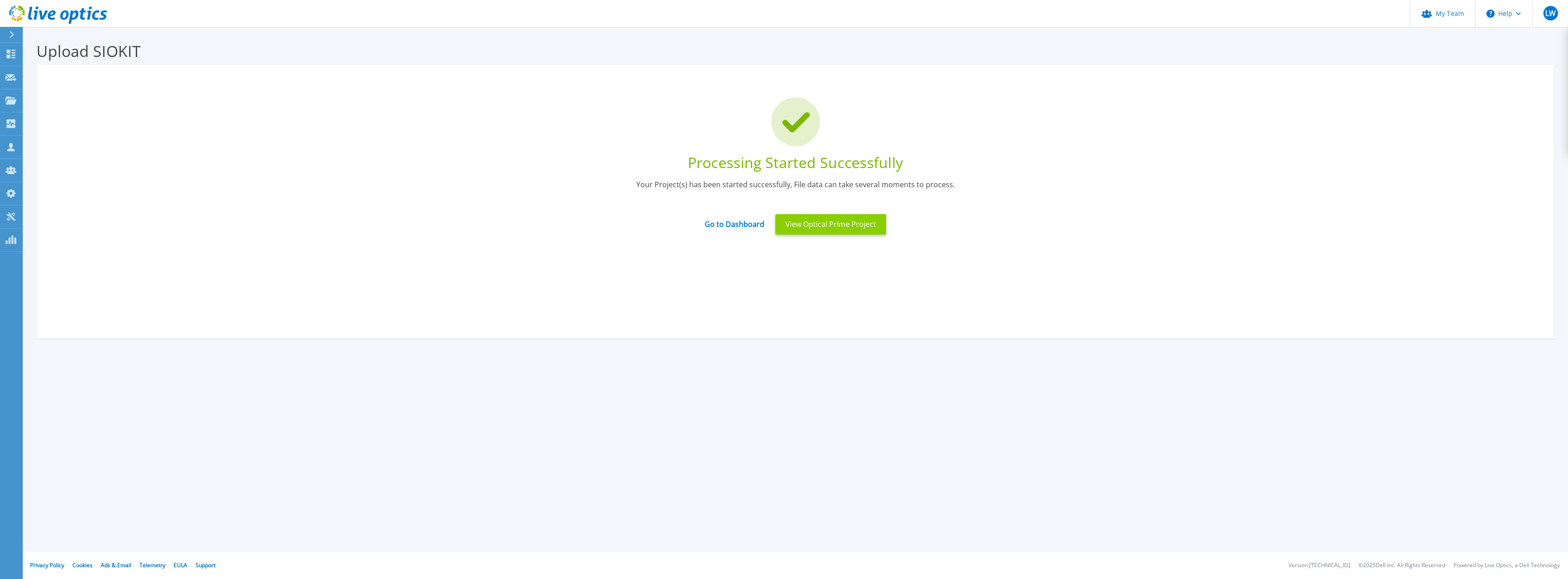
click at [831, 227] on button "View Optical Prime Project" at bounding box center [831, 224] width 111 height 21
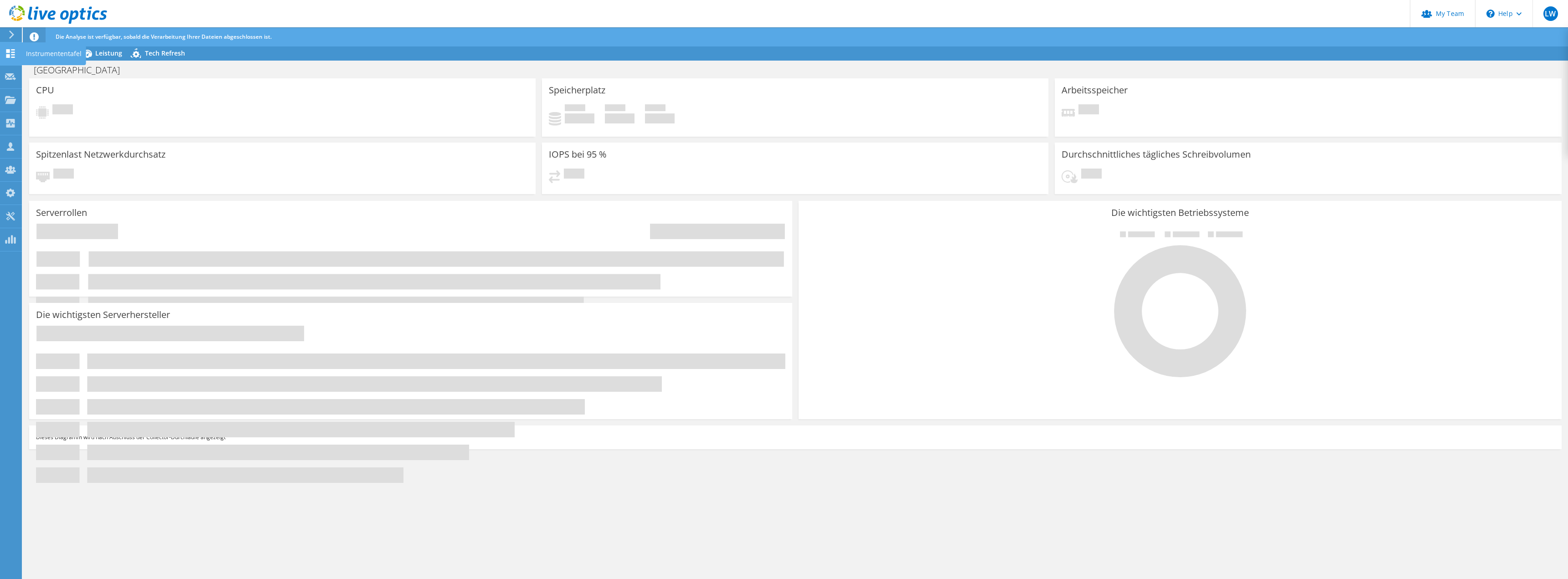
click at [9, 57] on use at bounding box center [10, 54] width 9 height 9
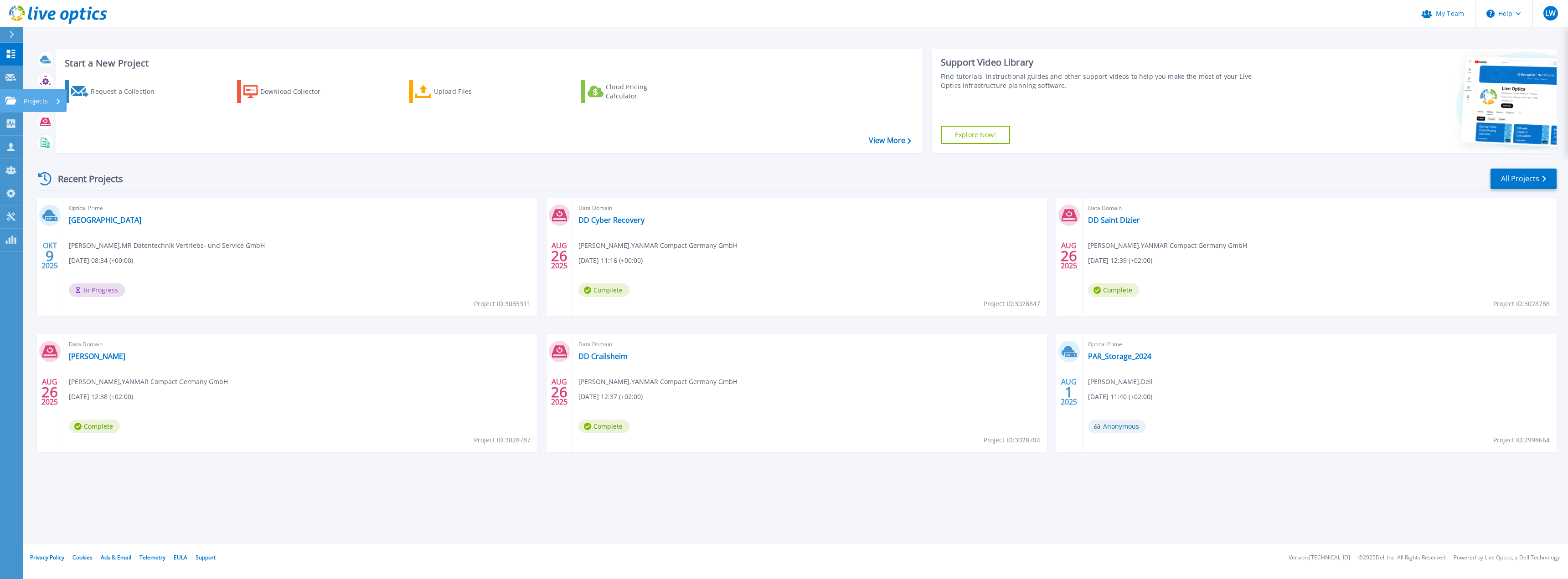
click at [9, 98] on icon at bounding box center [11, 100] width 11 height 8
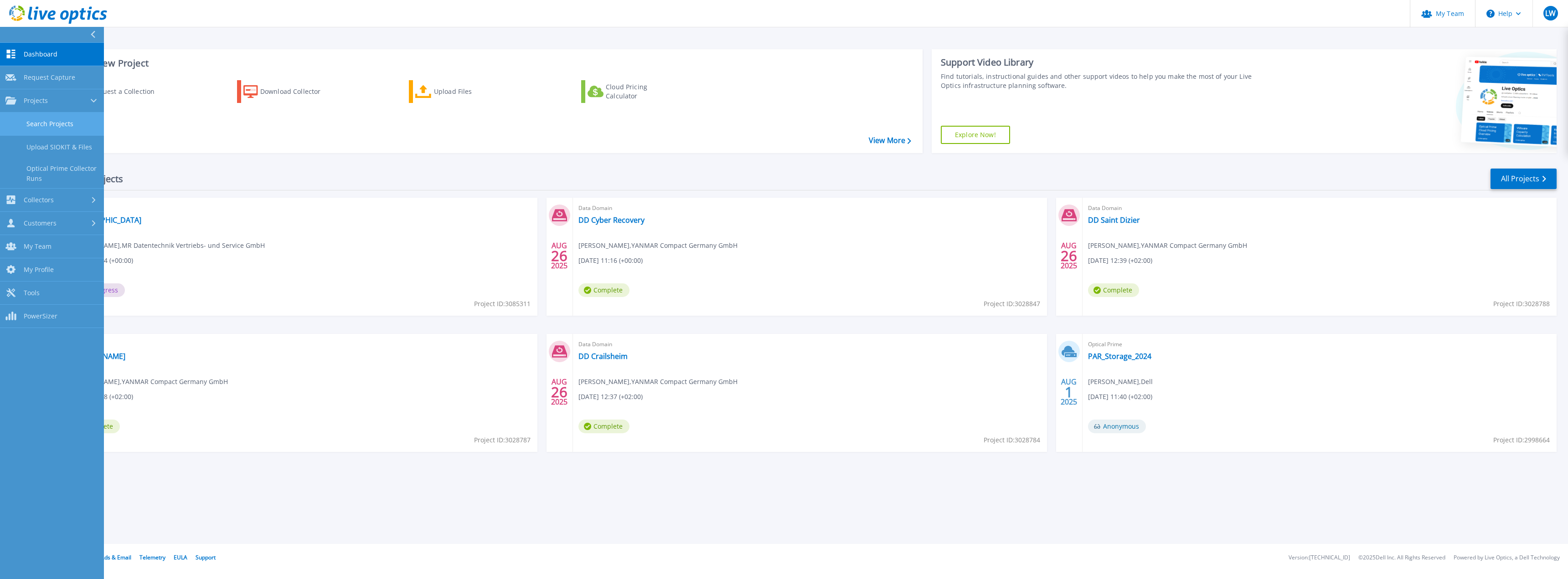
click at [58, 122] on link "Search Projects" at bounding box center [52, 124] width 104 height 23
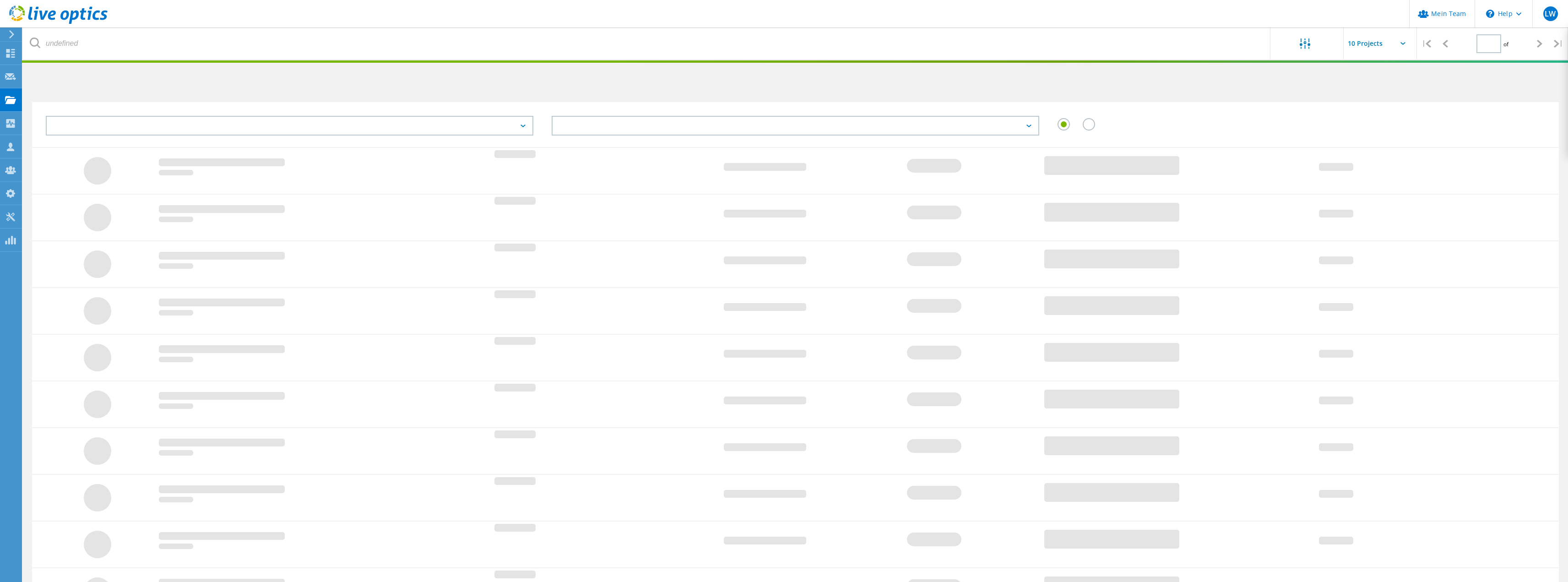
type input "1"
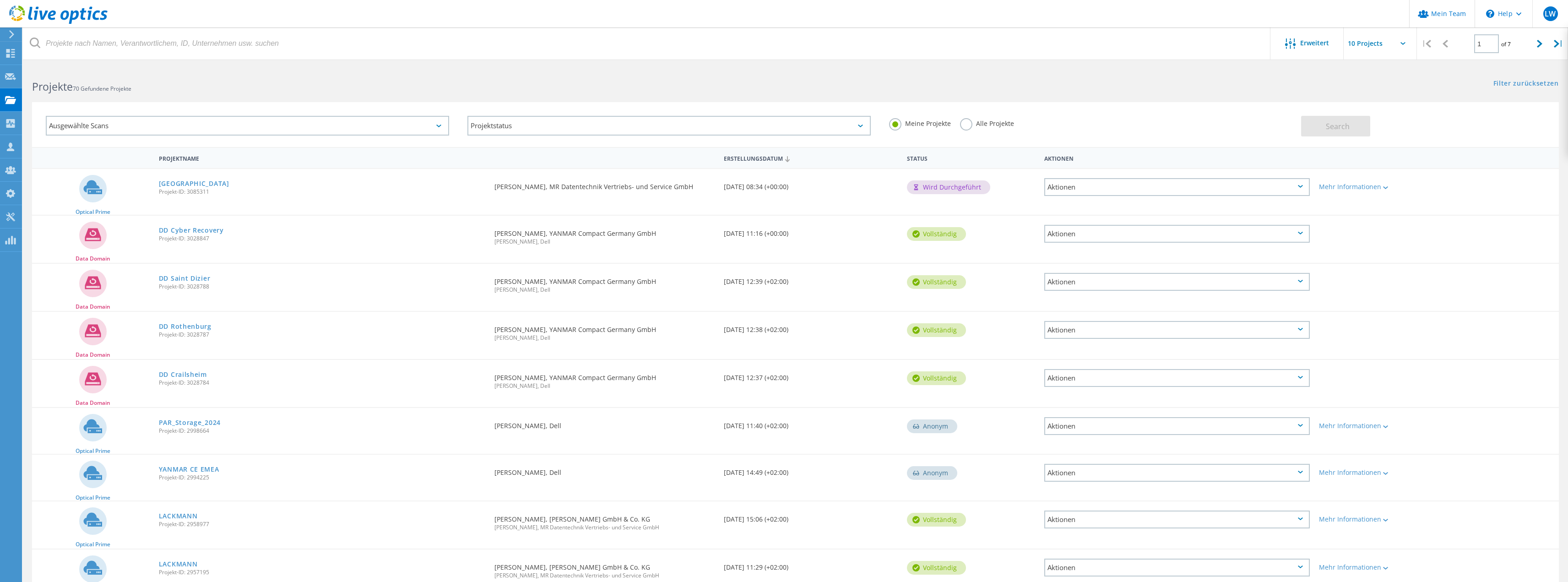
click at [963, 118] on label "Alle Projekte" at bounding box center [987, 122] width 54 height 9
click at [0, 0] on input "Alle Projekte" at bounding box center [0, 0] width 0 height 0
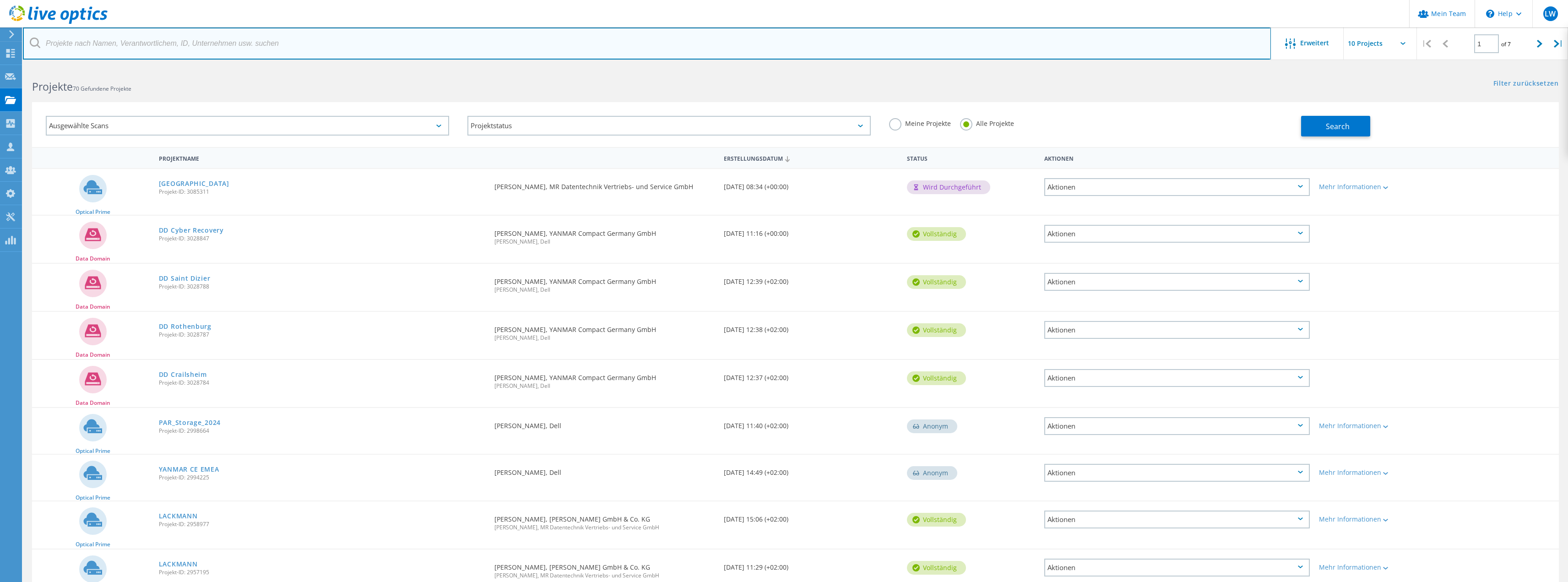
click at [212, 46] on input "text" at bounding box center [646, 43] width 1248 height 32
type input "nanu"
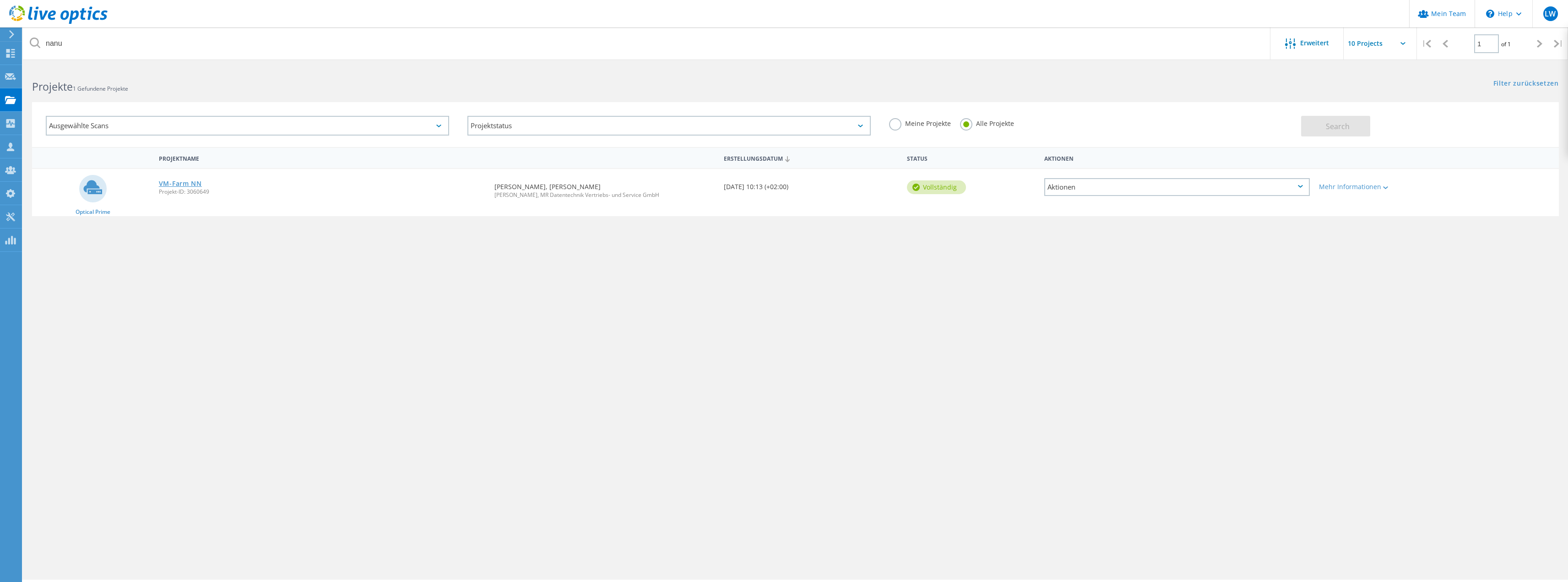
click at [191, 183] on link "VM-Farm NN" at bounding box center [180, 183] width 43 height 6
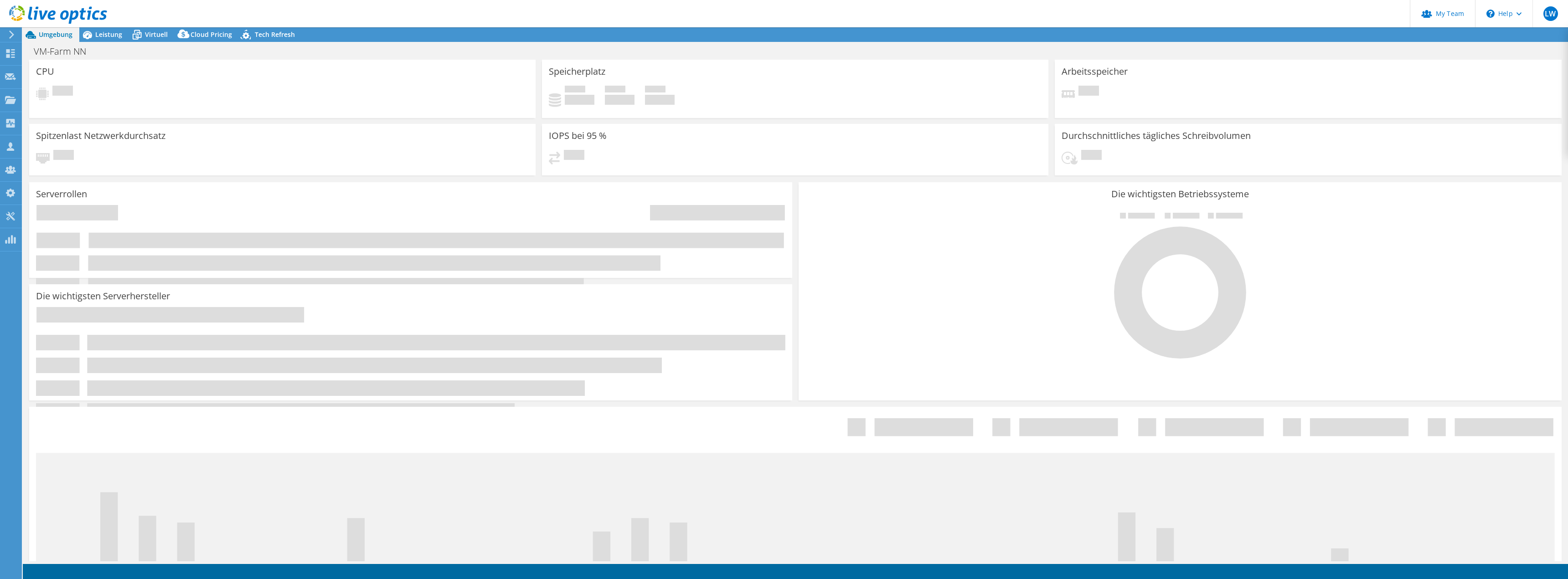
select select "USD"
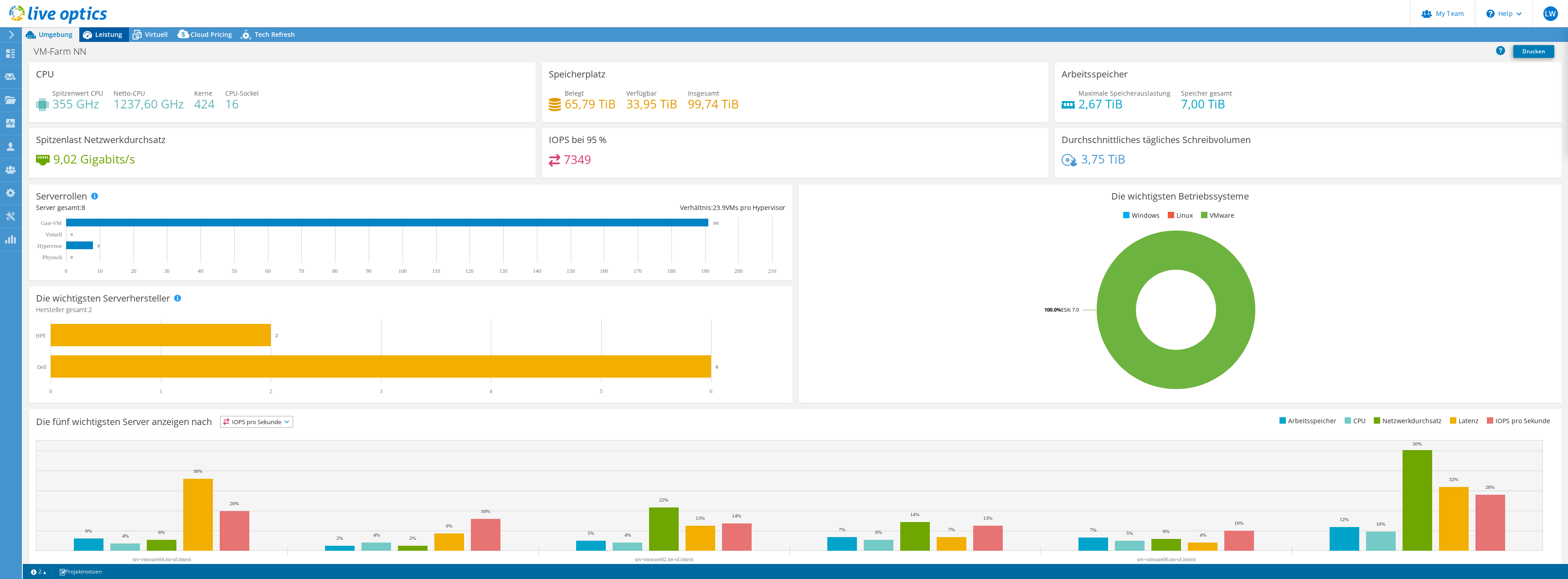
click at [105, 33] on span "Leistung" at bounding box center [109, 34] width 27 height 9
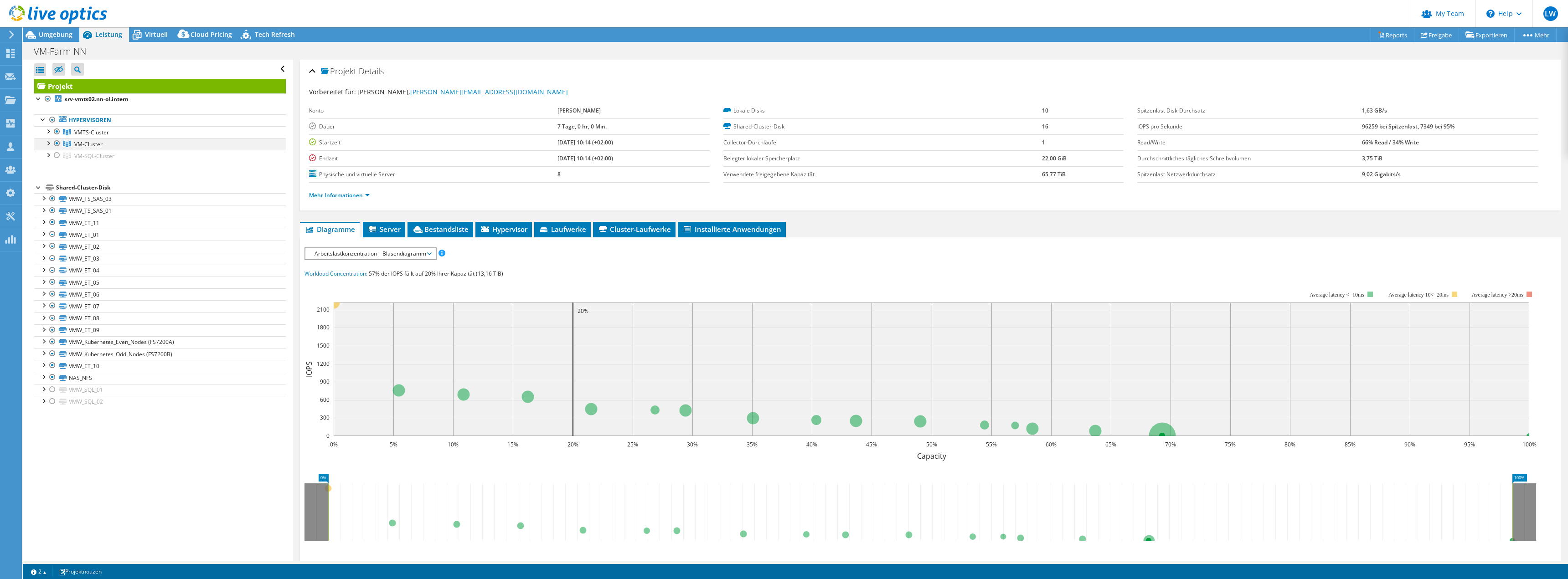
click at [49, 145] on div at bounding box center [47, 142] width 9 height 9
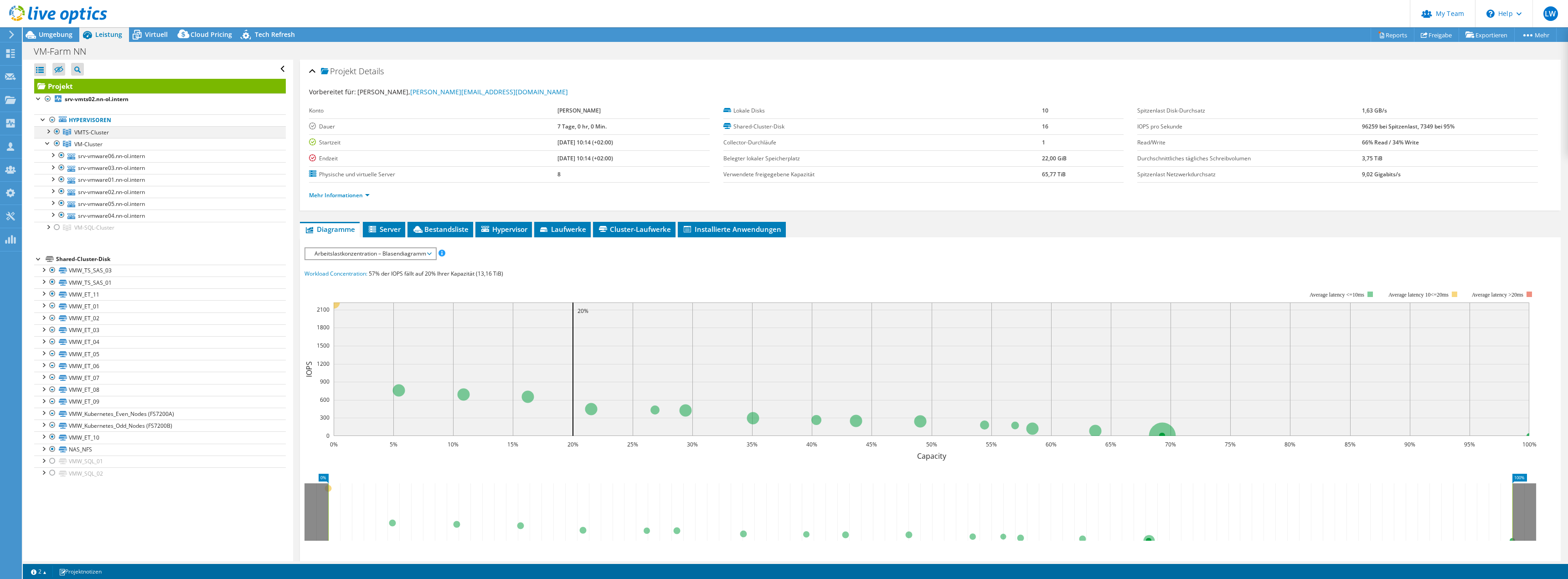
click at [48, 131] on div at bounding box center [47, 130] width 9 height 9
click at [56, 130] on div at bounding box center [57, 131] width 9 height 11
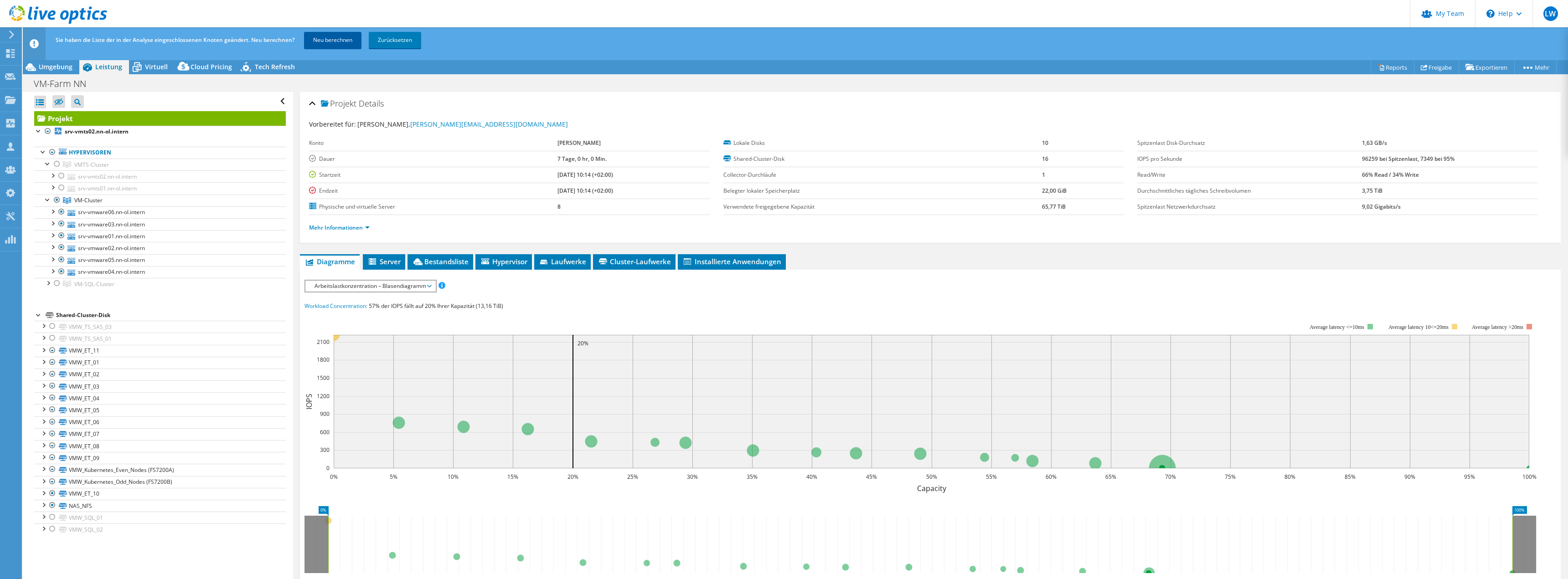
click at [329, 45] on link "Neu berechnen" at bounding box center [332, 40] width 57 height 16
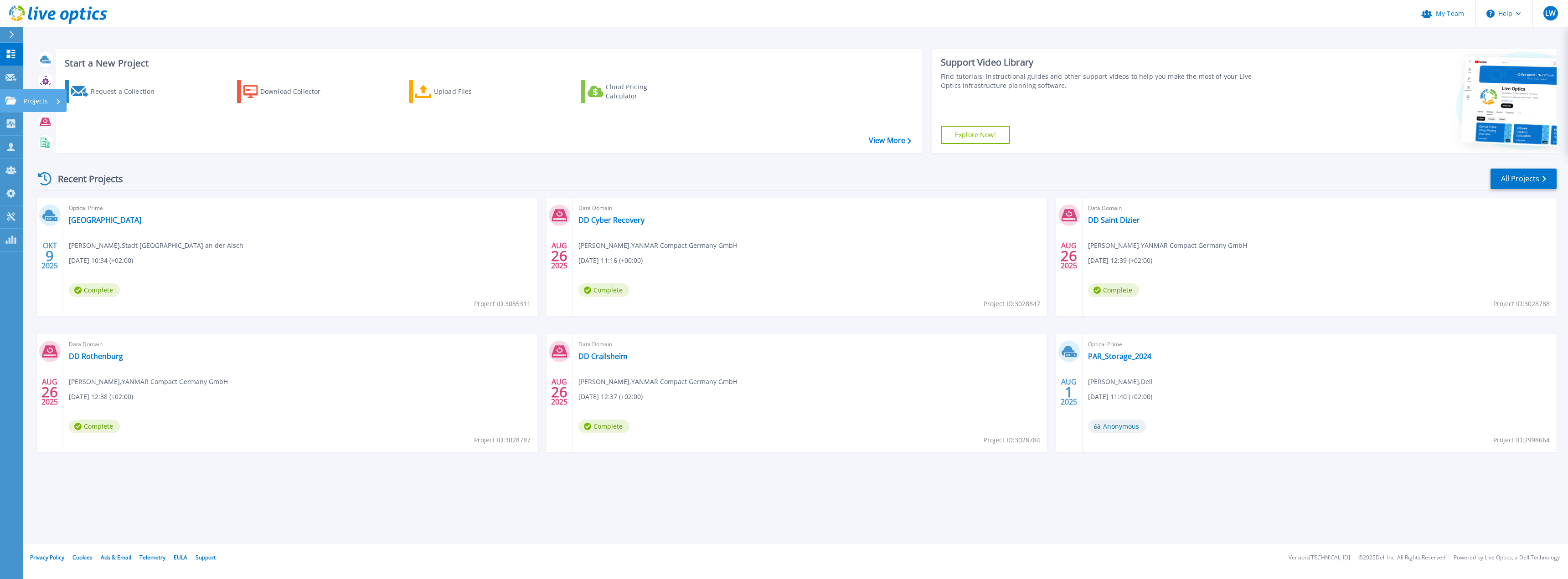
click at [7, 104] on icon at bounding box center [11, 100] width 11 height 8
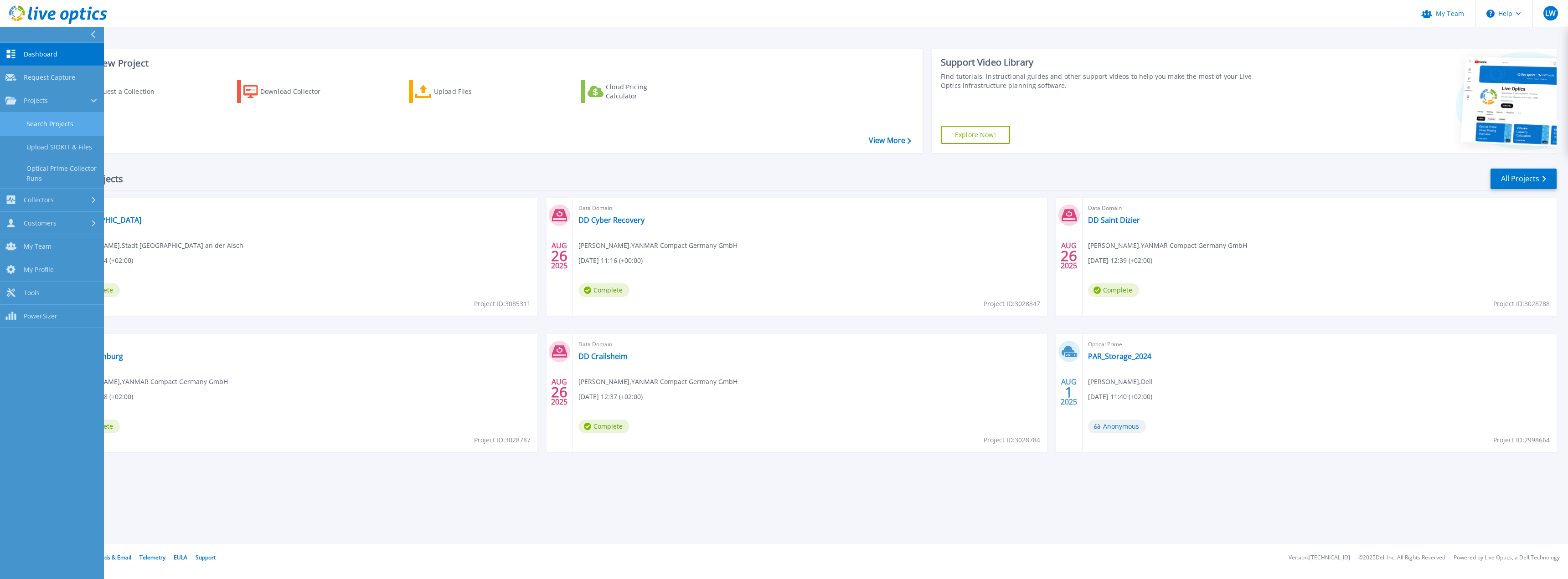
click at [35, 123] on link "Search Projects" at bounding box center [52, 124] width 104 height 23
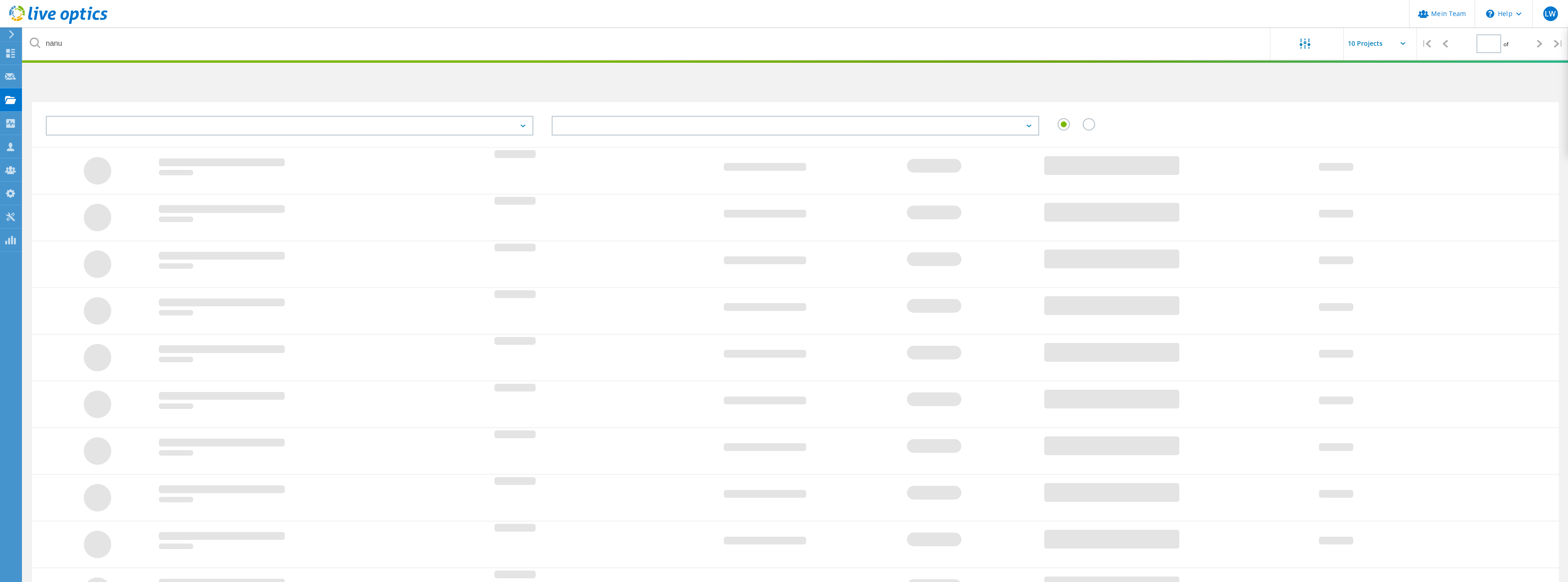
type input "1"
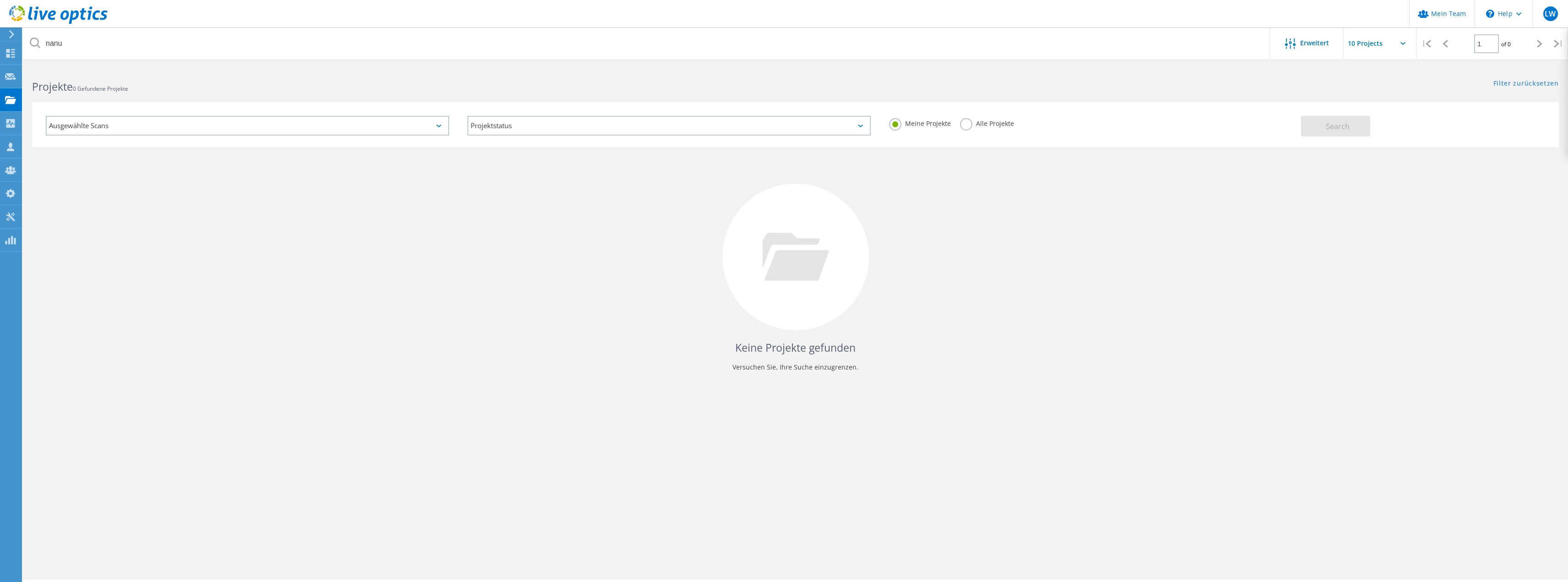
click at [970, 126] on label "Alle Projekte" at bounding box center [987, 122] width 54 height 9
click at [0, 0] on input "Alle Projekte" at bounding box center [0, 0] width 0 height 0
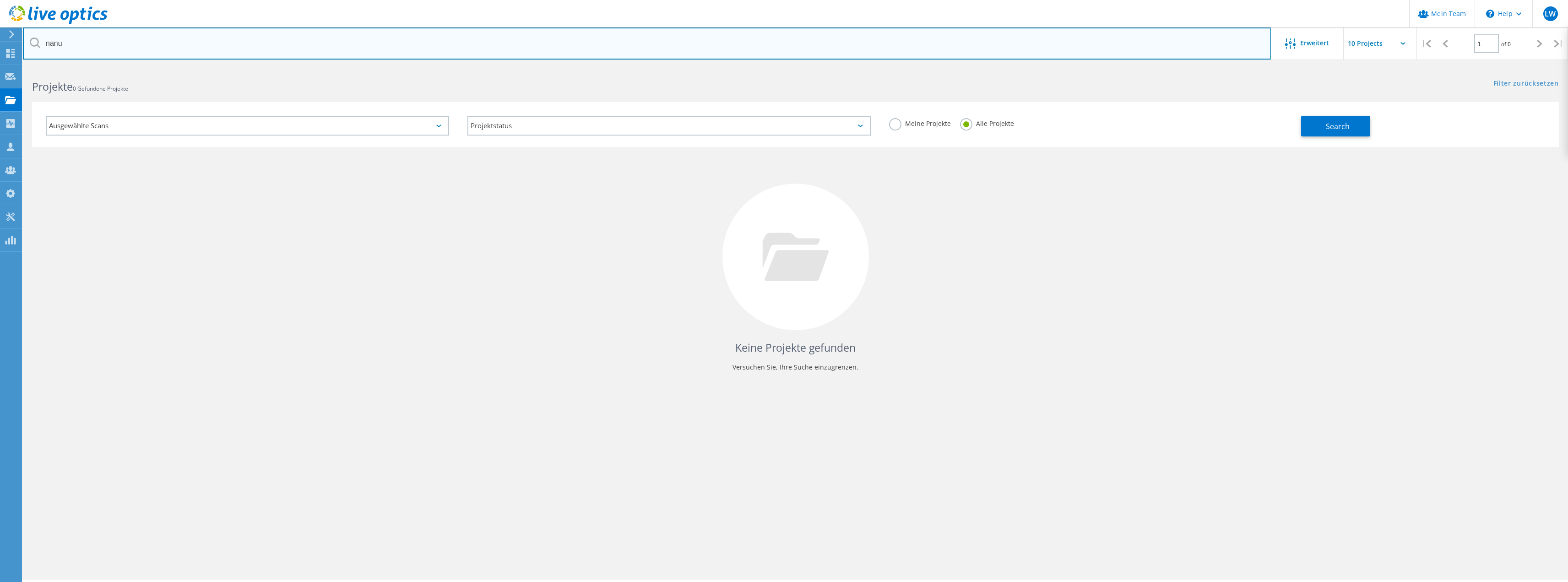
click at [204, 49] on input "nanu" at bounding box center [646, 43] width 1248 height 32
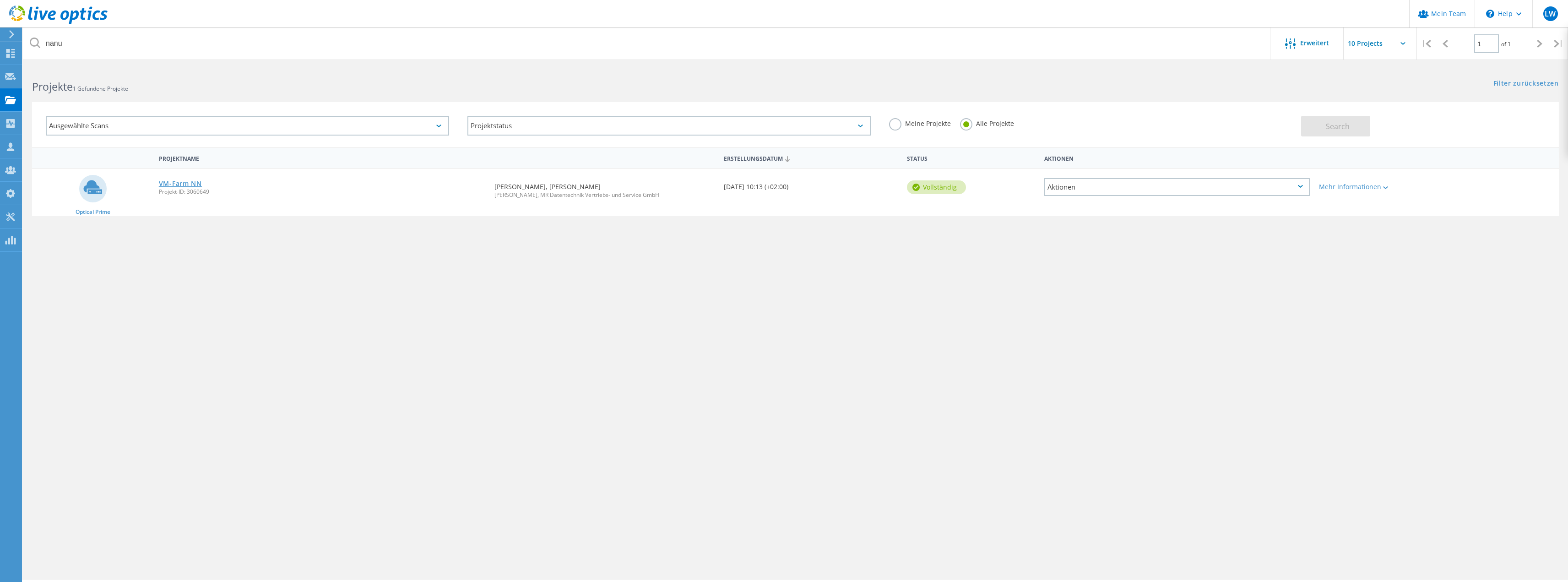
click at [189, 182] on link "VM-Farm NN" at bounding box center [180, 183] width 43 height 6
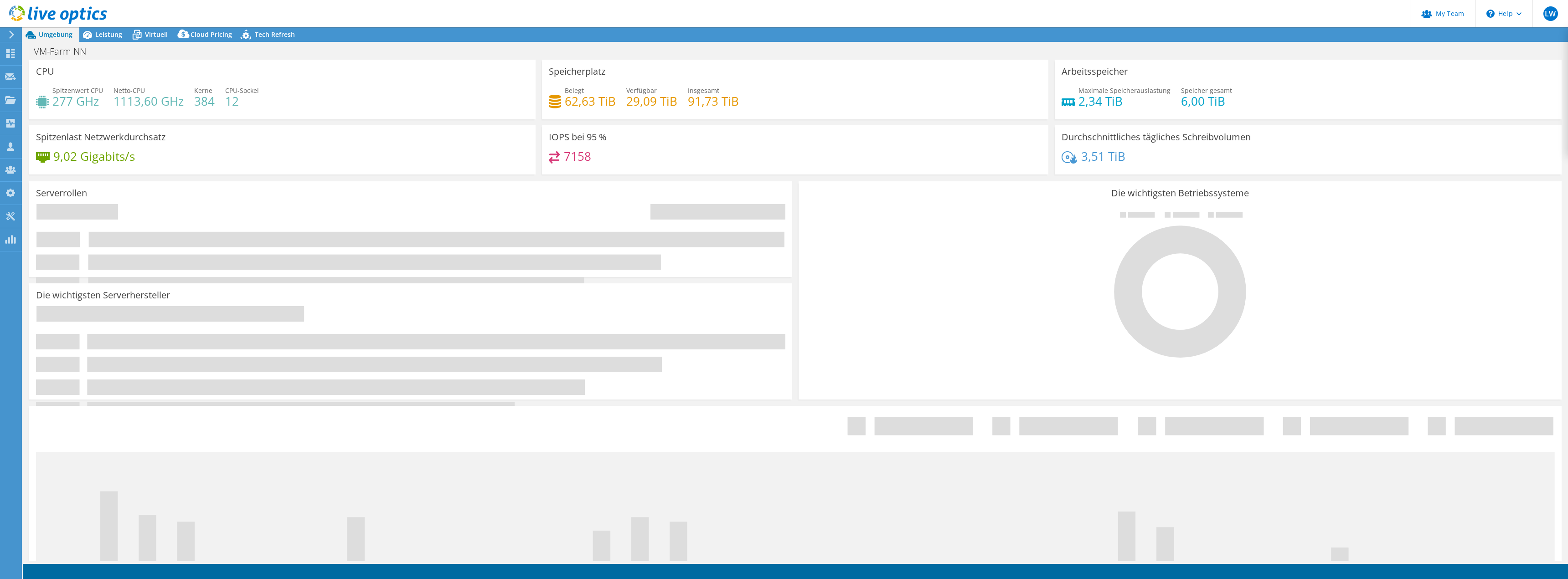
select select "USD"
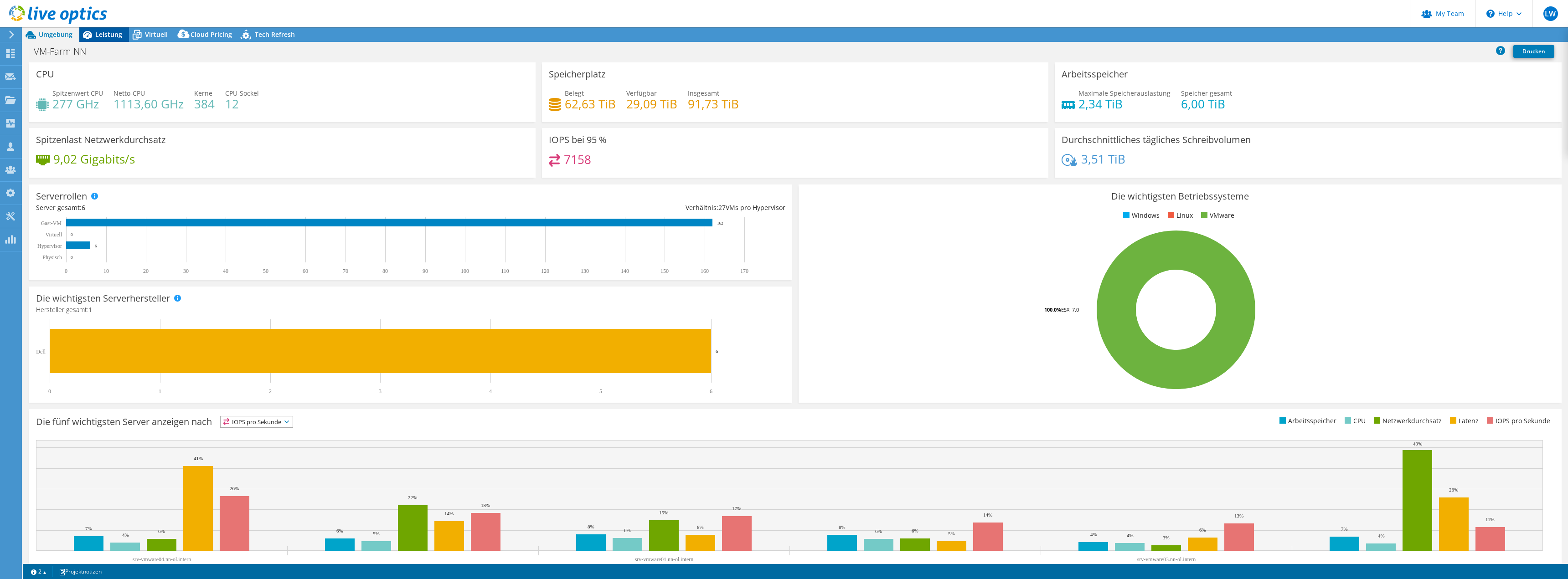
click at [110, 37] on span "Leistung" at bounding box center [109, 34] width 27 height 9
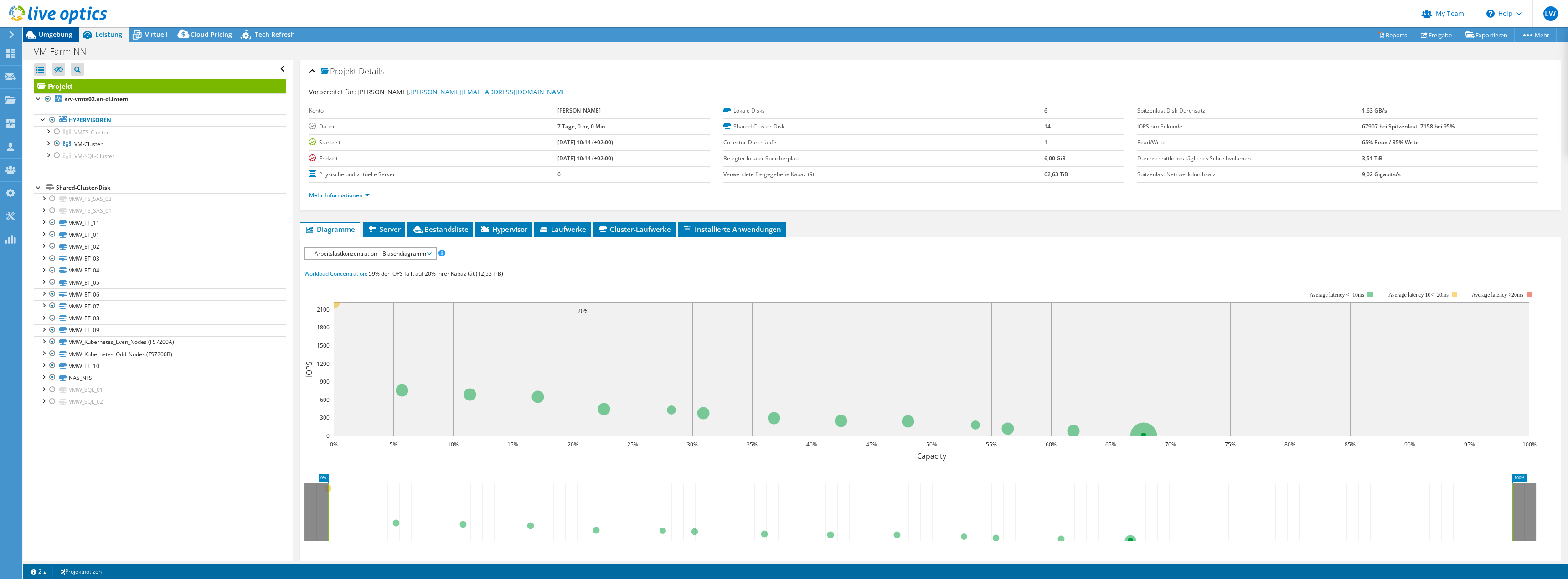
click at [57, 36] on span "Umgebung" at bounding box center [55, 34] width 33 height 9
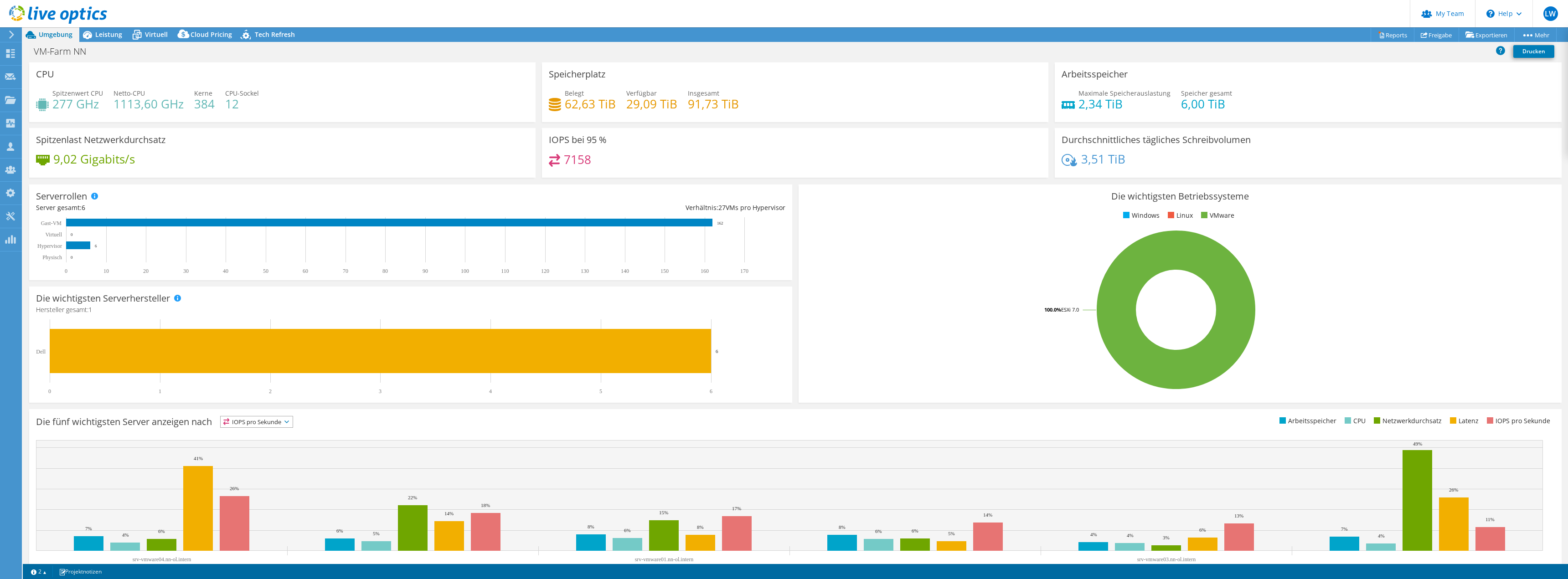
drag, startPoint x: 564, startPoint y: 38, endPoint x: 573, endPoint y: 43, distance: 10.3
click at [564, 38] on div "Projektmaßnahmen Projektmaßnahmen Reports Freigabe Exportieren vSAN ReadyNode S…" at bounding box center [795, 35] width 1545 height 15
click at [1383, 169] on div "3,51 TiB" at bounding box center [1307, 163] width 492 height 19
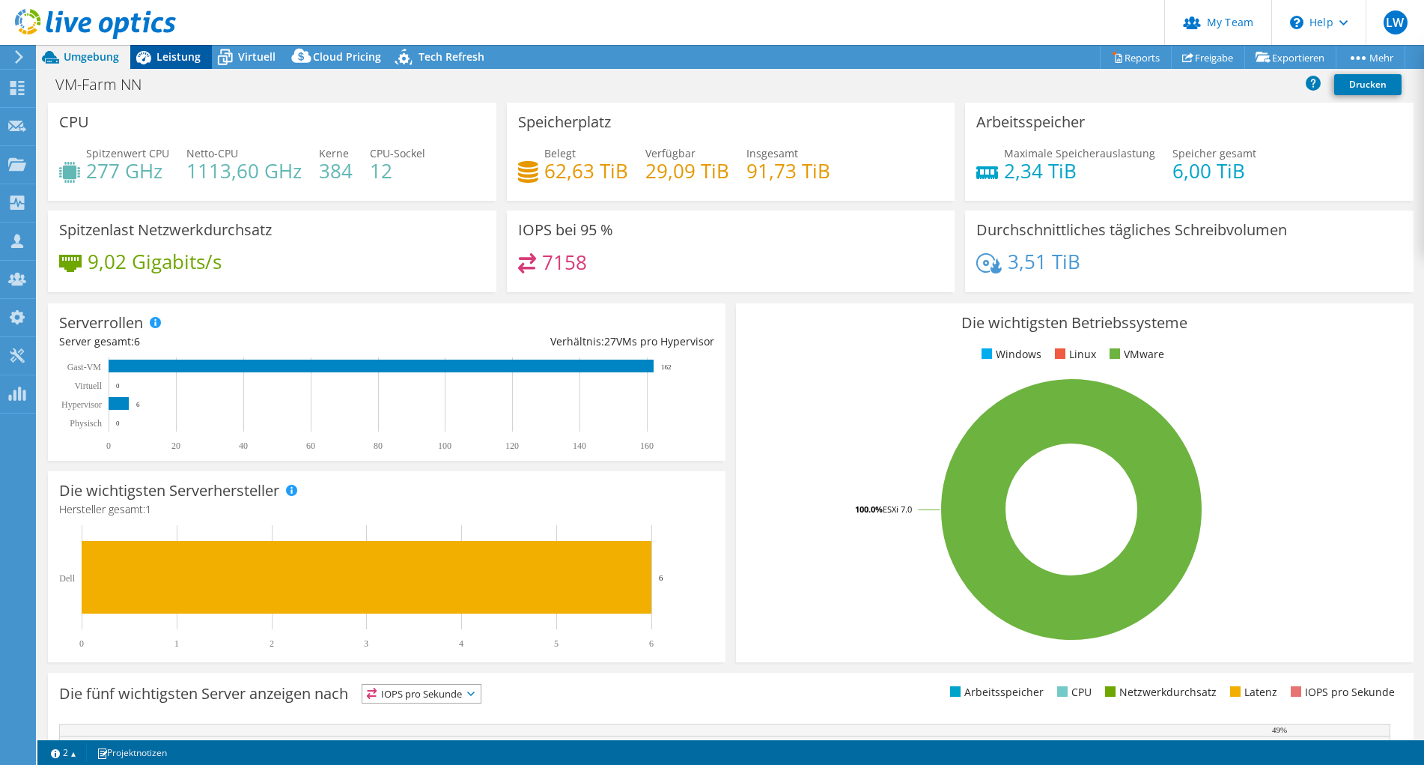
drag, startPoint x: 181, startPoint y: 48, endPoint x: 202, endPoint y: 76, distance: 34.7
click at [181, 46] on div "Leistung" at bounding box center [171, 57] width 82 height 24
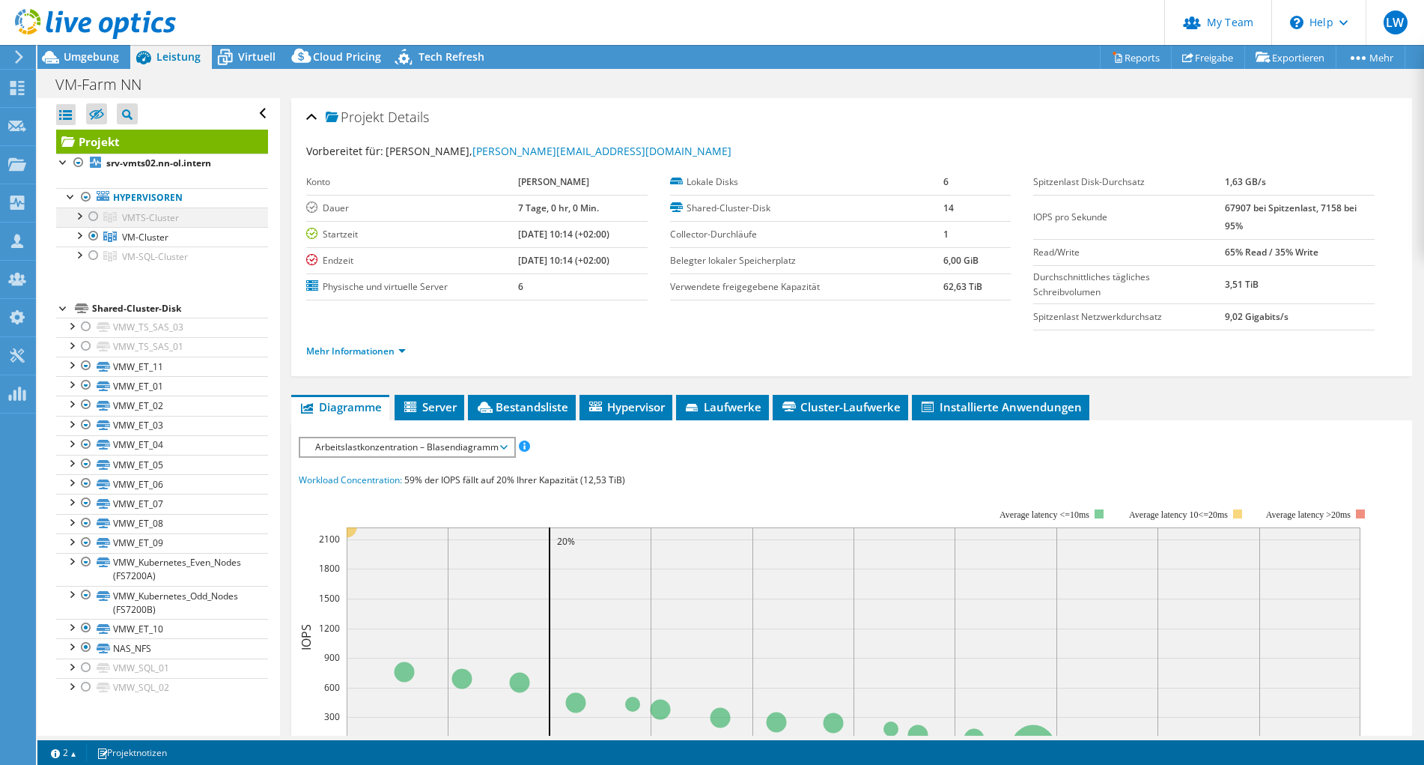
click at [89, 215] on div at bounding box center [93, 216] width 15 height 18
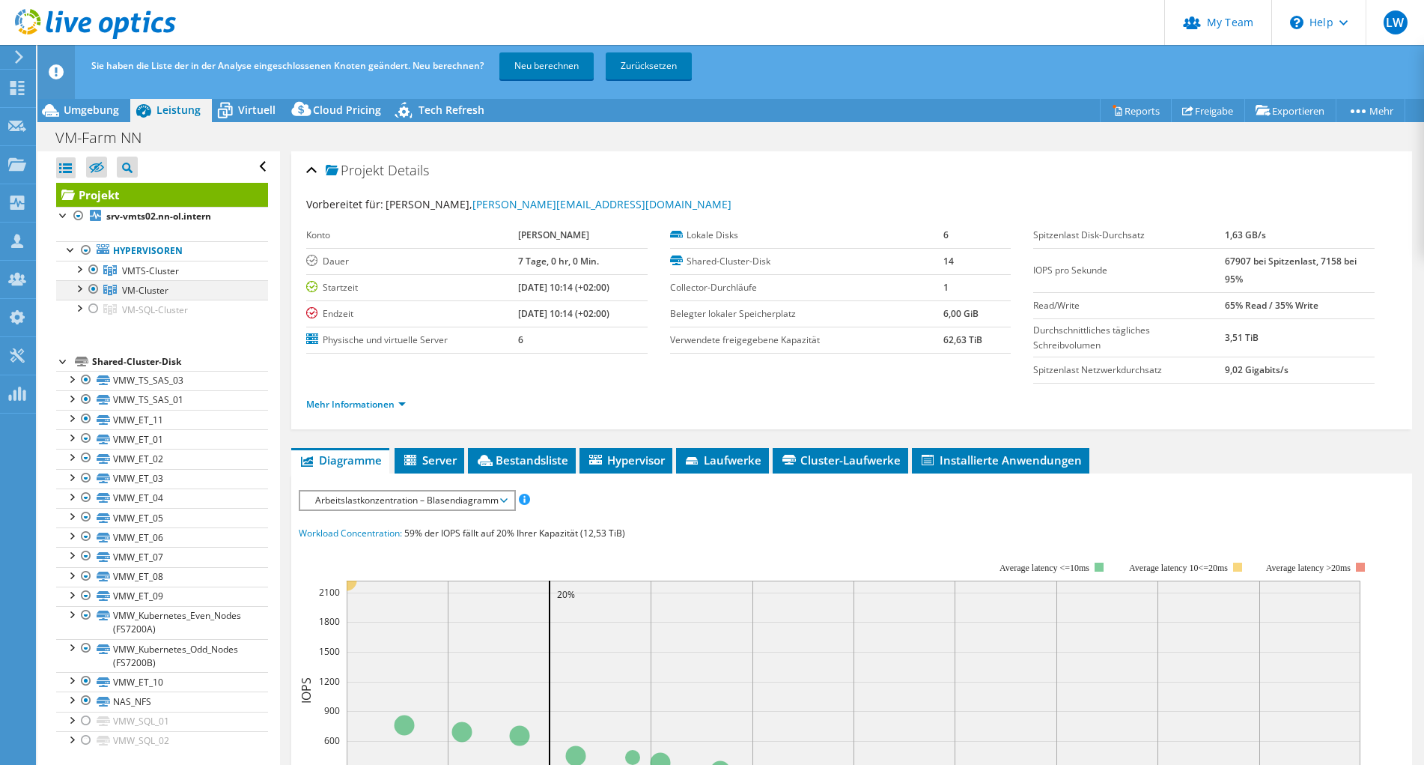
click at [95, 250] on link "Hypervisoren" at bounding box center [162, 250] width 212 height 19
click at [93, 279] on link "VMTS-Cluster" at bounding box center [162, 270] width 212 height 19
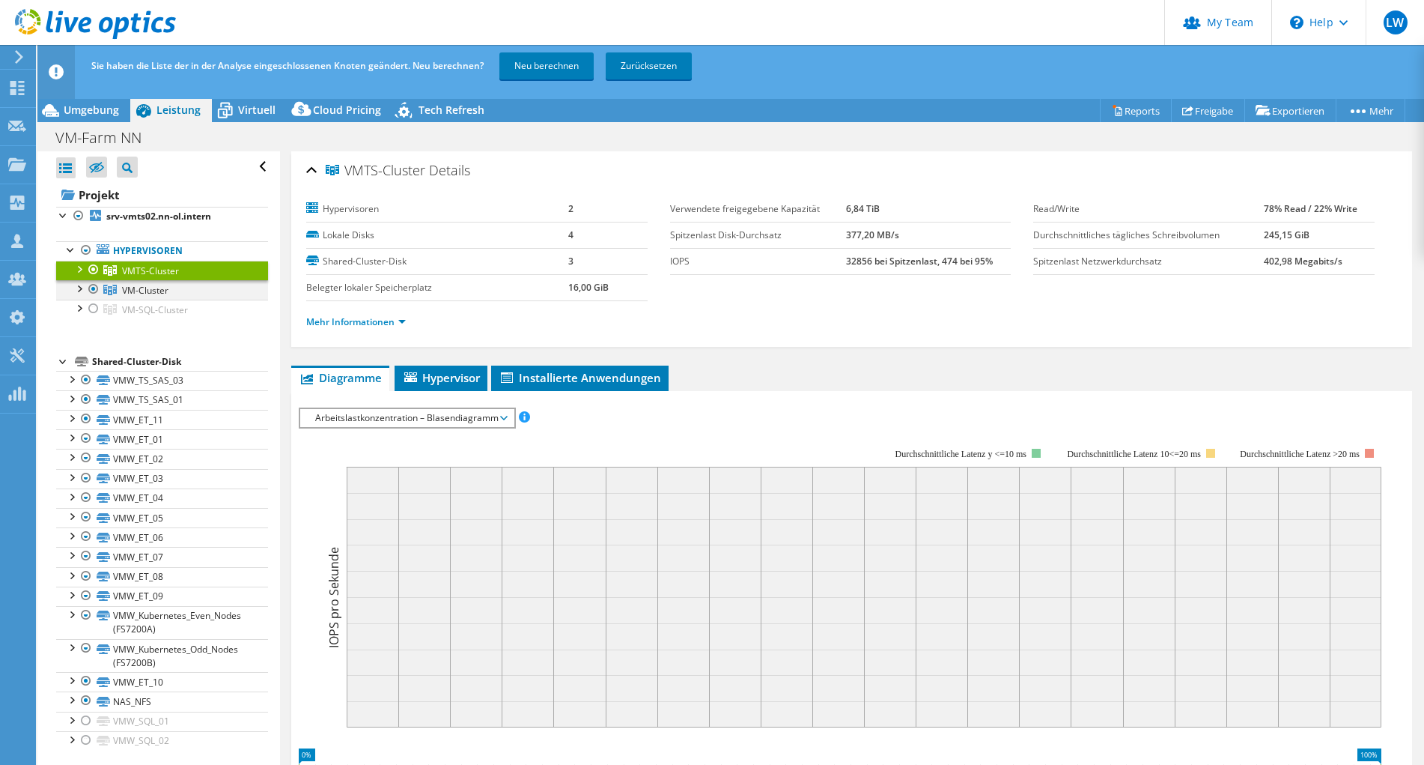
click at [94, 288] on div at bounding box center [93, 289] width 15 height 18
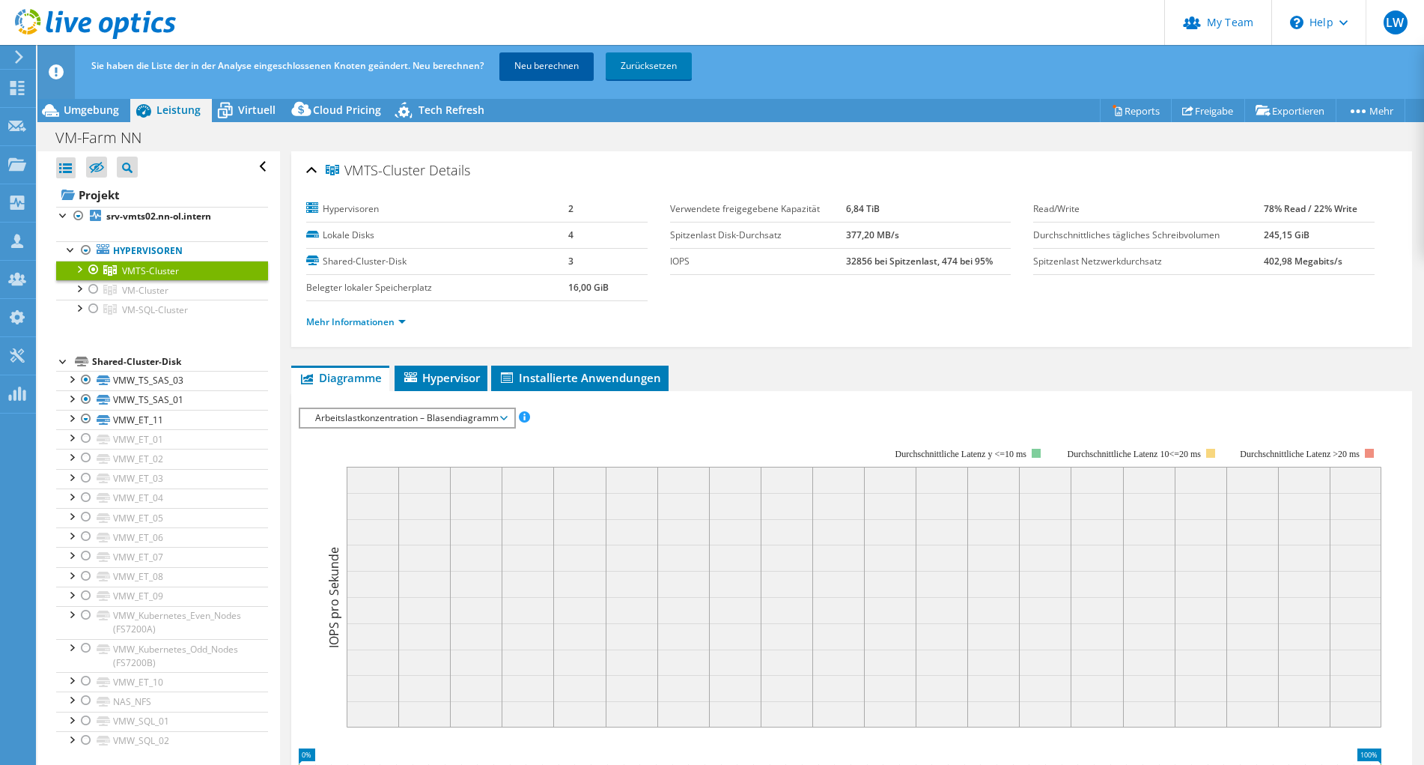
click at [559, 67] on link "Neu berechnen" at bounding box center [546, 65] width 94 height 27
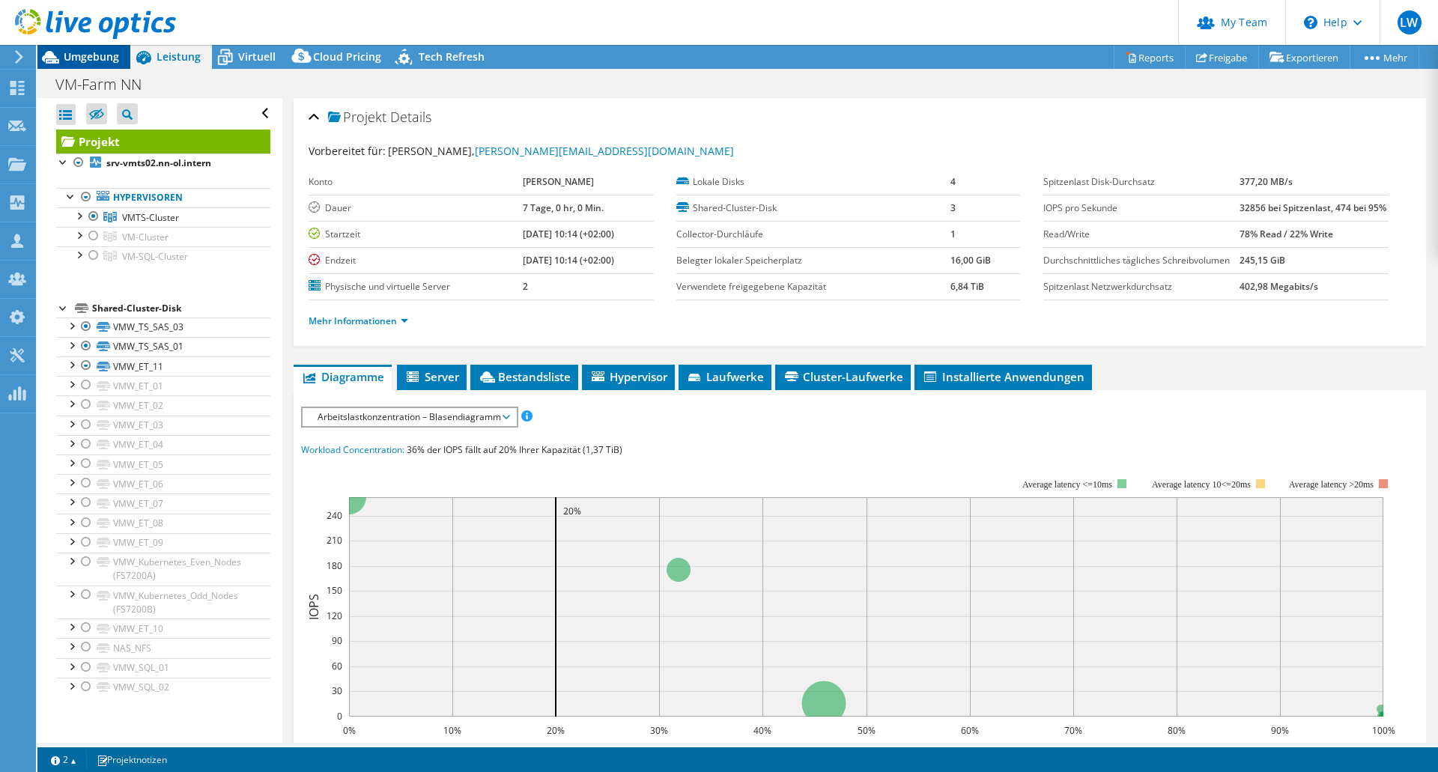
click at [105, 58] on span "Umgebung" at bounding box center [91, 56] width 55 height 14
